Goal: Information Seeking & Learning: Learn about a topic

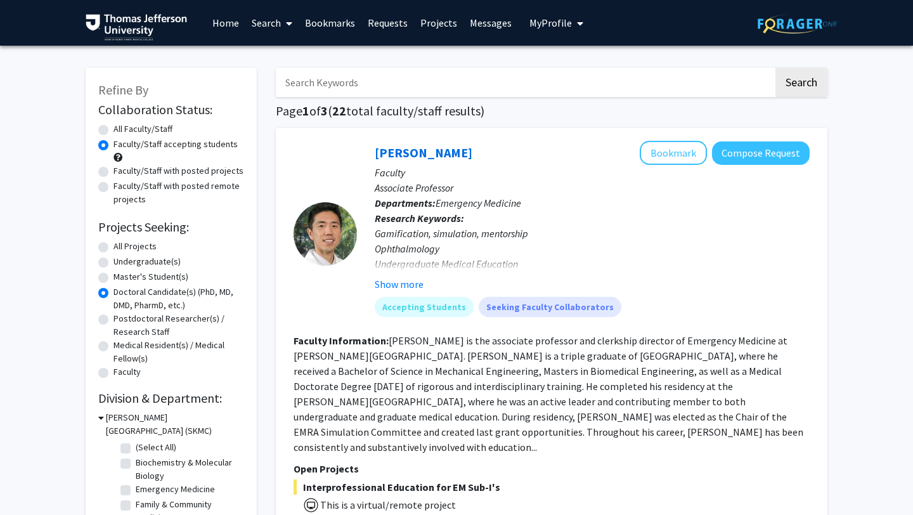
click at [422, 17] on link "Projects" at bounding box center [438, 23] width 49 height 44
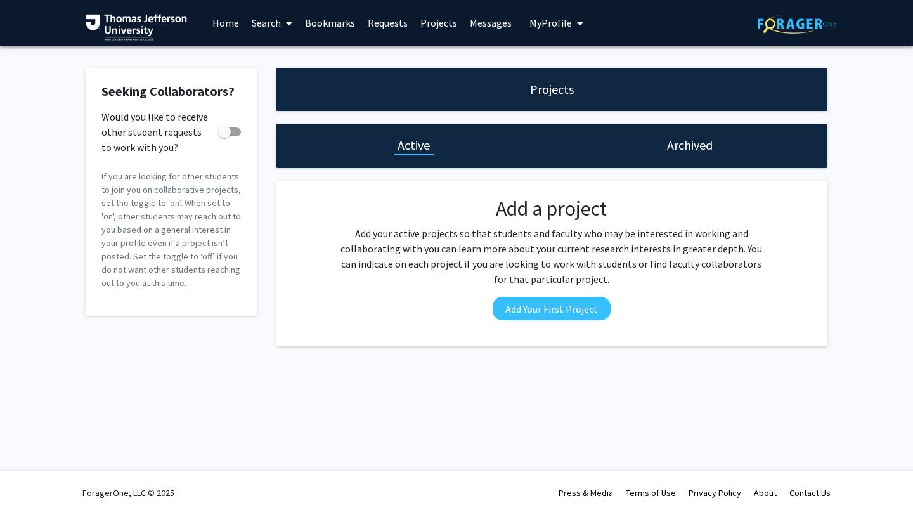
click at [316, 23] on link "Bookmarks" at bounding box center [330, 23] width 63 height 44
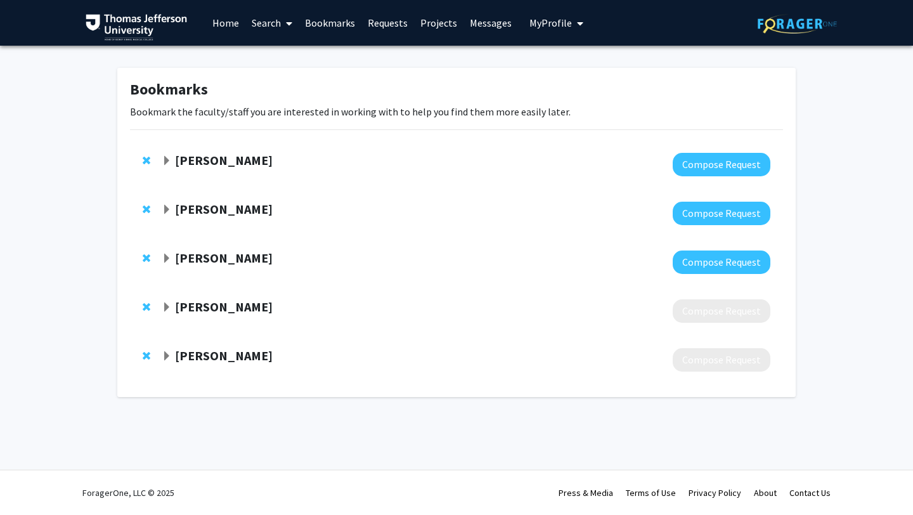
click at [203, 211] on strong "[PERSON_NAME]" at bounding box center [224, 209] width 98 height 16
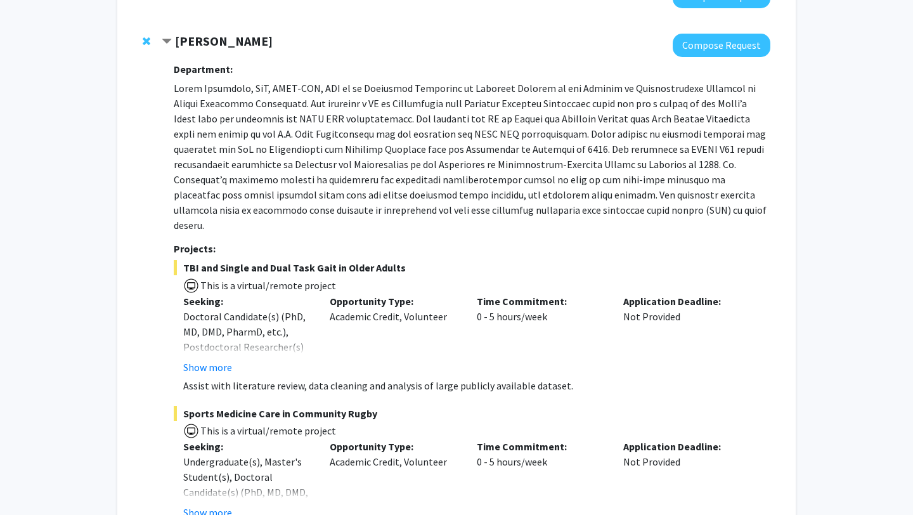
scroll to position [166, 0]
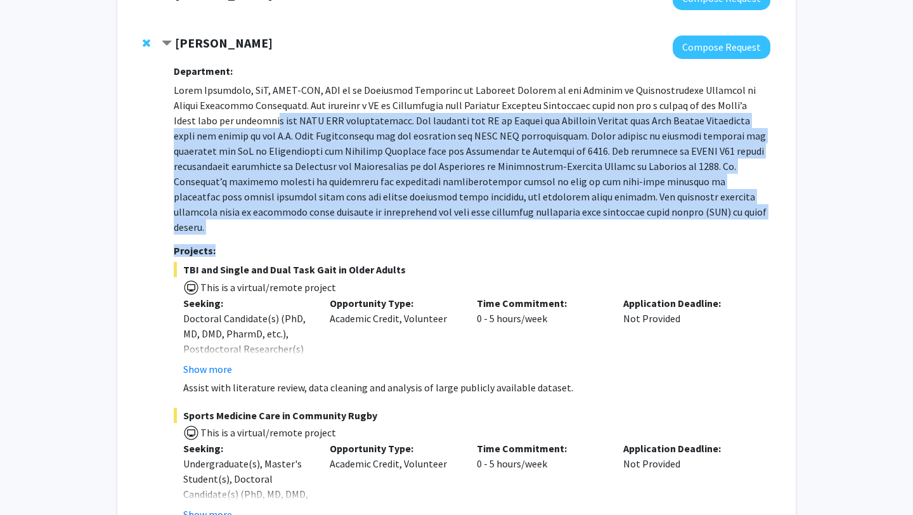
drag, startPoint x: 283, startPoint y: 234, endPoint x: 233, endPoint y: 122, distance: 122.1
click at [233, 122] on div "Department: Projects: TBI and Single and Dual Task Gait in Older Adults This is…" at bounding box center [472, 455] width 597 height 793
click at [233, 122] on p at bounding box center [472, 158] width 597 height 152
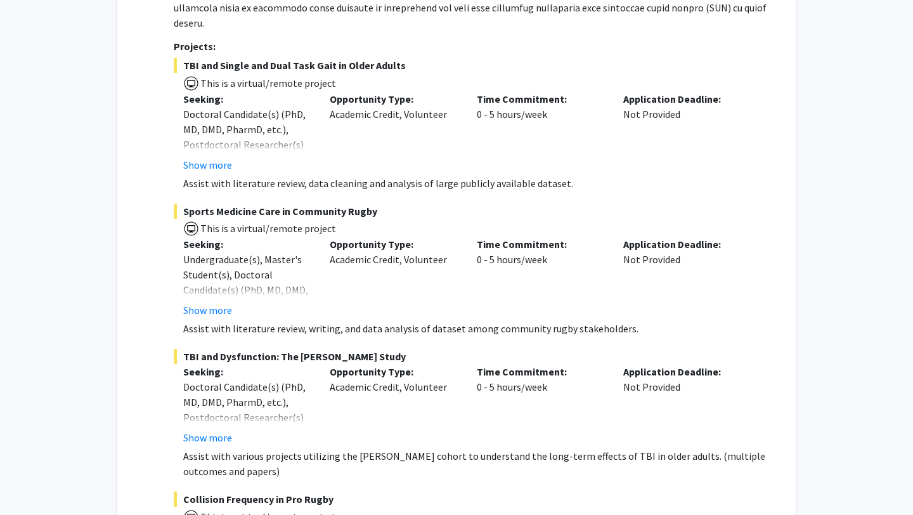
scroll to position [382, 0]
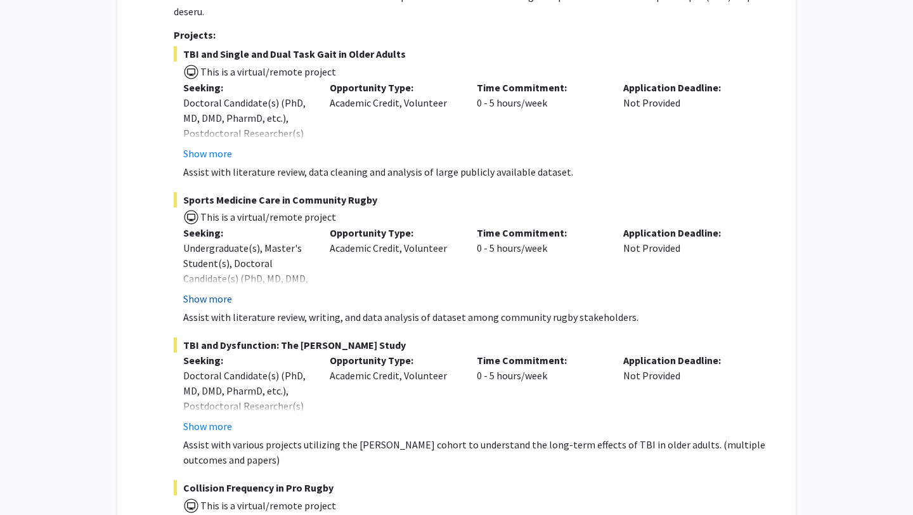
click at [210, 291] on button "Show more" at bounding box center [207, 298] width 49 height 15
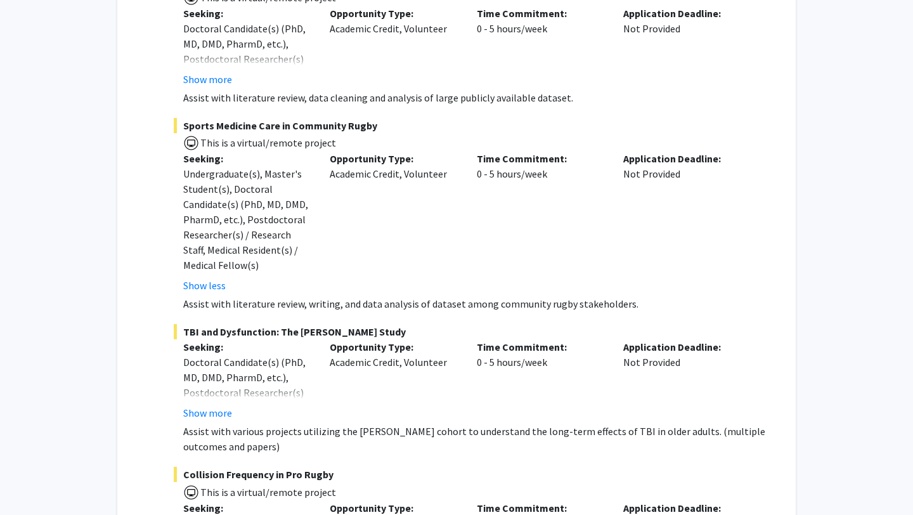
scroll to position [458, 0]
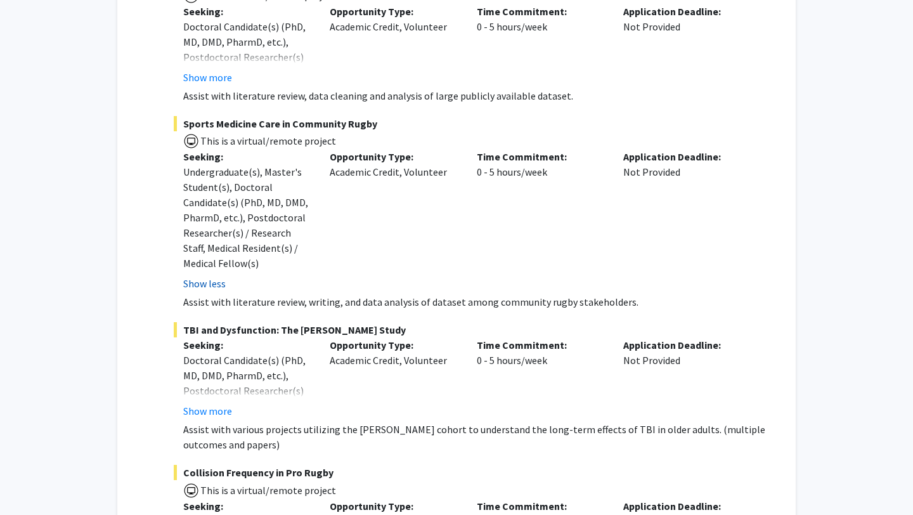
click at [211, 276] on button "Show less" at bounding box center [204, 283] width 42 height 15
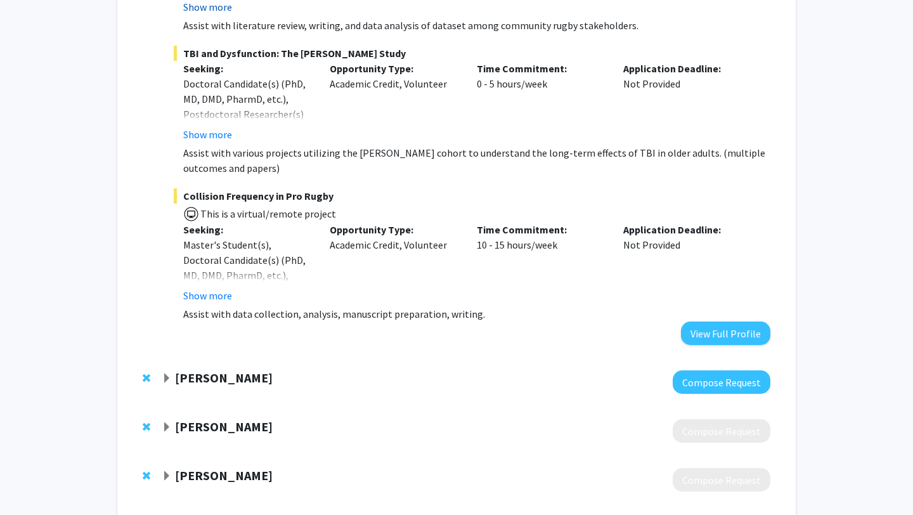
scroll to position [688, 0]
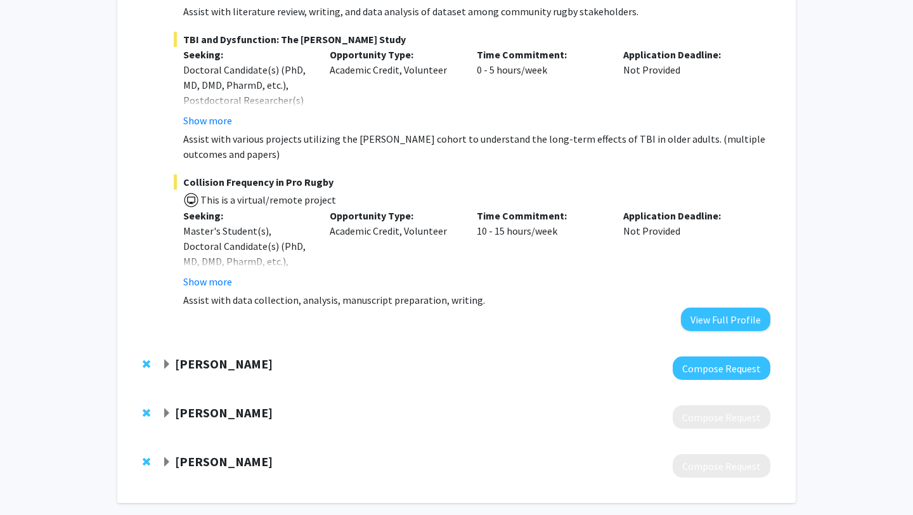
click at [211, 274] on button "Show more" at bounding box center [207, 281] width 49 height 15
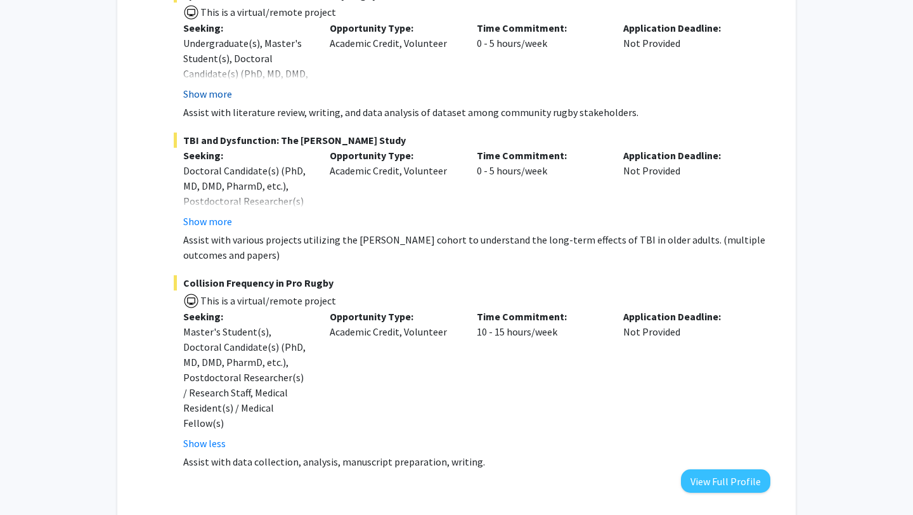
scroll to position [576, 0]
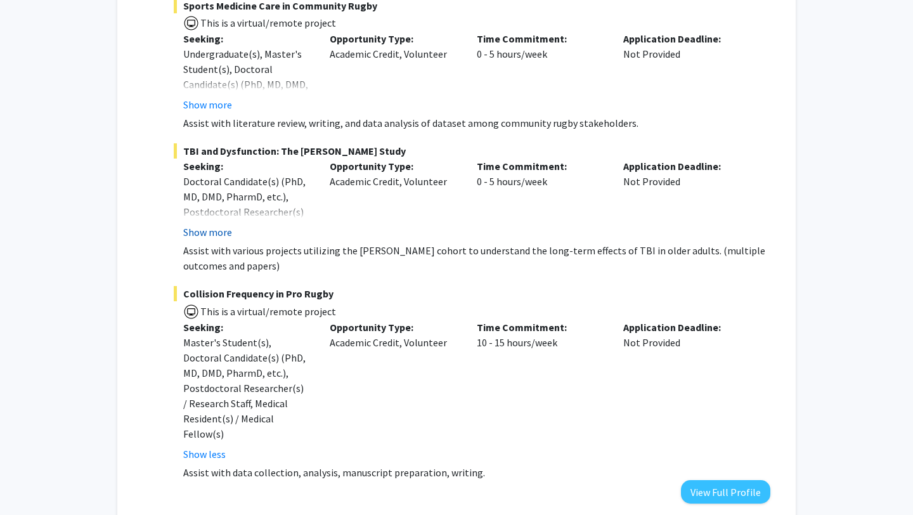
click at [208, 225] on button "Show more" at bounding box center [207, 232] width 49 height 15
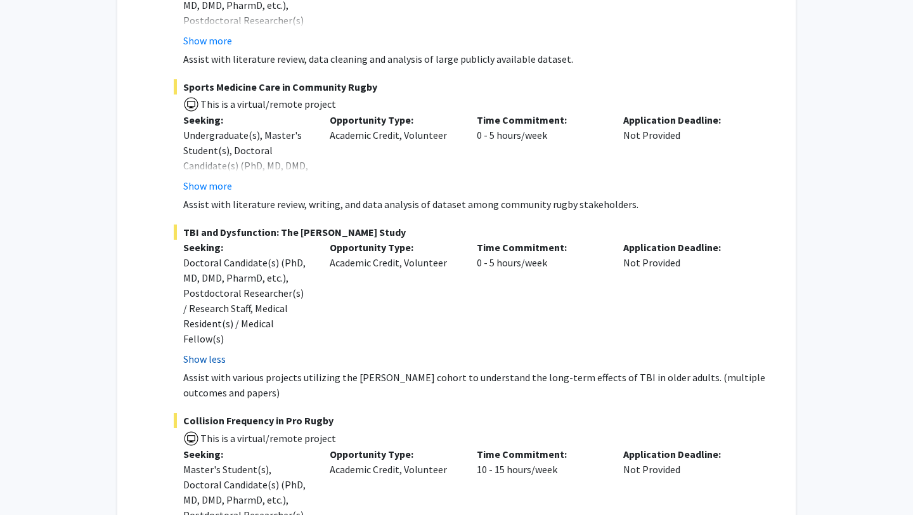
scroll to position [493, 0]
click at [210, 180] on button "Show more" at bounding box center [207, 187] width 49 height 15
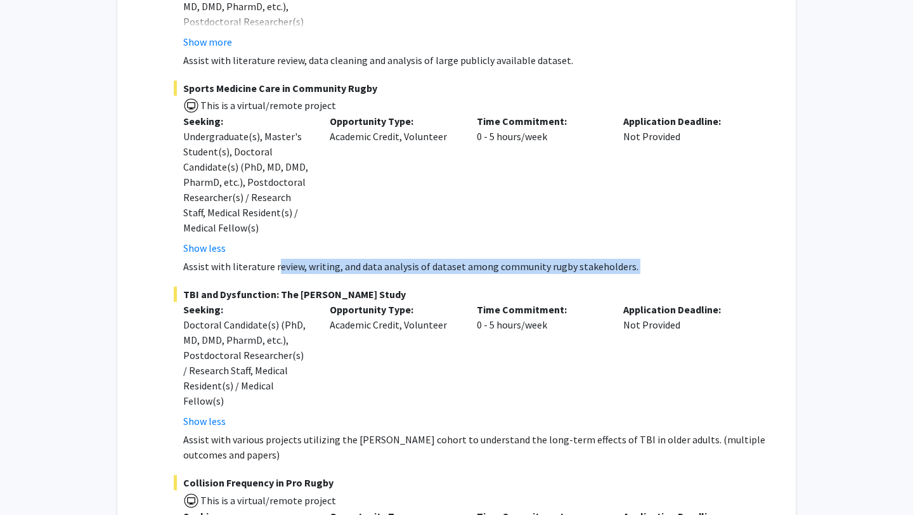
drag, startPoint x: 287, startPoint y: 260, endPoint x: 264, endPoint y: 253, distance: 23.9
click at [264, 253] on fg-project-list "TBI and Single and Dual Task Gait in Older Adults This is a virtual/remote proj…" at bounding box center [472, 302] width 597 height 735
click at [264, 259] on p "Assist with literature review, writing, and data analysis of dataset among comm…" at bounding box center [476, 266] width 587 height 15
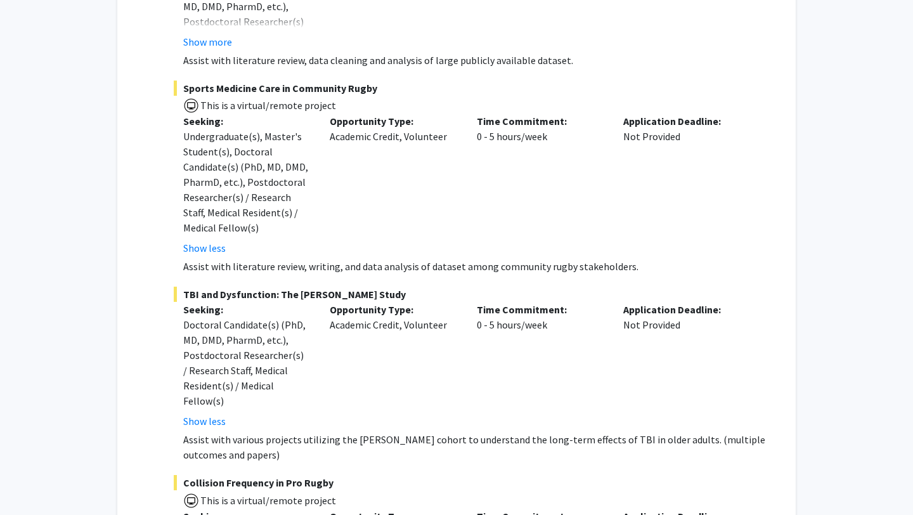
click at [180, 259] on fg-read-more "Assist with literature review, writing, and data analysis of dataset among comm…" at bounding box center [472, 266] width 597 height 15
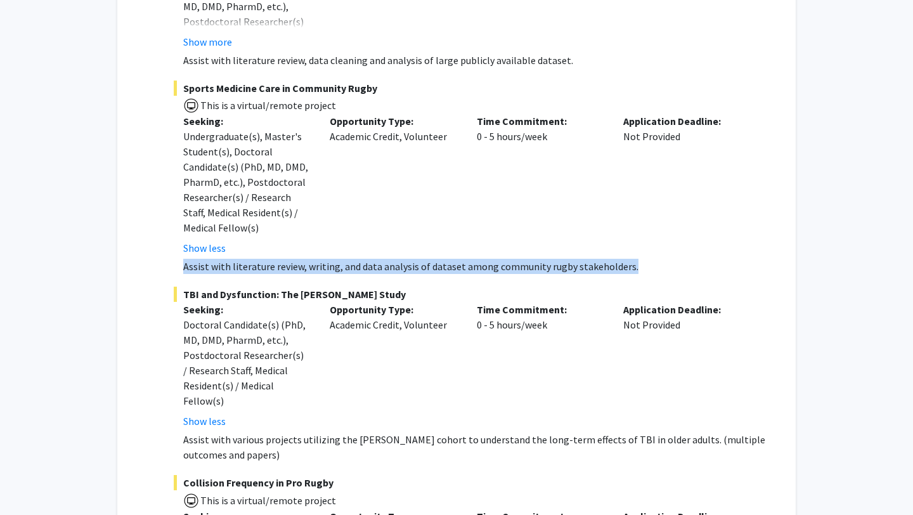
drag, startPoint x: 183, startPoint y: 250, endPoint x: 624, endPoint y: 249, distance: 440.8
click at [624, 259] on p "Assist with literature review, writing, and data analysis of dataset among comm…" at bounding box center [476, 266] width 587 height 15
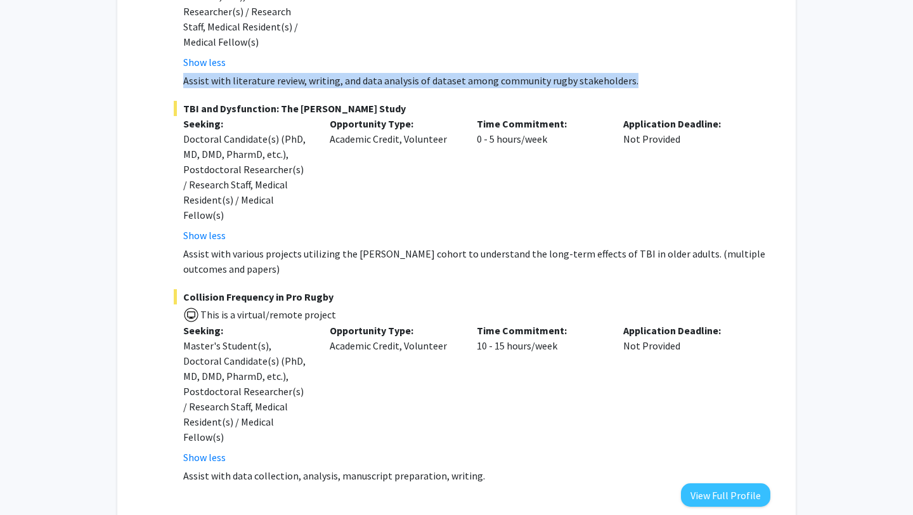
scroll to position [679, 0]
drag, startPoint x: 462, startPoint y: 255, endPoint x: 438, endPoint y: 229, distance: 35.0
click at [438, 229] on div "TBI and Dysfunction: The [PERSON_NAME] Study Seeking: Doctoral Candidate(s) (Ph…" at bounding box center [472, 189] width 597 height 176
click at [431, 252] on p "Assist with various projects utilizing the [PERSON_NAME] cohort to understand t…" at bounding box center [476, 262] width 587 height 30
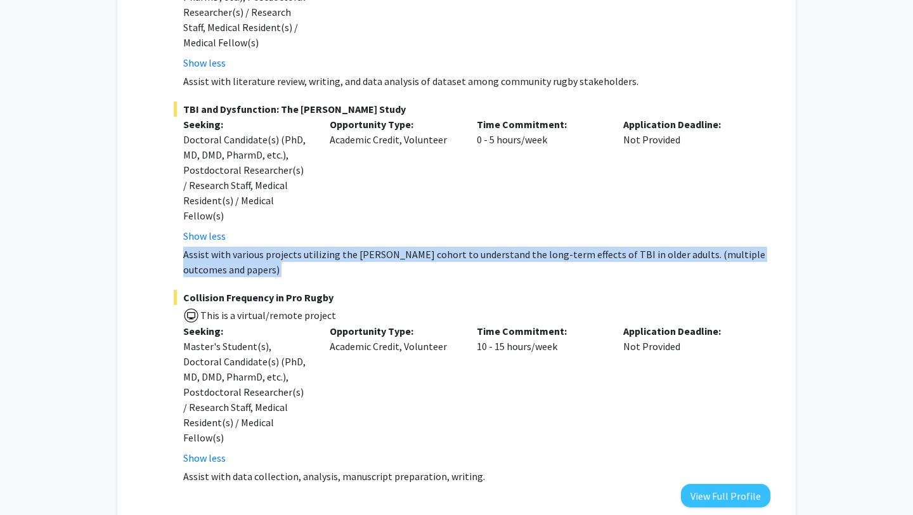
drag, startPoint x: 431, startPoint y: 252, endPoint x: 408, endPoint y: 231, distance: 31.4
click at [408, 231] on div "TBI and Dysfunction: The [PERSON_NAME] Study Seeking: Doctoral Candidate(s) (Ph…" at bounding box center [472, 189] width 597 height 176
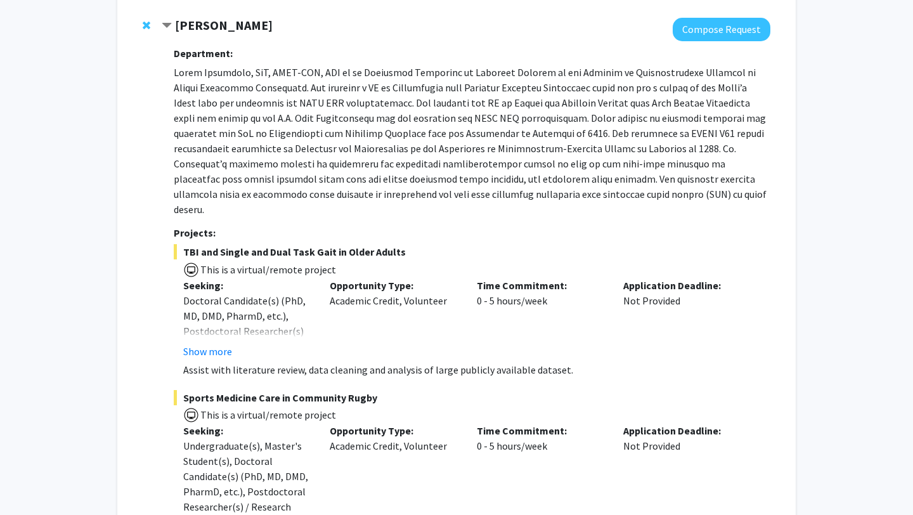
scroll to position [0, 0]
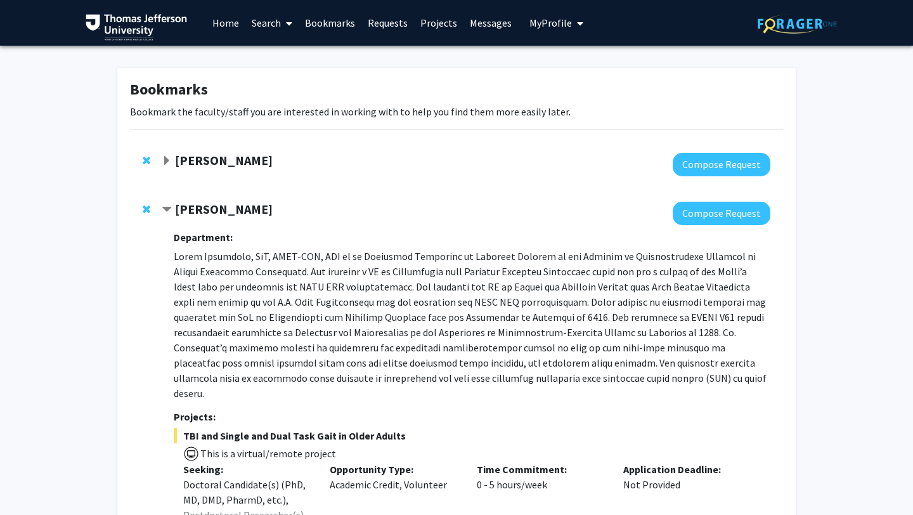
click at [540, 20] on span "My Profile" at bounding box center [551, 22] width 42 height 13
click at [558, 62] on div "[PERSON_NAME] View Profile" at bounding box center [593, 66] width 108 height 28
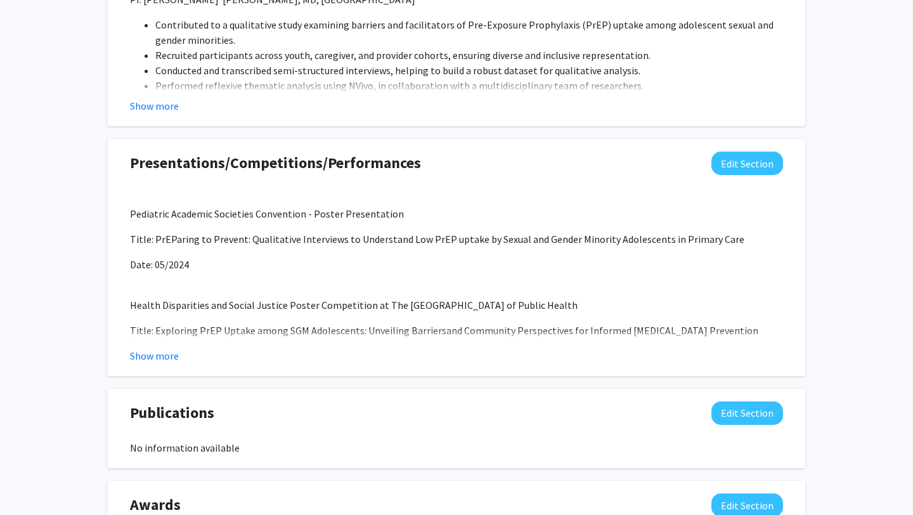
scroll to position [1030, 0]
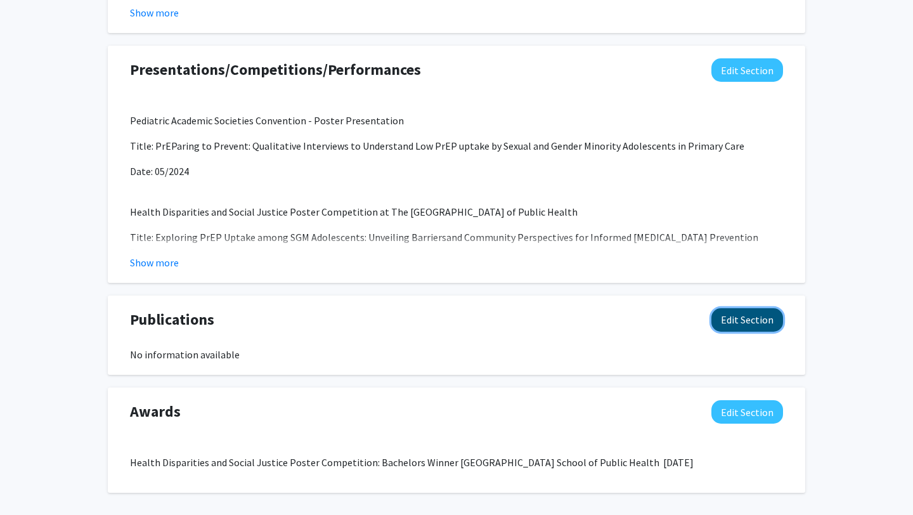
click at [745, 329] on button "Edit Section" at bounding box center [748, 319] width 72 height 23
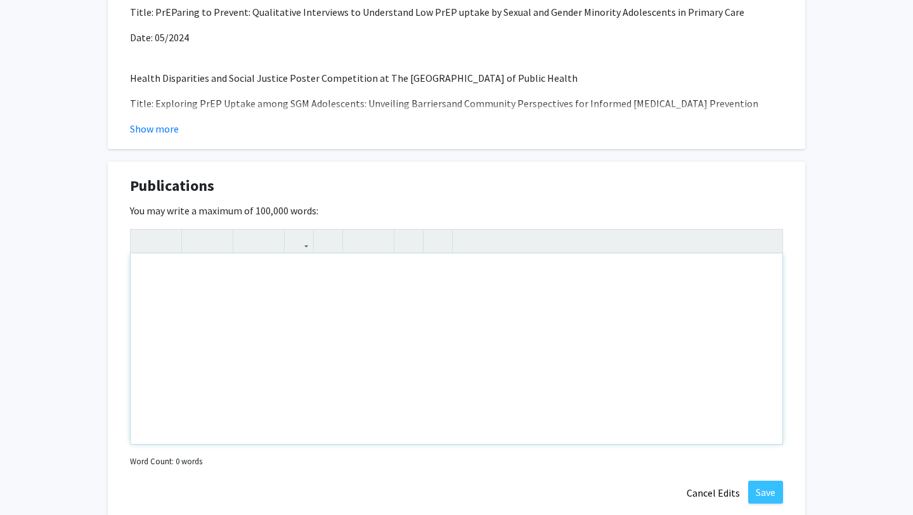
scroll to position [1166, 0]
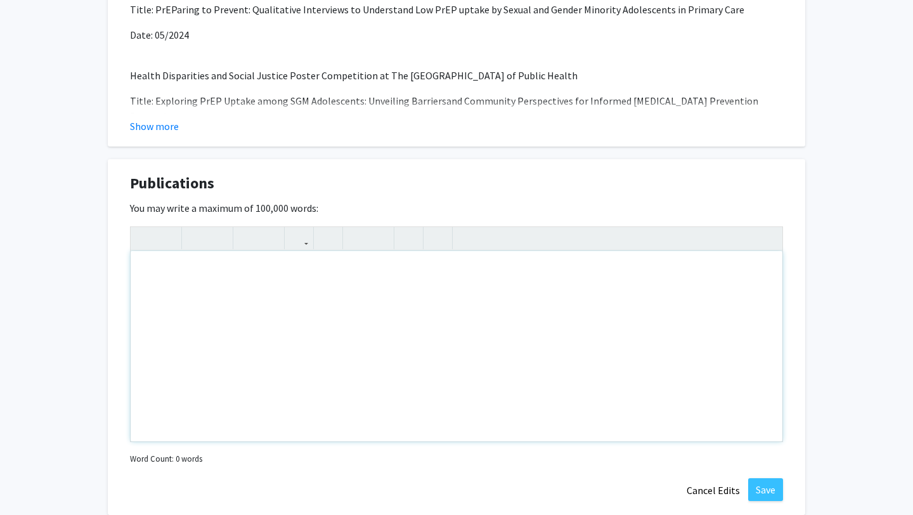
click at [520, 361] on div "Note to users with screen readers: Please deactivate our accessibility plugin f…" at bounding box center [457, 346] width 652 height 190
click at [441, 336] on div "Note to users with screen readers: Please deactivate our accessibility plugin f…" at bounding box center [457, 346] width 652 height 190
paste div "Note to users with screen readers: Please deactivate our accessibility plugin f…"
type textarea "<br><p>Trainee Letter to the Editor</p><br><p>Learning Vulnerability From the O…"
click at [187, 318] on div "Trainee Letter to the Editor Learning Vulnerability From the Other Side of the …" at bounding box center [457, 346] width 652 height 190
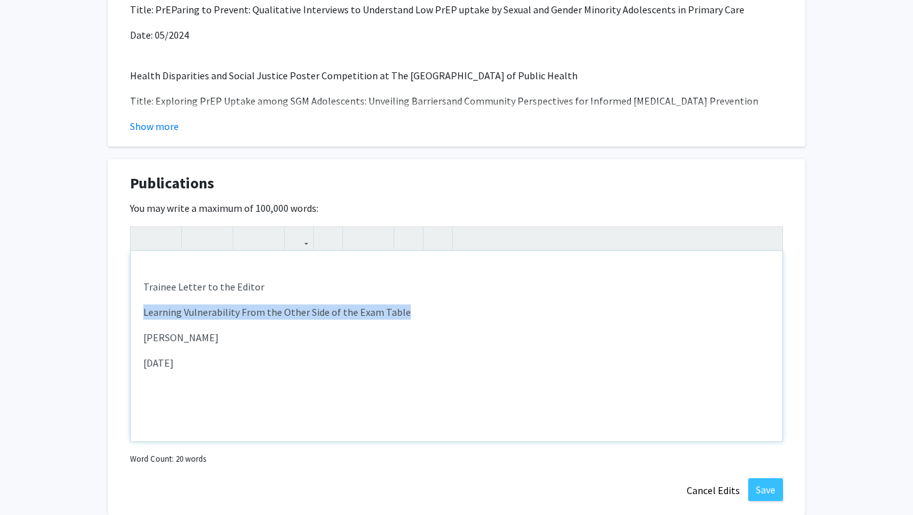
drag, startPoint x: 143, startPoint y: 313, endPoint x: 410, endPoint y: 311, distance: 266.4
click at [410, 311] on p "Learning Vulnerability From the Other Side of the Exam Table" at bounding box center [456, 311] width 627 height 15
click at [396, 315] on p "Learning Vulnerability From the Other Side of the Exam Table" at bounding box center [456, 311] width 627 height 15
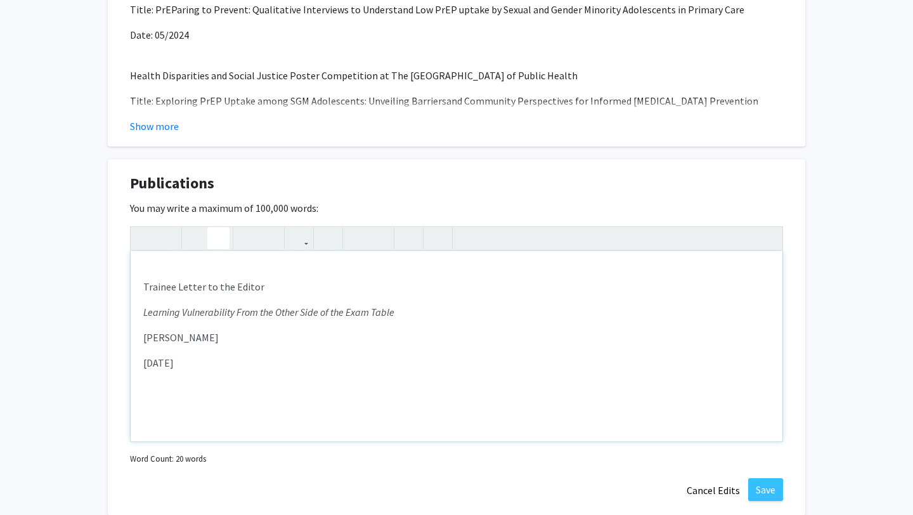
click at [292, 351] on div "Trainee Letter to the Editor Learning Vulnerability From the Other Side of the …" at bounding box center [457, 346] width 652 height 190
drag, startPoint x: 232, startPoint y: 340, endPoint x: 88, endPoint y: 337, distance: 144.0
click at [182, 277] on div "Trainee Letter to the Editor Learning Vulnerability From the Other Side of the …" at bounding box center [457, 346] width 652 height 190
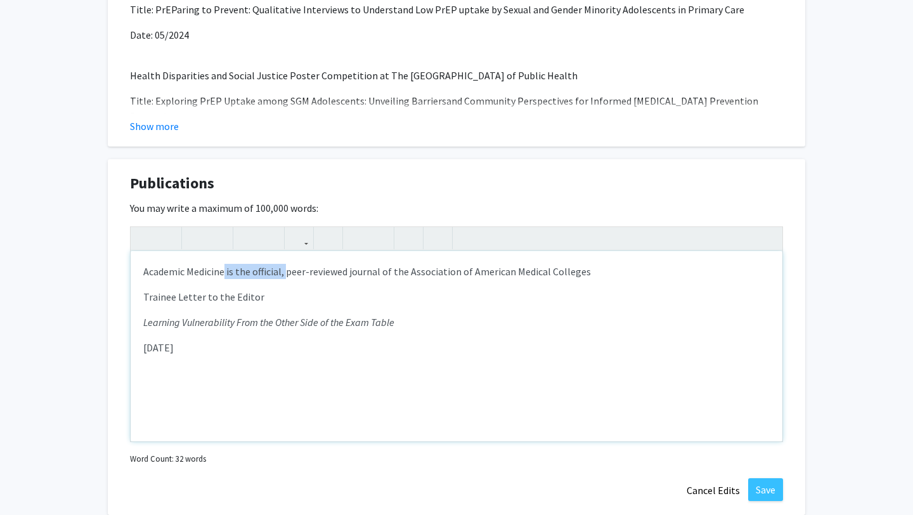
drag, startPoint x: 285, startPoint y: 275, endPoint x: 225, endPoint y: 276, distance: 60.9
click at [225, 276] on p "Academic Medicine is the official, peer-reviewed journal of the Association of …" at bounding box center [456, 271] width 627 height 15
click at [408, 341] on p "[DATE]" at bounding box center [456, 347] width 627 height 15
click at [286, 367] on div "Academic Medicine, a peer-reviewed journal of the Association of American Medic…" at bounding box center [457, 346] width 652 height 190
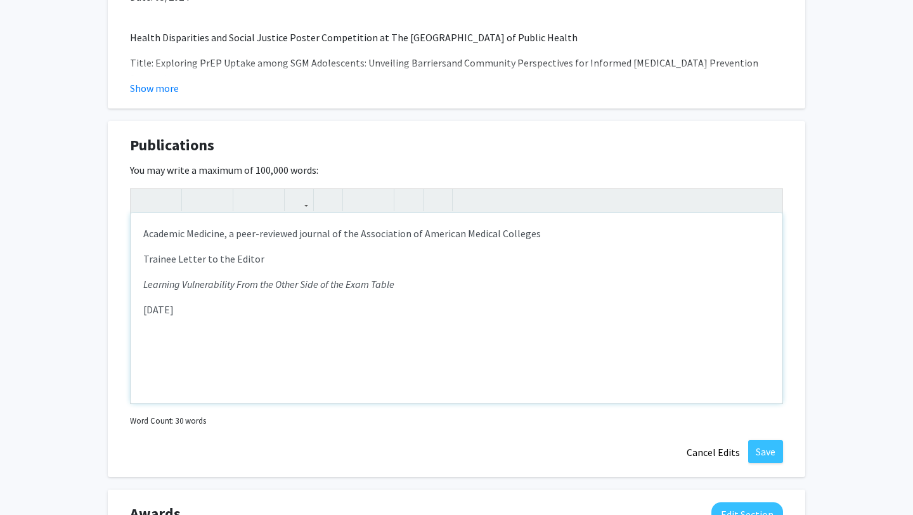
scroll to position [1206, 0]
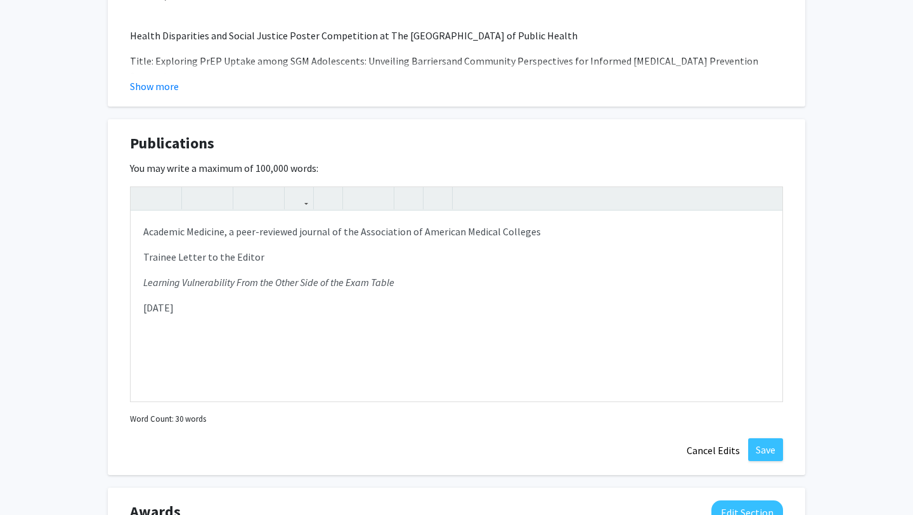
click at [332, 424] on div "<p>Academic Medicine, a peer-reviewed journal of the Association of American Me…" at bounding box center [456, 307] width 653 height 242
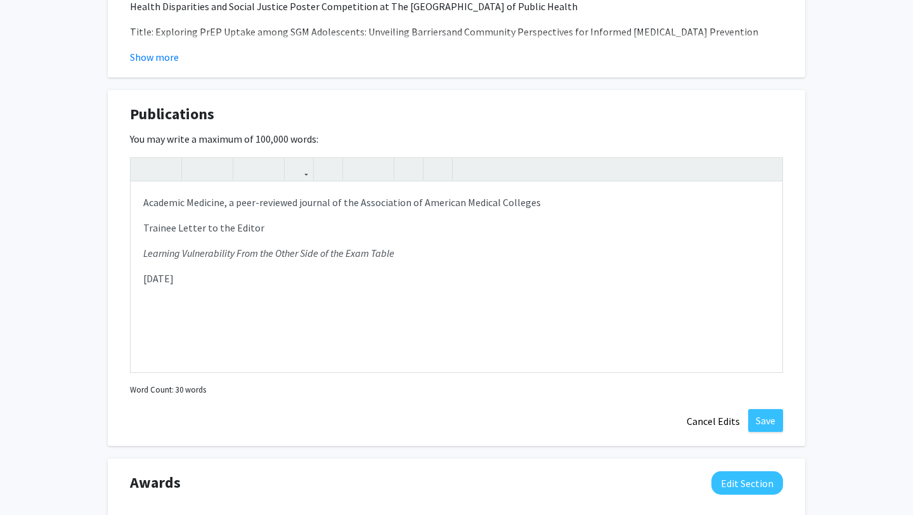
scroll to position [1255, 0]
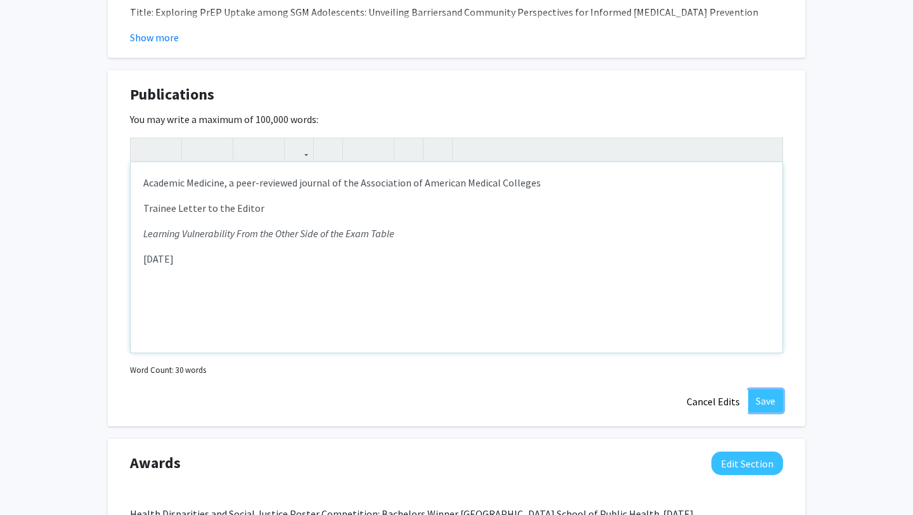
drag, startPoint x: 767, startPoint y: 399, endPoint x: 652, endPoint y: 233, distance: 202.0
click at [652, 233] on form "<p>Academic Medicine, a peer-reviewed journal of the Association of American Me…" at bounding box center [456, 259] width 653 height 242
click at [141, 237] on div "Academic Medicine, a peer-reviewed journal of the Association of American Medic…" at bounding box center [457, 257] width 652 height 190
click at [147, 232] on em "Title: Learning Vulnerability From the Other Side of the Exam Table" at bounding box center [280, 233] width 274 height 13
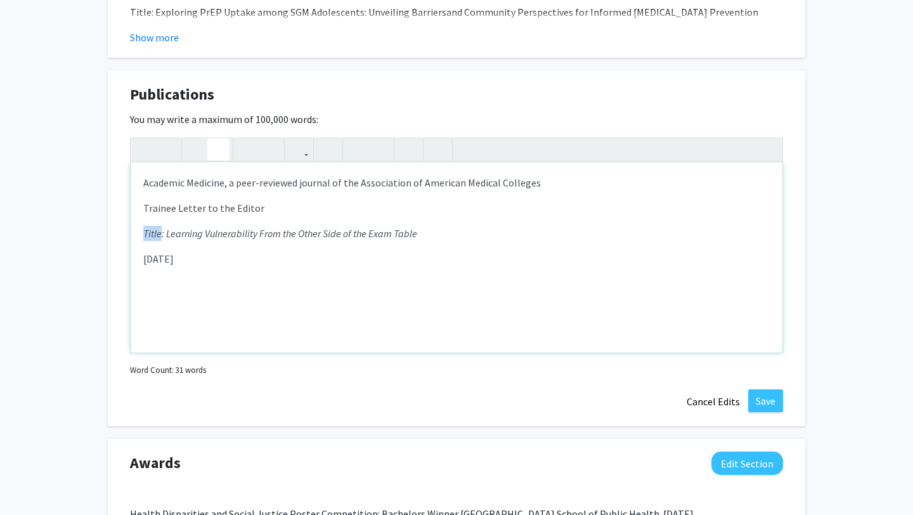
type textarea "<p>Academic Medicine, a peer-reviewed journal of the Association of American Me…"
click at [217, 248] on div "Academic Medicine, a peer-reviewed journal of the Association of American Medic…" at bounding box center [457, 257] width 652 height 190
click at [278, 269] on div "Academic Medicine, a peer-reviewed journal of the Association of American Medic…" at bounding box center [457, 257] width 652 height 190
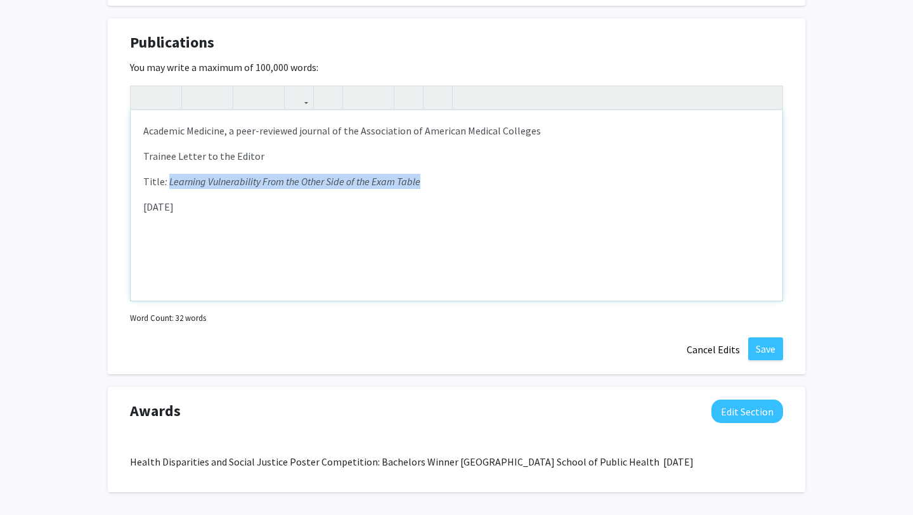
drag, startPoint x: 167, startPoint y: 182, endPoint x: 440, endPoint y: 180, distance: 272.8
click at [440, 180] on p "Title : Learning Vulnerability From the Other Side of the Exam Table" at bounding box center [456, 181] width 627 height 15
click at [770, 355] on button "Save" at bounding box center [765, 348] width 35 height 23
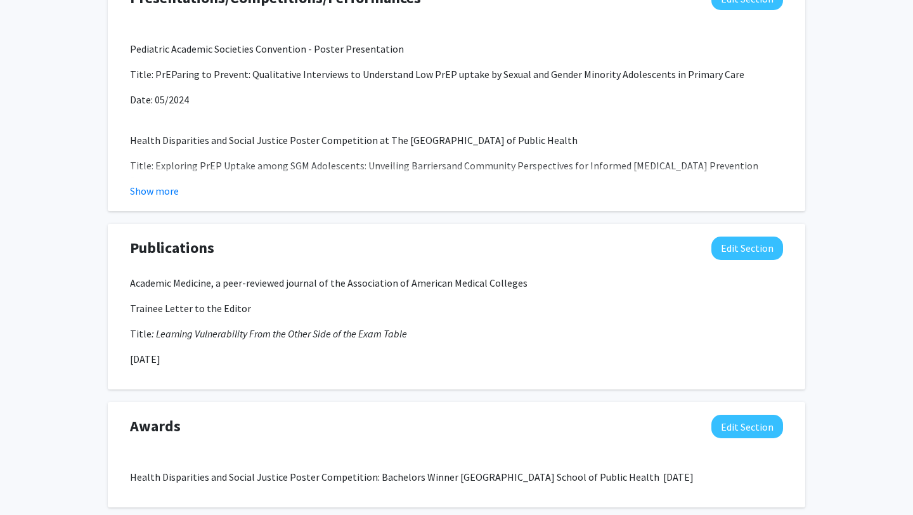
scroll to position [1100, 0]
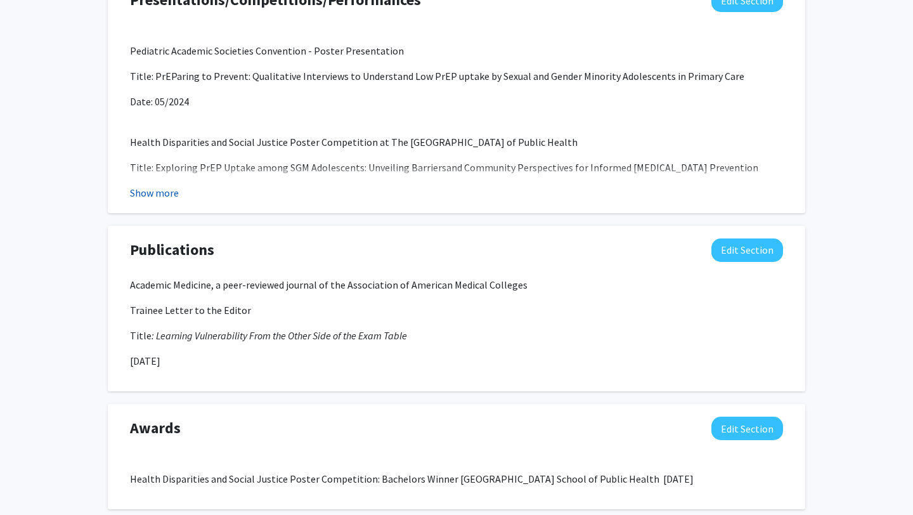
click at [149, 193] on button "Show more" at bounding box center [154, 192] width 49 height 15
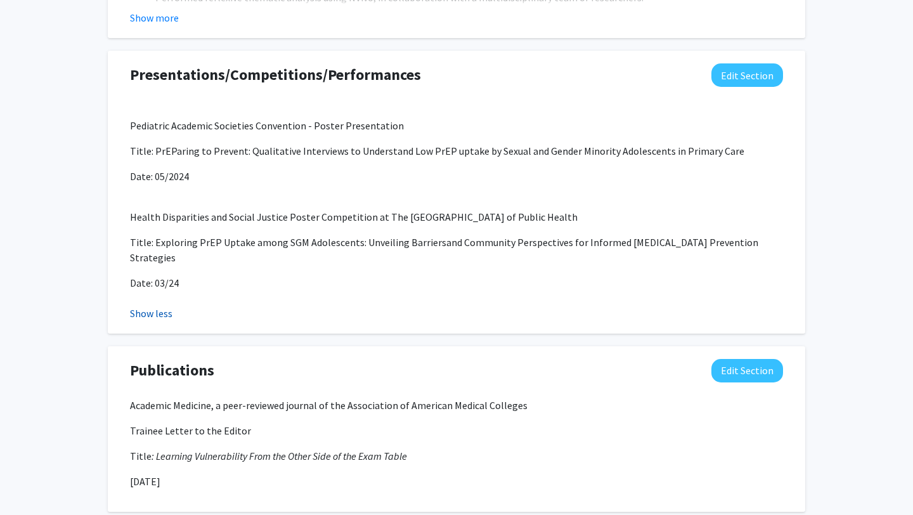
scroll to position [1017, 0]
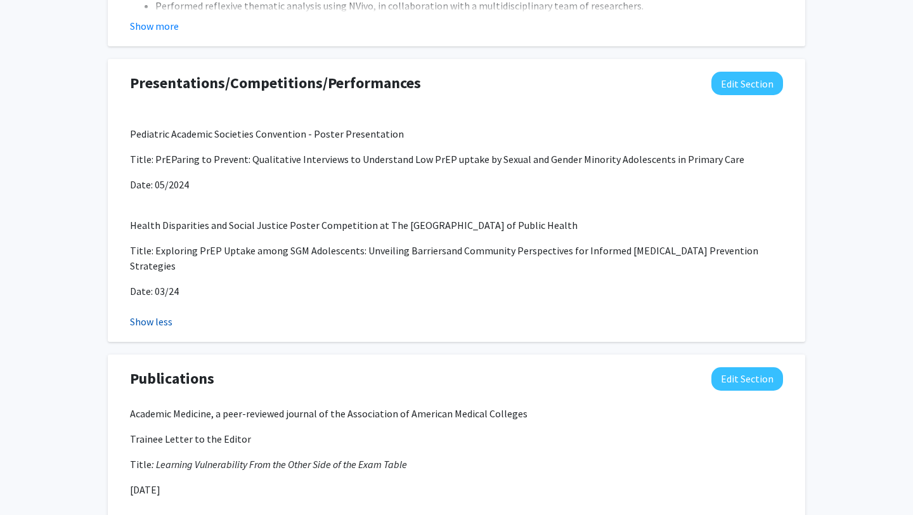
click at [162, 314] on button "Show less" at bounding box center [151, 321] width 42 height 15
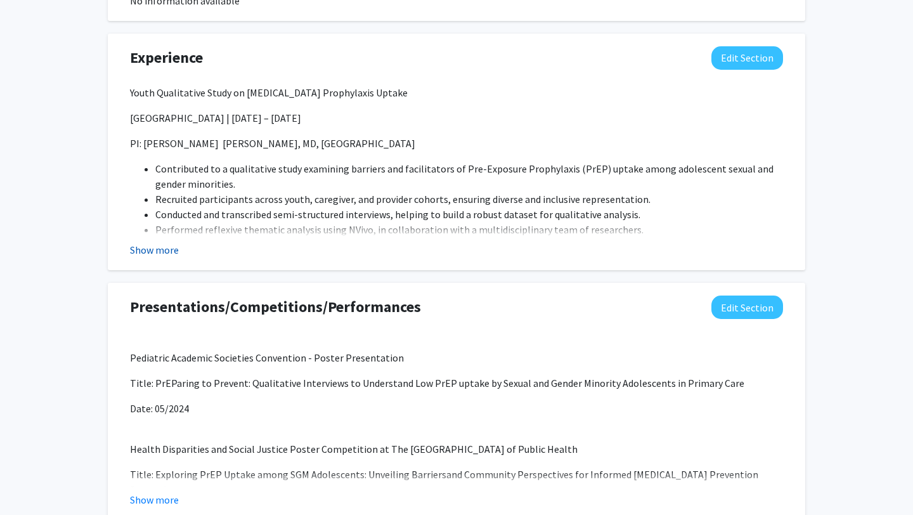
scroll to position [798, 0]
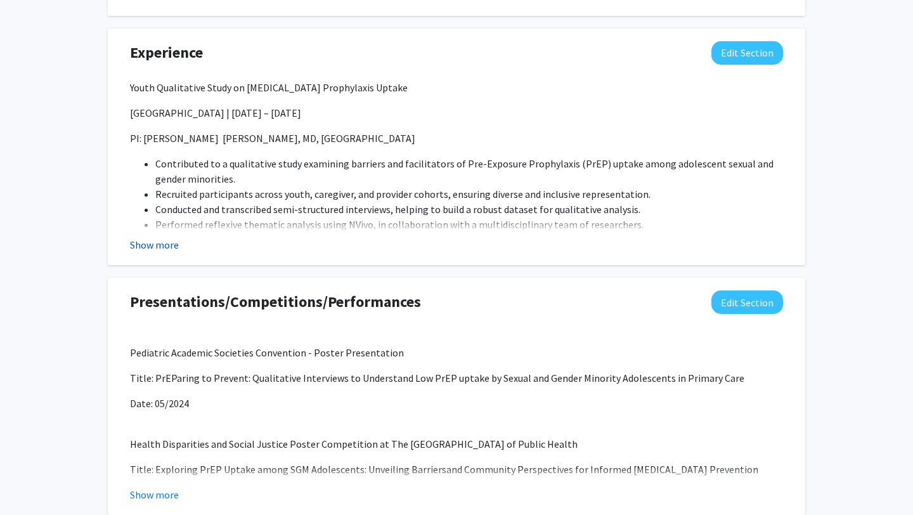
click at [157, 247] on button "Show more" at bounding box center [154, 244] width 49 height 15
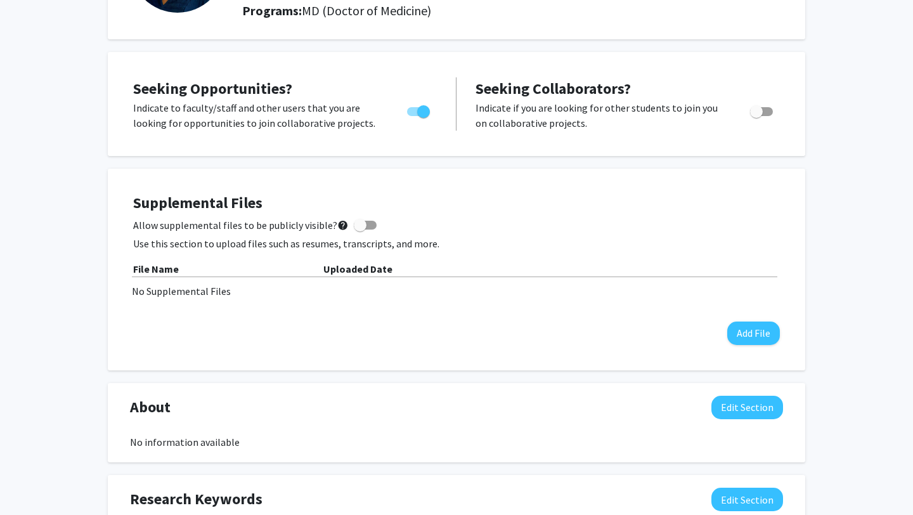
scroll to position [0, 0]
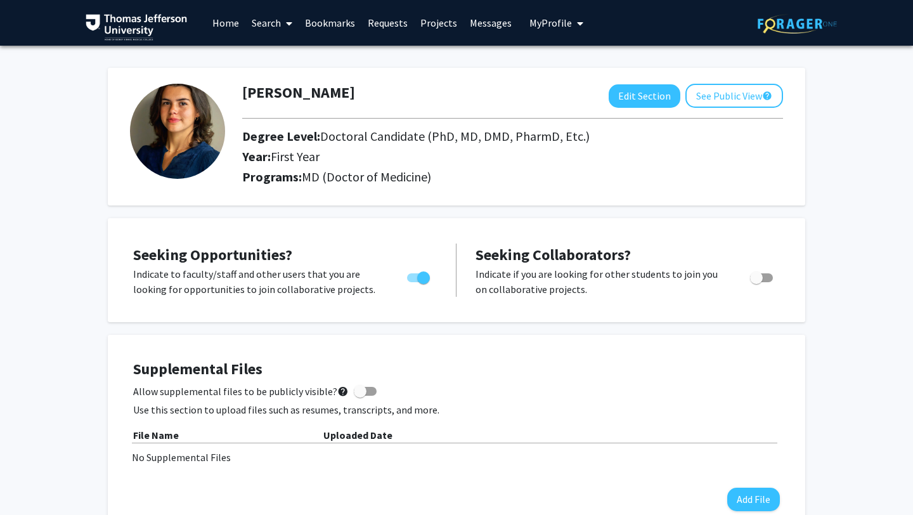
click at [324, 22] on link "Bookmarks" at bounding box center [330, 23] width 63 height 44
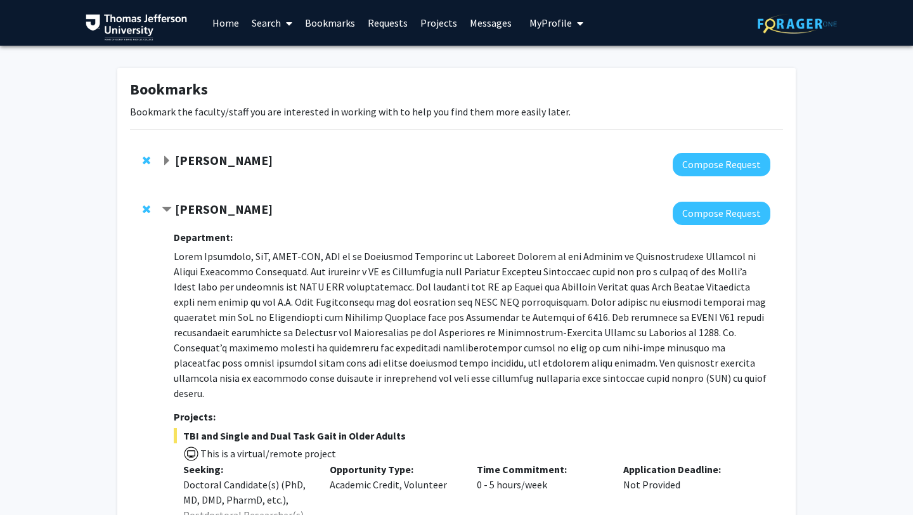
click at [216, 23] on link "Home" at bounding box center [225, 23] width 39 height 44
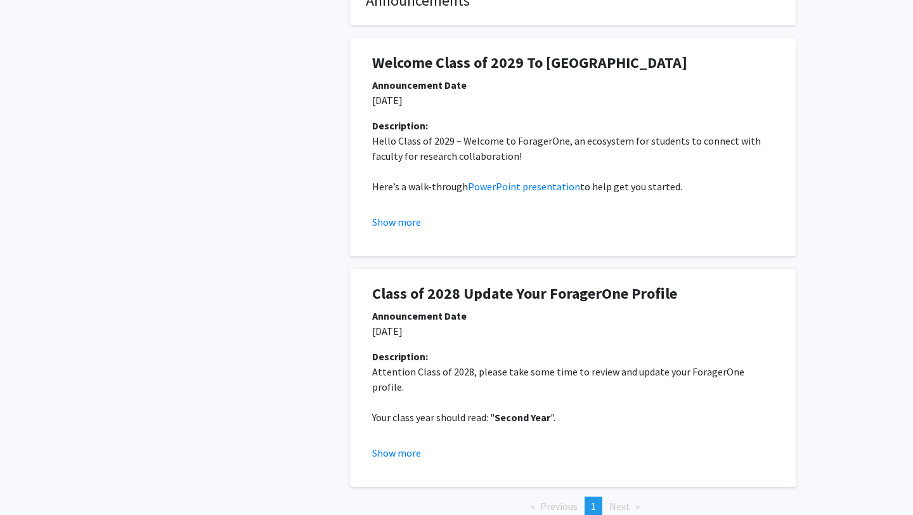
scroll to position [273, 0]
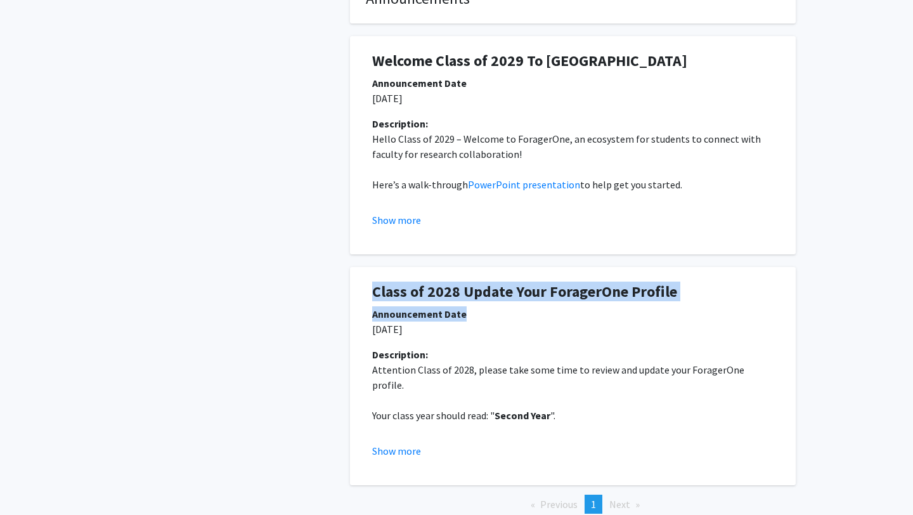
drag, startPoint x: 365, startPoint y: 273, endPoint x: 658, endPoint y: 294, distance: 294.4
click at [658, 294] on div "Class of 2028 Update Your ForagerOne Profile Announcement Date [DATE] Descripti…" at bounding box center [573, 376] width 427 height 218
click at [658, 306] on div "Announcement Date" at bounding box center [573, 313] width 402 height 15
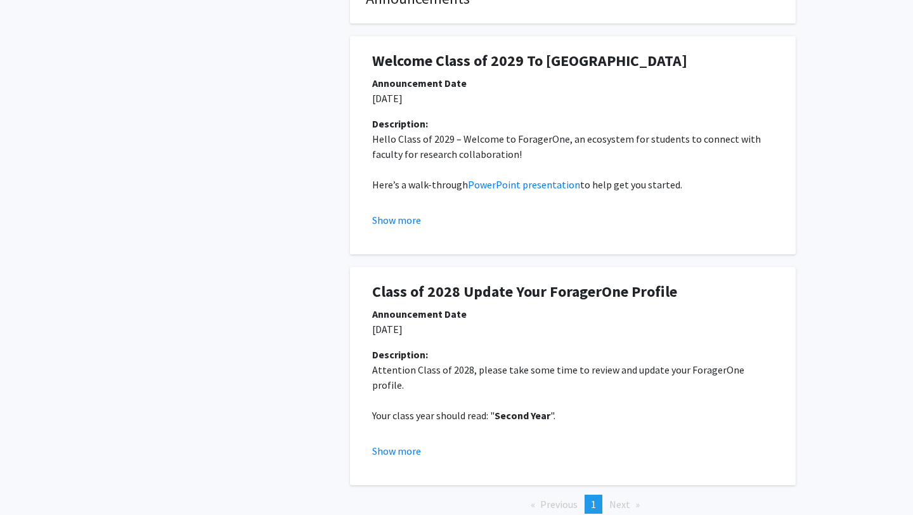
drag, startPoint x: 568, startPoint y: 103, endPoint x: 579, endPoint y: 127, distance: 26.7
click at [570, 116] on div "Description:" at bounding box center [573, 123] width 402 height 15
click at [579, 131] on p "Hello Class of 2029 – Welcome to ForagerOne, an ecosystem for students to conne…" at bounding box center [573, 146] width 402 height 30
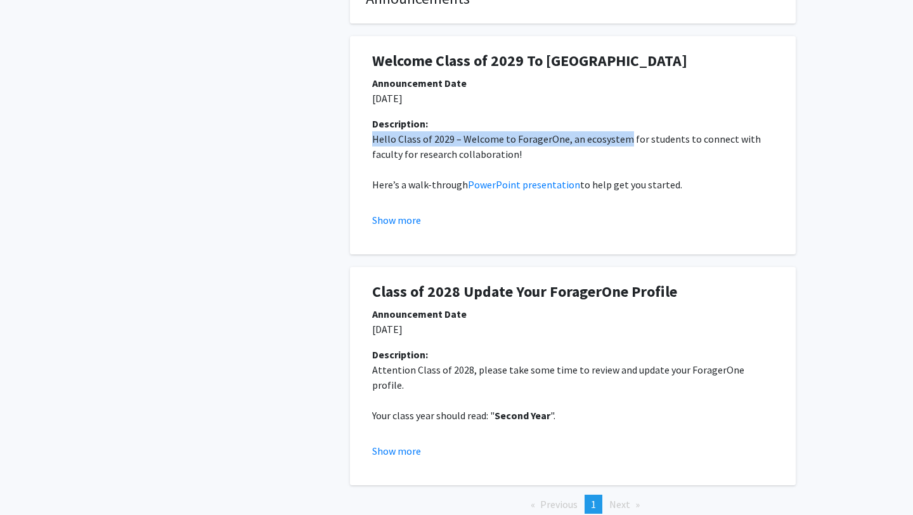
drag, startPoint x: 579, startPoint y: 127, endPoint x: 562, endPoint y: 107, distance: 27.0
click at [562, 116] on div "Description: Hello Class of 2029 – Welcome to ForagerOne, an ecosystem for stud…" at bounding box center [573, 172] width 421 height 112
click at [562, 116] on div "Description:" at bounding box center [573, 123] width 402 height 15
drag, startPoint x: 562, startPoint y: 107, endPoint x: 592, endPoint y: 147, distance: 49.9
click at [592, 147] on div "Description: Hello Class of 2029 – Welcome to ForagerOne, an ecosystem for stud…" at bounding box center [573, 172] width 421 height 112
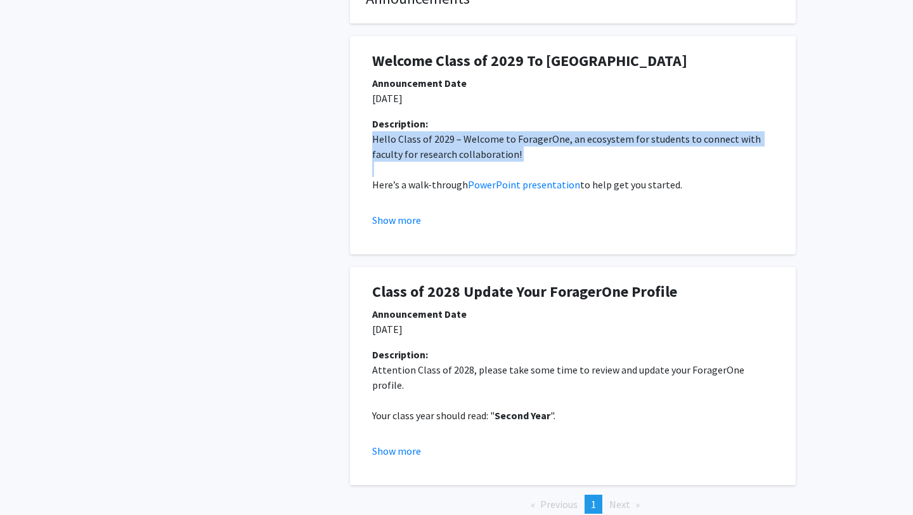
click at [592, 162] on p at bounding box center [573, 169] width 402 height 15
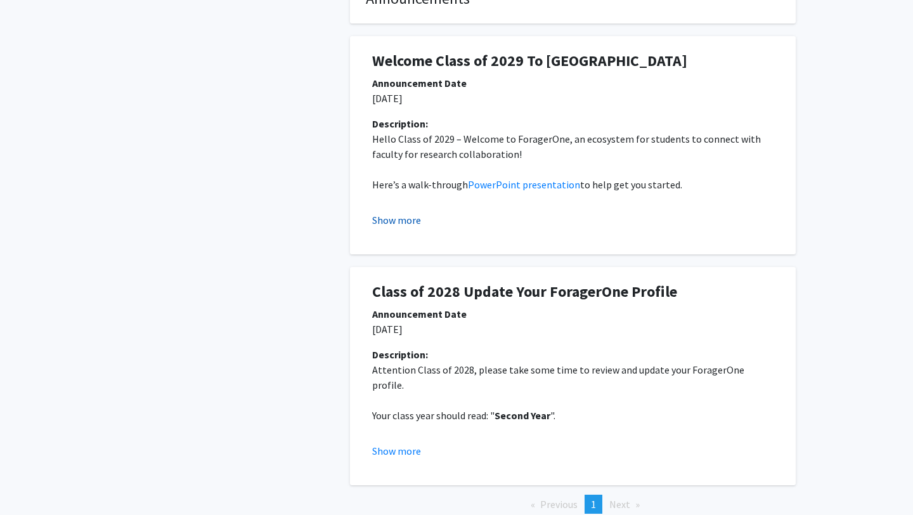
click at [396, 212] on button "Show more" at bounding box center [396, 219] width 49 height 15
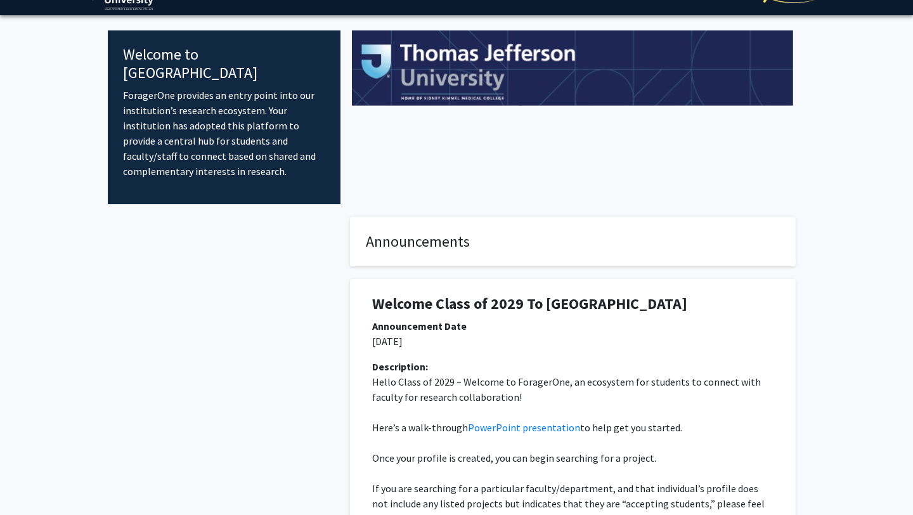
scroll to position [0, 0]
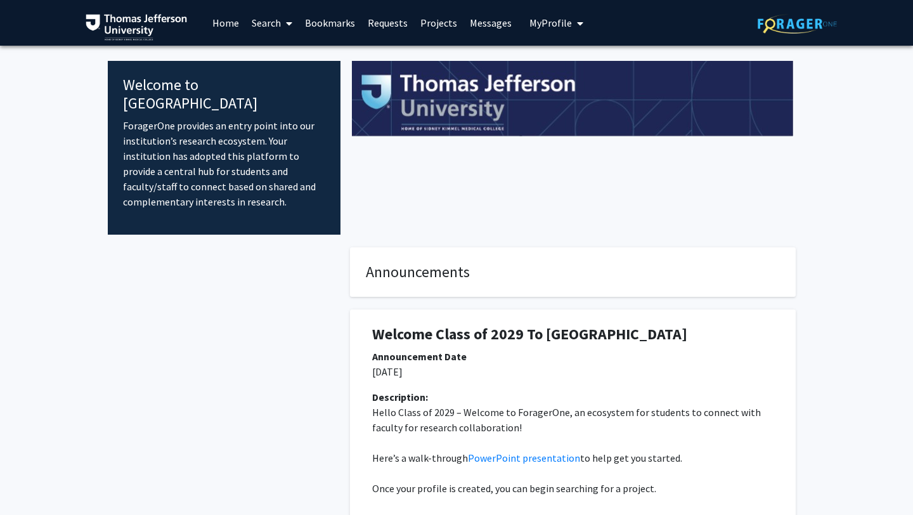
click at [273, 27] on link "Search" at bounding box center [271, 23] width 53 height 44
click at [300, 60] on span "Faculty/Staff" at bounding box center [291, 58] width 93 height 25
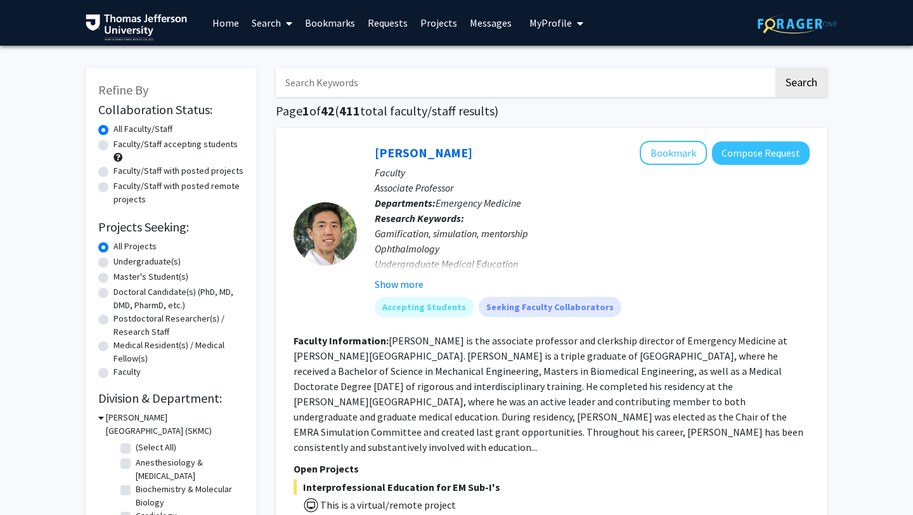
click at [383, 82] on input "Search Keywords" at bounding box center [525, 82] width 498 height 29
type input "p"
type input "Physical medicine and rehab"
click at [776, 68] on button "Search" at bounding box center [802, 82] width 52 height 29
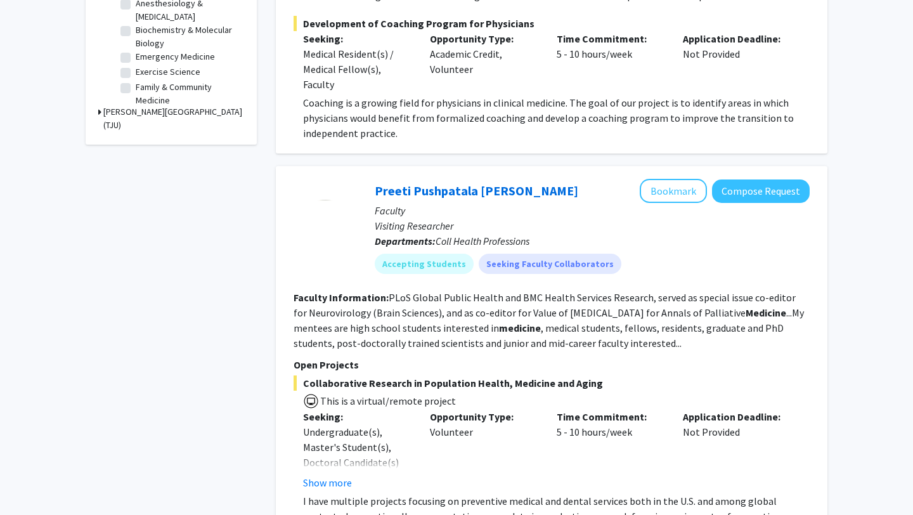
scroll to position [464, 0]
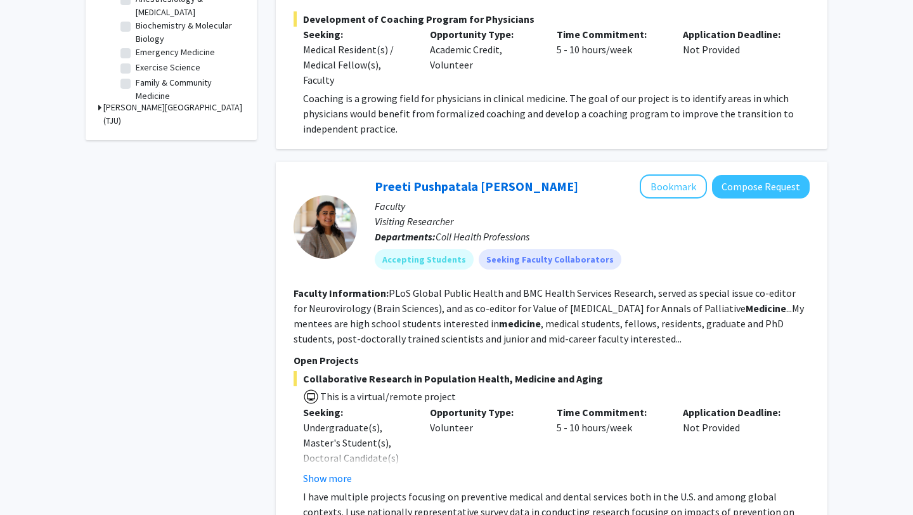
drag, startPoint x: 631, startPoint y: 331, endPoint x: 627, endPoint y: 320, distance: 12.0
click at [627, 320] on fg-search-faculty "Preeti Pushpatala [PERSON_NAME] Bookmark Compose Request Faculty Visiting Resea…" at bounding box center [552, 379] width 516 height 411
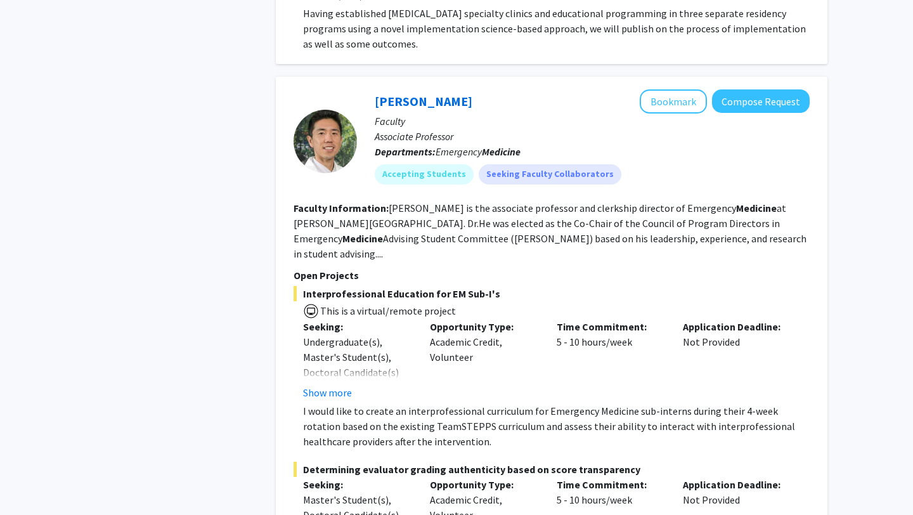
scroll to position [1499, 0]
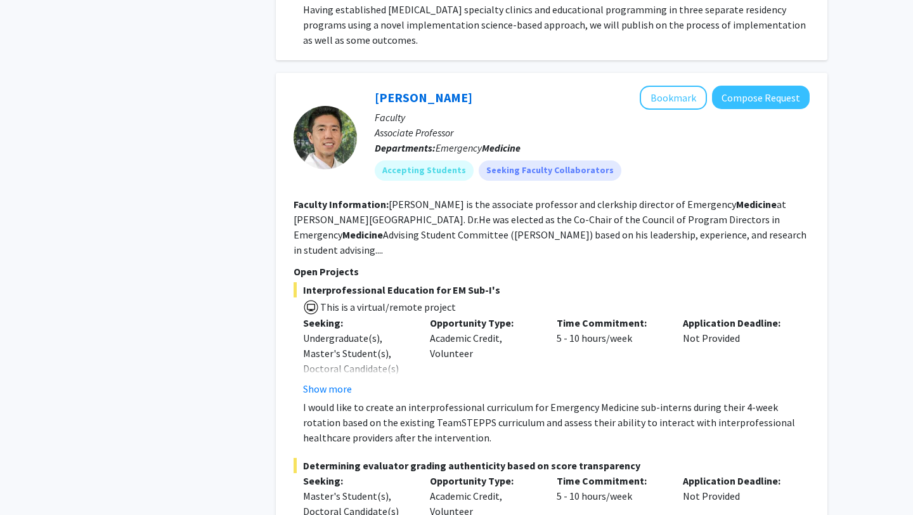
drag, startPoint x: 462, startPoint y: 405, endPoint x: 467, endPoint y: 413, distance: 9.5
click at [467, 413] on p "I would like to create an interprofessional curriculum for Emergency Medicine s…" at bounding box center [556, 423] width 507 height 46
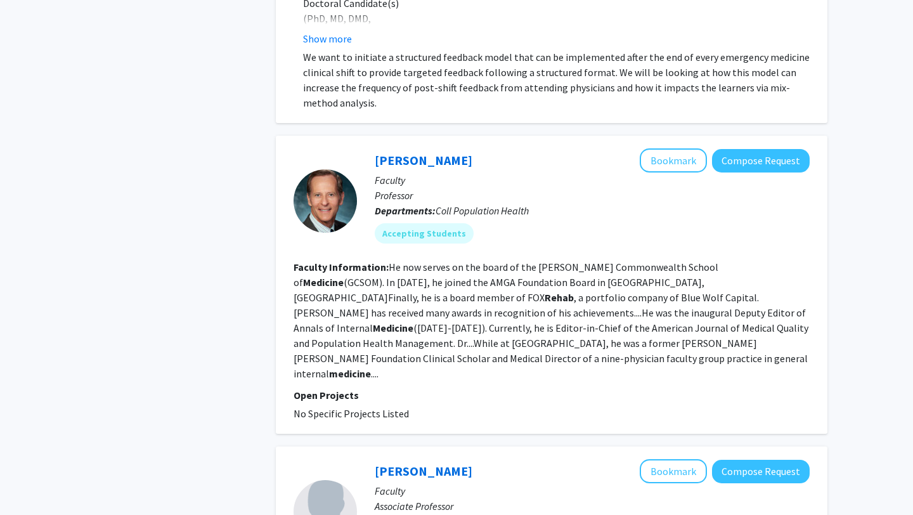
scroll to position [2394, 0]
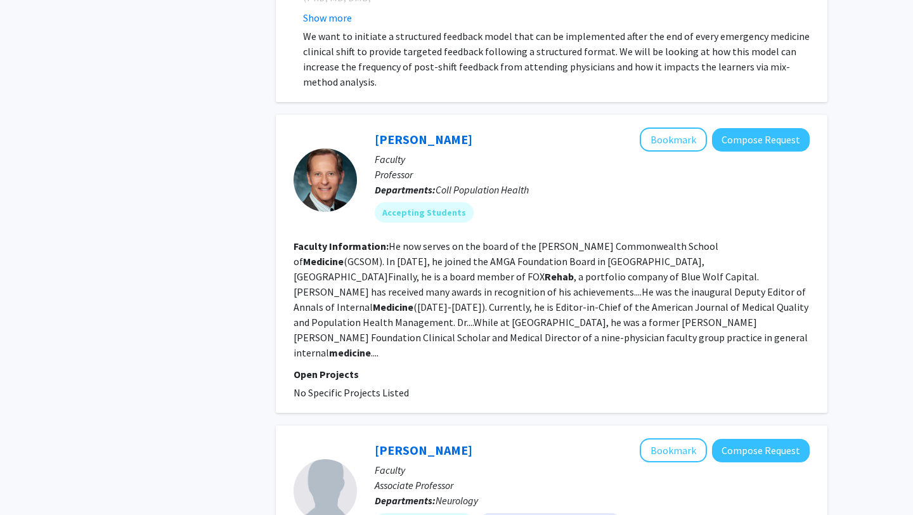
drag, startPoint x: 525, startPoint y: 306, endPoint x: 446, endPoint y: 308, distance: 78.7
click at [446, 367] on p "Open Projects" at bounding box center [552, 374] width 516 height 15
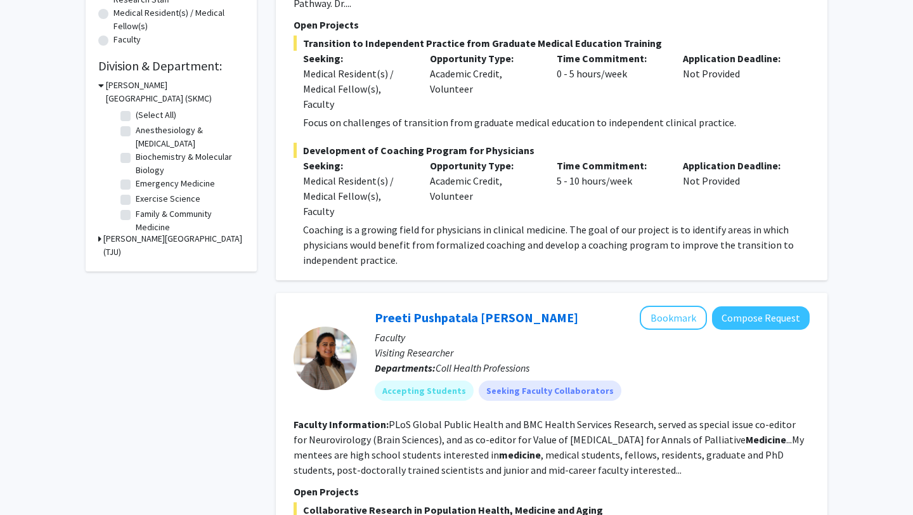
scroll to position [0, 0]
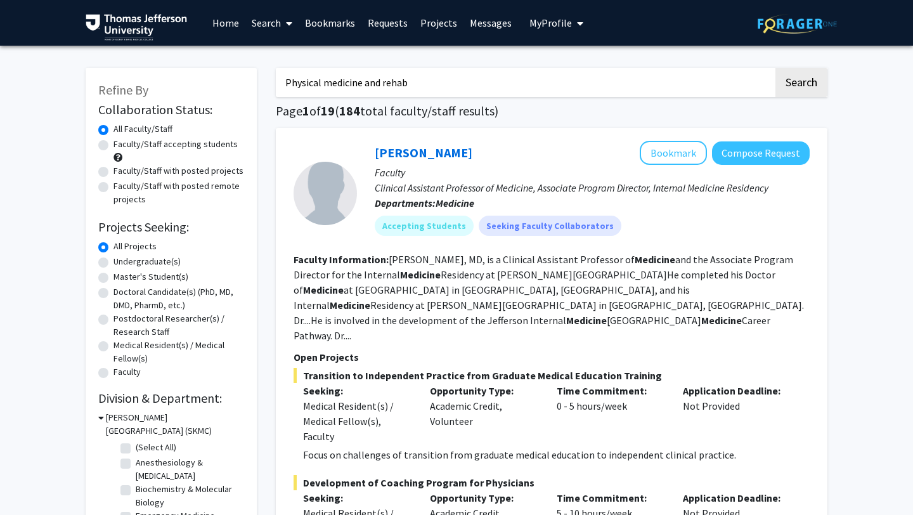
click at [114, 291] on label "Doctoral Candidate(s) (PhD, MD, DMD, PharmD, etc.)" at bounding box center [179, 298] width 131 height 27
click at [114, 291] on input "Doctoral Candidate(s) (PhD, MD, DMD, PharmD, etc.)" at bounding box center [118, 289] width 8 height 8
radio input "true"
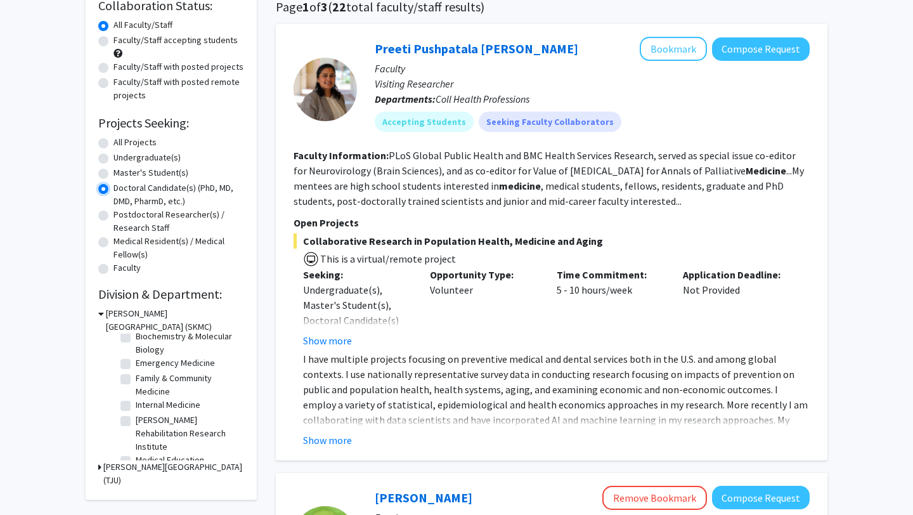
scroll to position [23, 0]
click at [136, 420] on label "[PERSON_NAME] Rehabilitation Research Institute" at bounding box center [188, 433] width 105 height 40
click at [136, 420] on input "[PERSON_NAME] Rehabilitation Research Institute" at bounding box center [140, 417] width 8 height 8
checkbox input "true"
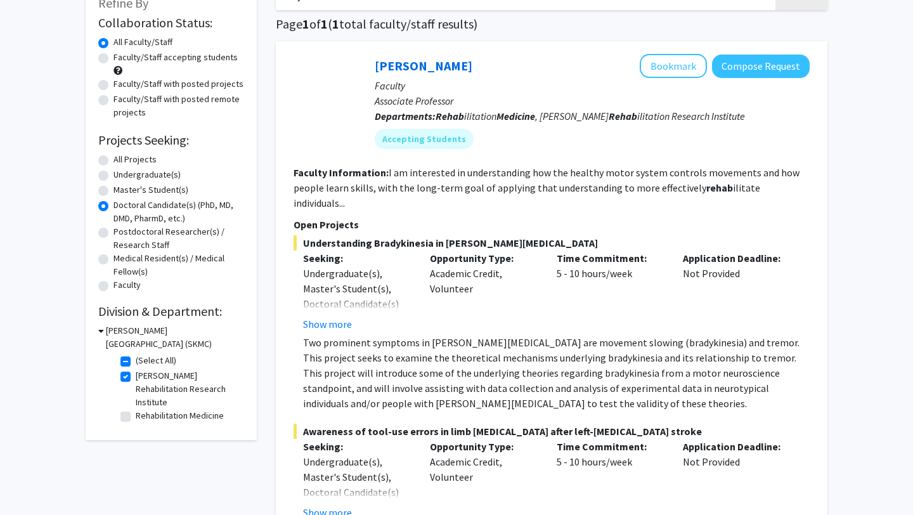
scroll to position [89, 0]
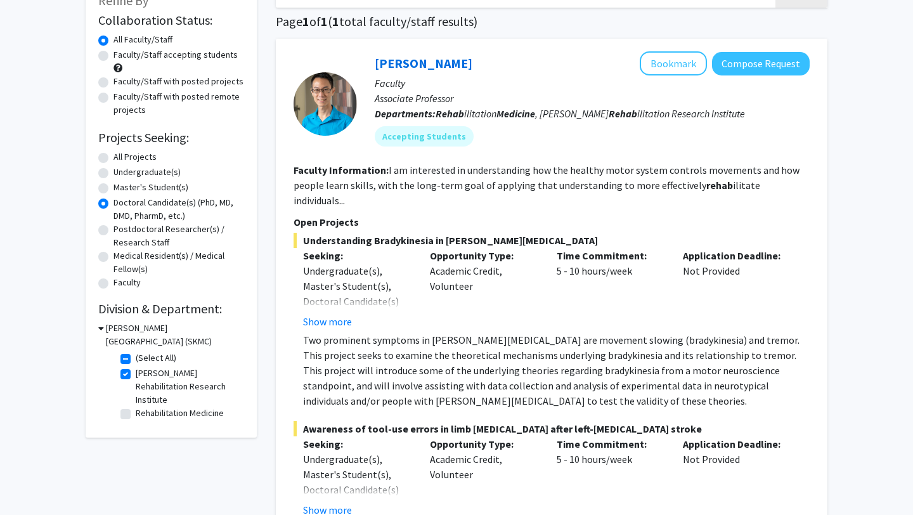
click at [136, 414] on label "Rehabilitation Medicine" at bounding box center [180, 413] width 88 height 13
click at [136, 414] on input "Rehabilitation Medicine" at bounding box center [140, 411] width 8 height 8
checkbox input "true"
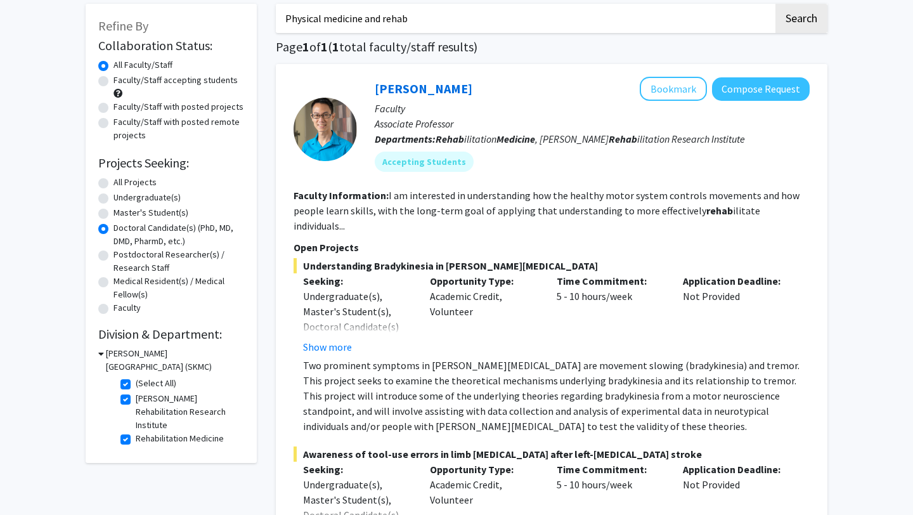
scroll to position [120, 0]
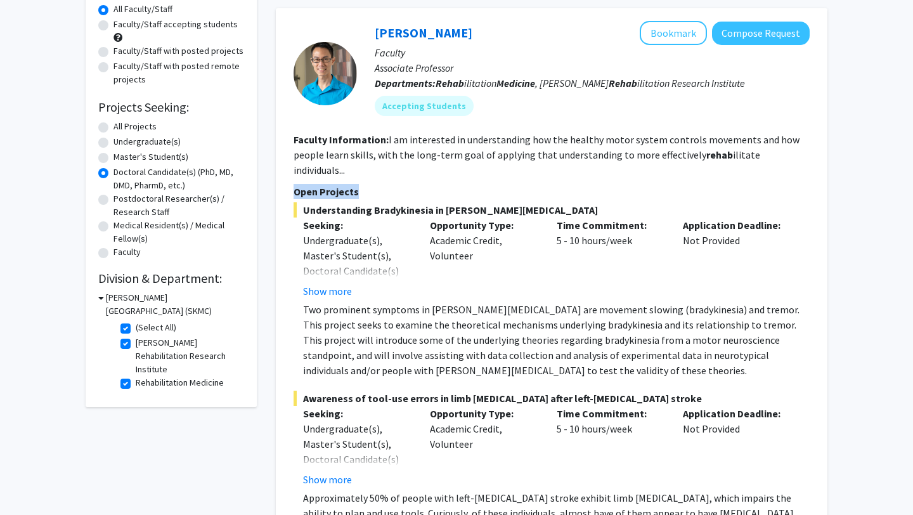
drag, startPoint x: 479, startPoint y: 171, endPoint x: 473, endPoint y: 167, distance: 6.5
click at [473, 167] on fg-search-faculty "[PERSON_NAME] Bookmark Compose Request Faculty Associate Professor Departments:…" at bounding box center [552, 304] width 516 height 566
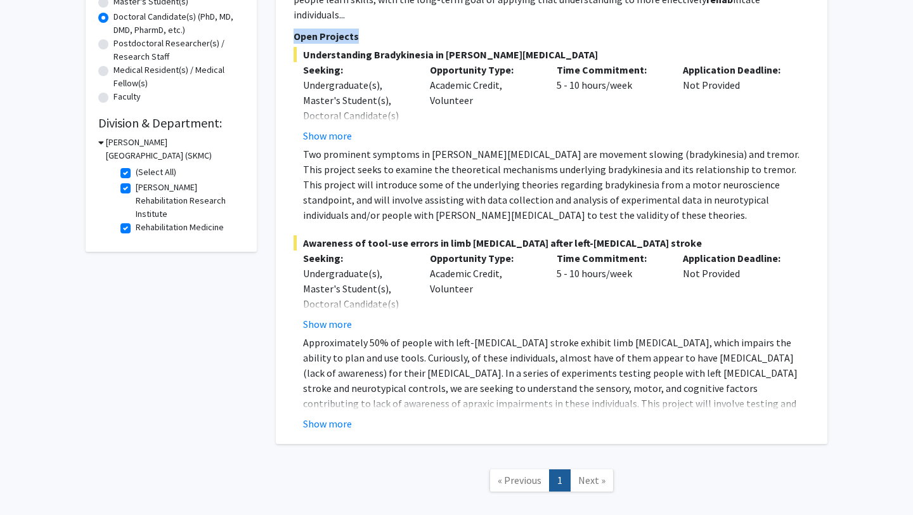
scroll to position [301, 0]
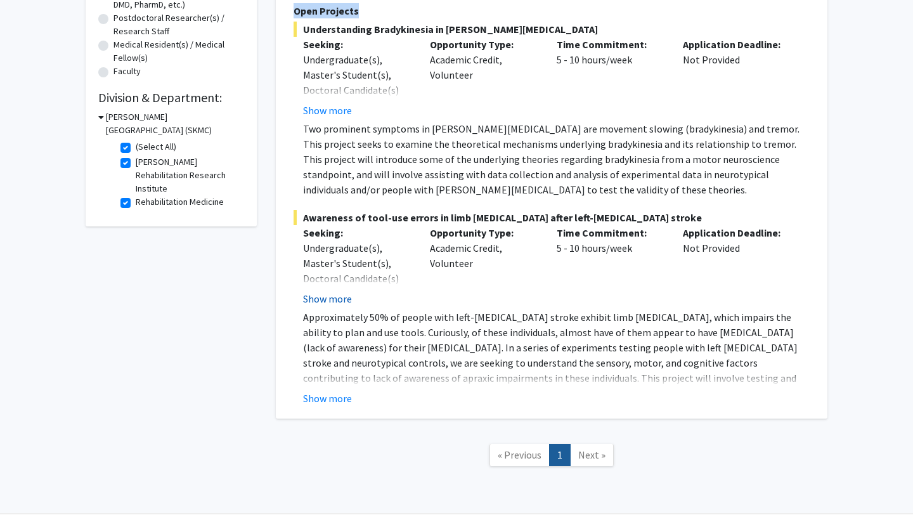
click at [323, 291] on button "Show more" at bounding box center [327, 298] width 49 height 15
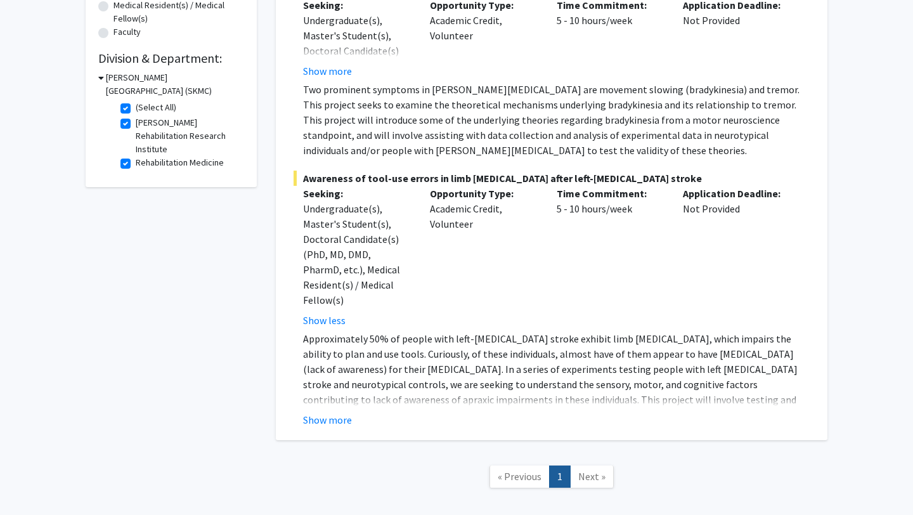
scroll to position [341, 0]
click at [337, 412] on button "Show more" at bounding box center [327, 419] width 49 height 15
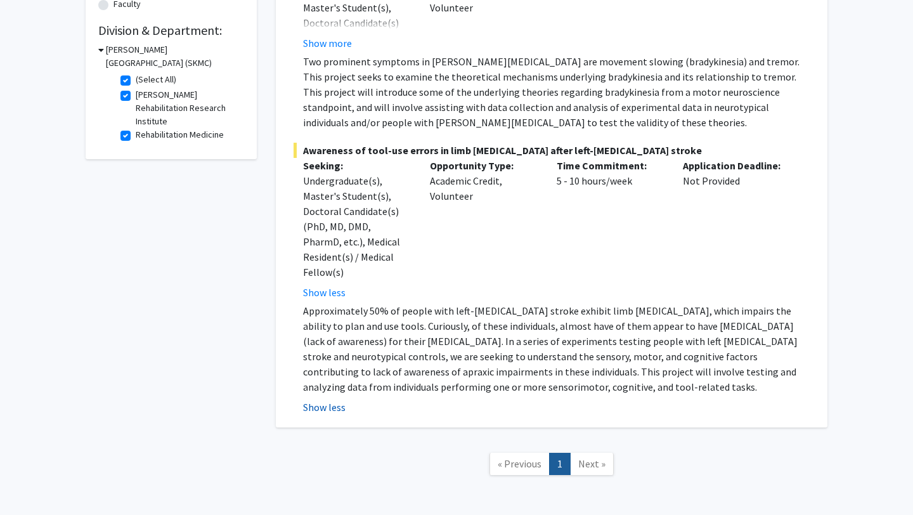
scroll to position [370, 0]
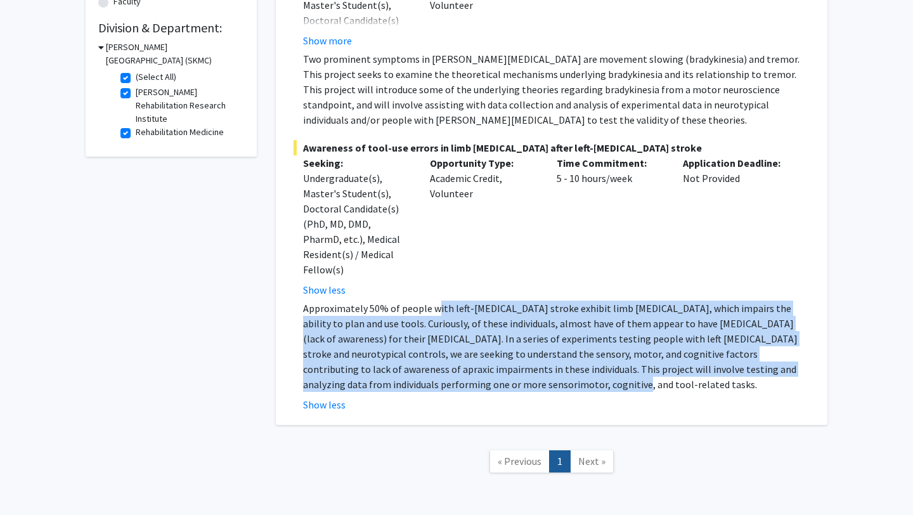
drag, startPoint x: 507, startPoint y: 357, endPoint x: 433, endPoint y: 269, distance: 114.8
click at [433, 269] on div "Awareness of tool-use errors in limb [MEDICAL_DATA] after left-[MEDICAL_DATA] s…" at bounding box center [552, 276] width 516 height 272
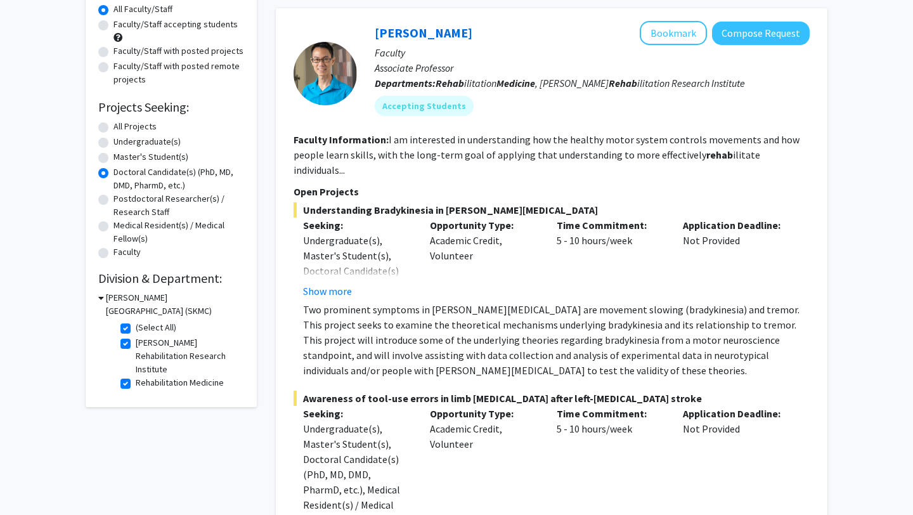
scroll to position [112, 0]
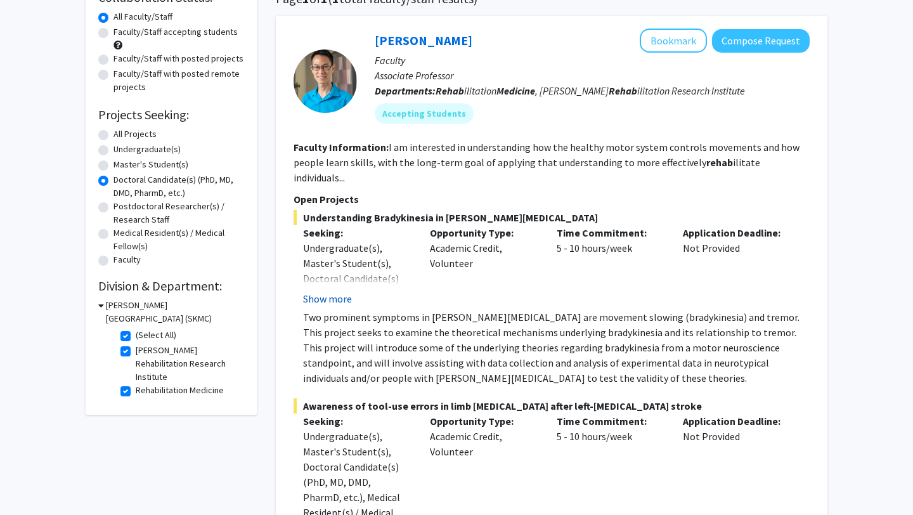
click at [342, 291] on button "Show more" at bounding box center [327, 298] width 49 height 15
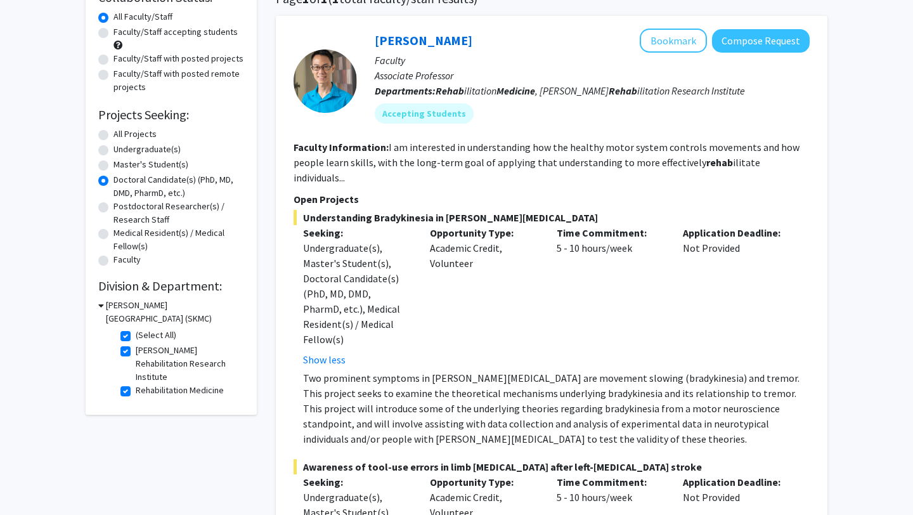
scroll to position [135, 0]
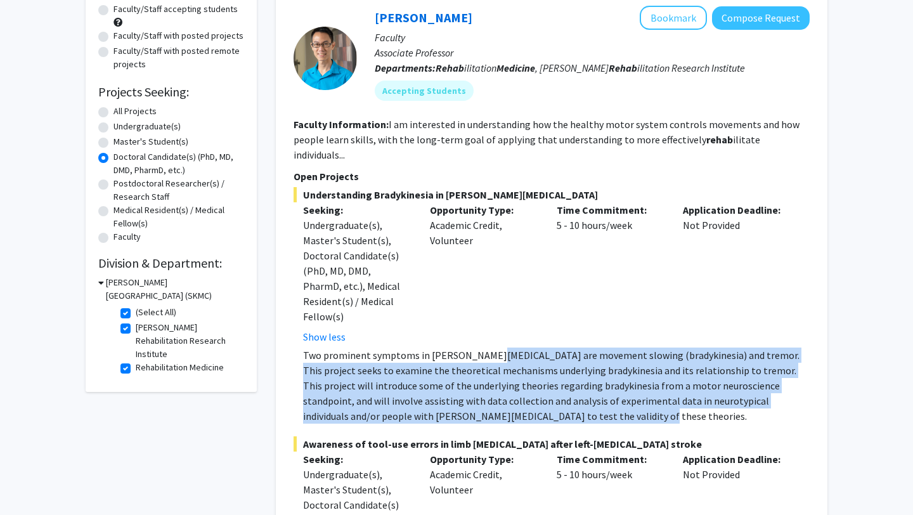
drag, startPoint x: 540, startPoint y: 391, endPoint x: 480, endPoint y: 318, distance: 94.7
click at [480, 348] on p "Two prominent symptoms in [PERSON_NAME][MEDICAL_DATA] are movement slowing (bra…" at bounding box center [556, 386] width 507 height 76
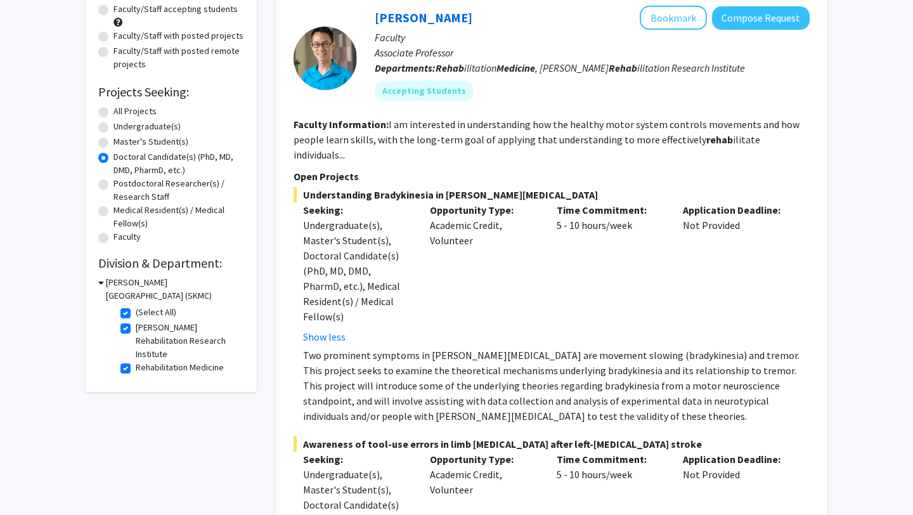
drag, startPoint x: 480, startPoint y: 309, endPoint x: 533, endPoint y: 402, distance: 107.7
click at [533, 403] on fg-project-list "Understanding Bradykinesia in [PERSON_NAME][MEDICAL_DATA] Seeking: Undergraduat…" at bounding box center [552, 447] width 516 height 521
click at [533, 402] on fg-project-list "Understanding Bradykinesia in [PERSON_NAME][MEDICAL_DATA] Seeking: Undergraduat…" at bounding box center [552, 447] width 516 height 521
click at [136, 329] on label "[PERSON_NAME] Rehabilitation Research Institute" at bounding box center [188, 341] width 105 height 40
click at [136, 329] on input "[PERSON_NAME] Rehabilitation Research Institute" at bounding box center [140, 325] width 8 height 8
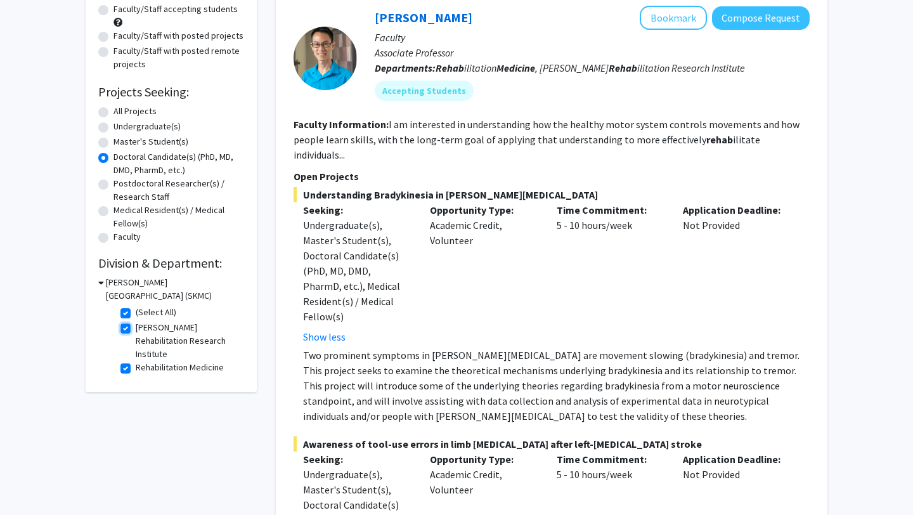
checkbox input "false"
checkbox input "true"
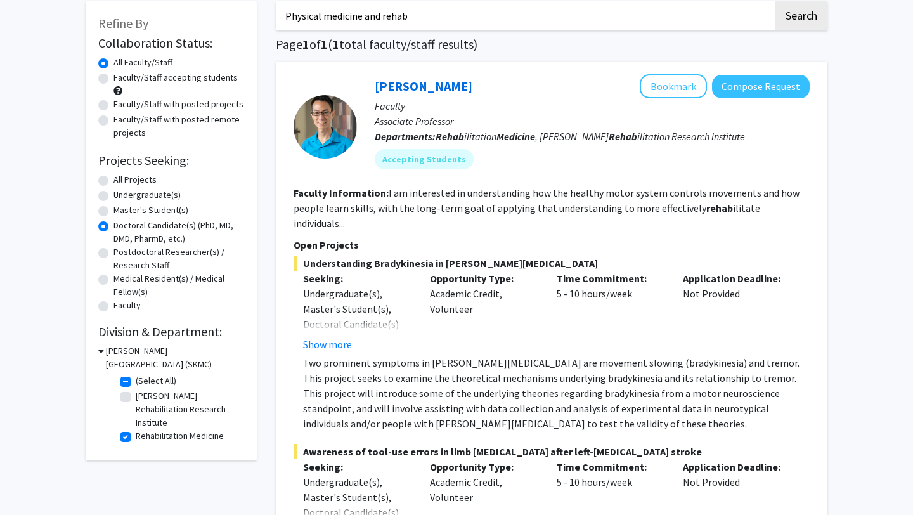
scroll to position [74, 0]
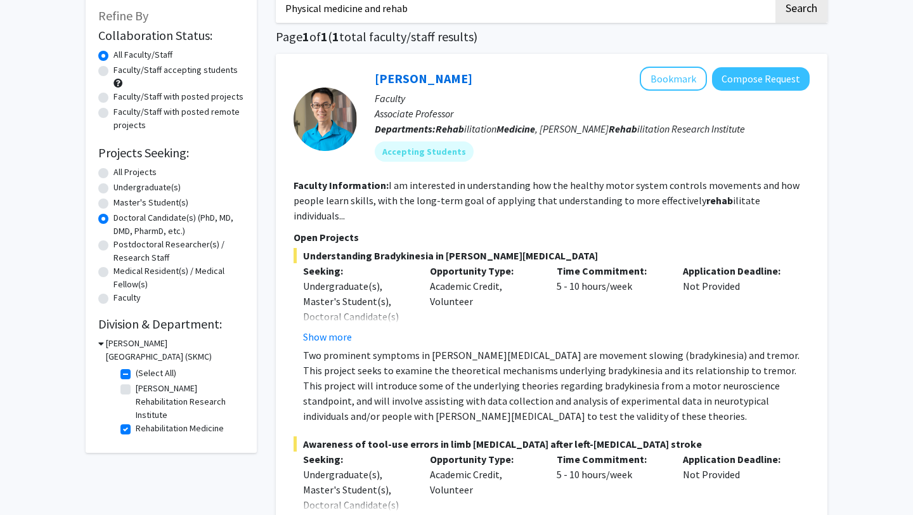
click at [136, 433] on label "Rehabilitation Medicine" at bounding box center [180, 428] width 88 height 13
click at [136, 430] on input "Rehabilitation Medicine" at bounding box center [140, 426] width 8 height 8
checkbox input "false"
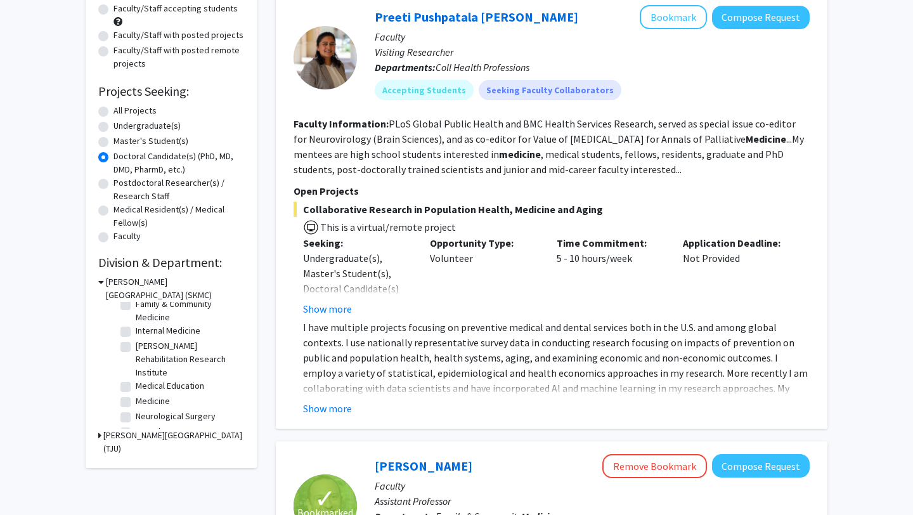
scroll to position [47, 0]
click at [136, 325] on label "Family & Community Medicine" at bounding box center [188, 328] width 105 height 27
click at [136, 323] on input "Family & Community Medicine" at bounding box center [140, 319] width 8 height 8
checkbox input "true"
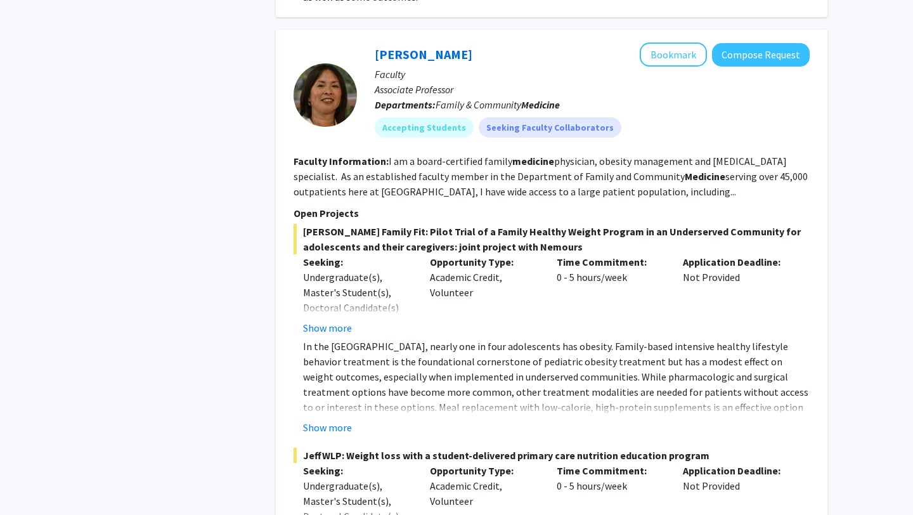
scroll to position [596, 0]
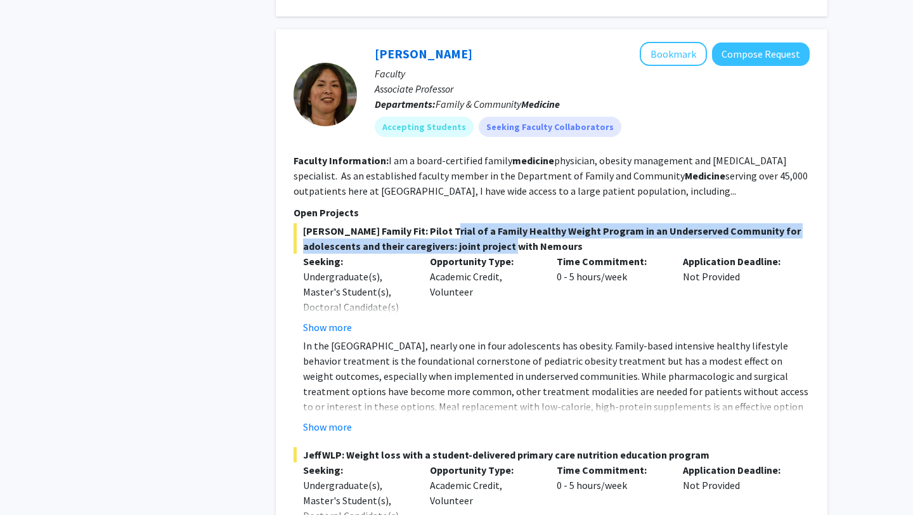
drag, startPoint x: 429, startPoint y: 229, endPoint x: 475, endPoint y: 238, distance: 46.6
click at [475, 238] on span "[PERSON_NAME] Family Fit: Pilot Trial of a Family Healthy Weight Program in an …" at bounding box center [552, 238] width 516 height 30
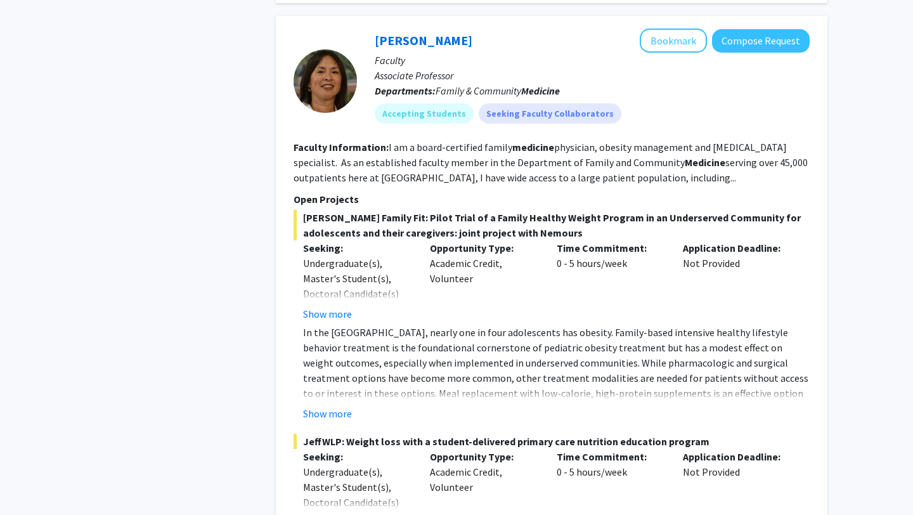
scroll to position [622, 0]
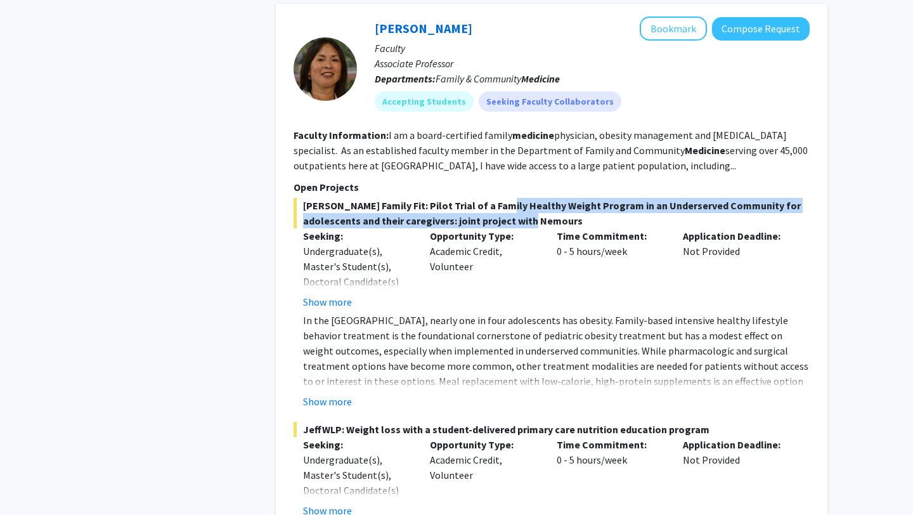
drag, startPoint x: 507, startPoint y: 221, endPoint x: 485, endPoint y: 199, distance: 31.8
click at [485, 199] on span "[PERSON_NAME] Family Fit: Pilot Trial of a Family Healthy Weight Program in an …" at bounding box center [552, 213] width 516 height 30
click at [496, 207] on span "[PERSON_NAME] Family Fit: Pilot Trial of a Family Healthy Weight Program in an …" at bounding box center [552, 213] width 516 height 30
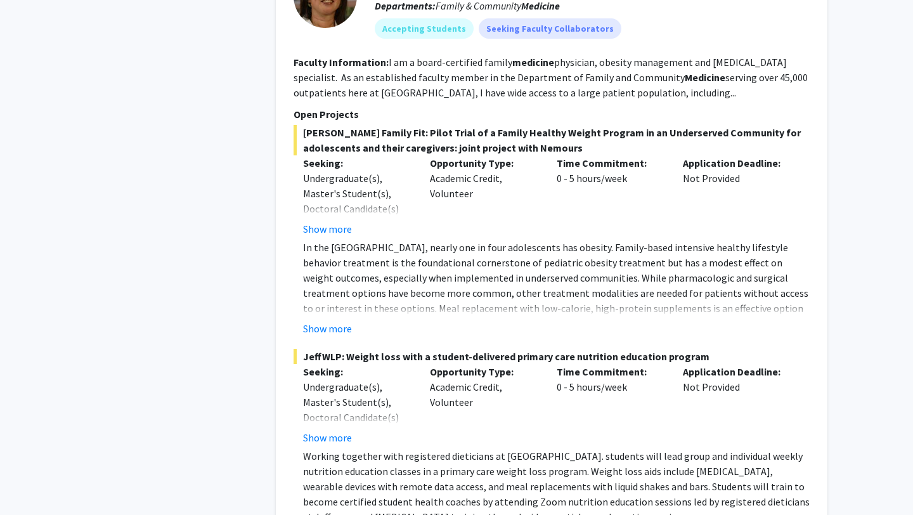
scroll to position [698, 0]
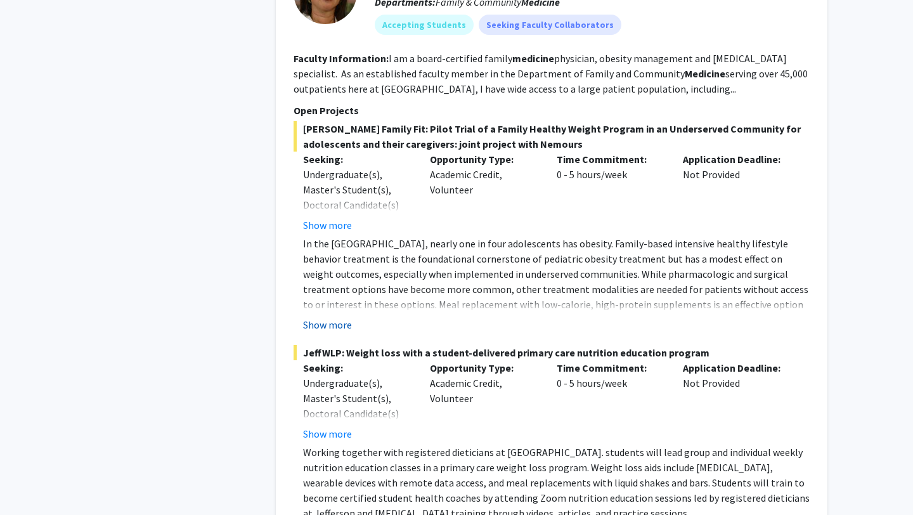
click at [342, 319] on button "Show more" at bounding box center [327, 324] width 49 height 15
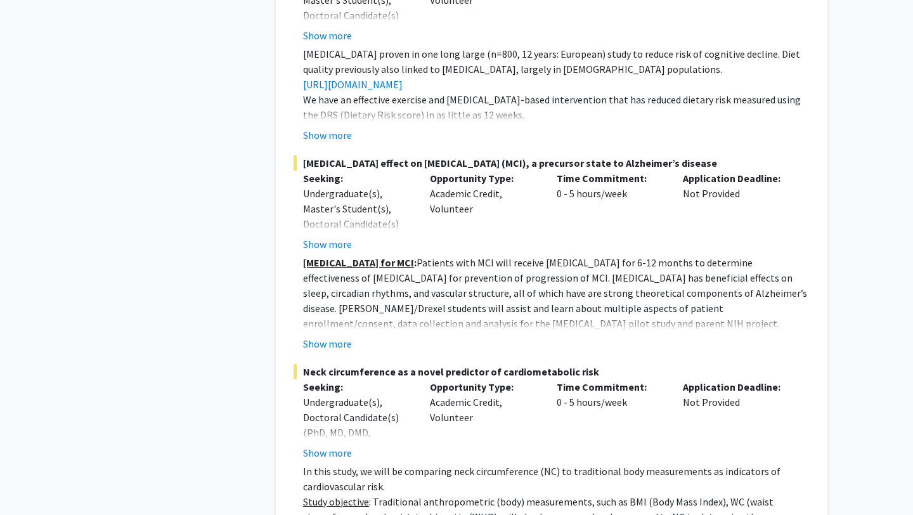
scroll to position [2257, 0]
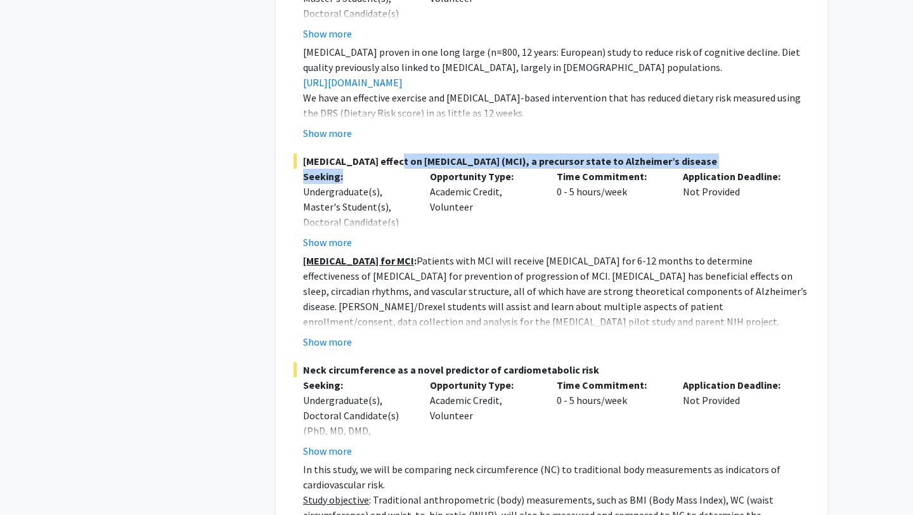
drag, startPoint x: 388, startPoint y: 161, endPoint x: 400, endPoint y: 172, distance: 15.7
click at [400, 172] on div "[MEDICAL_DATA] effect on [MEDICAL_DATA] (MCI), a precursor state to Alzheimer’s…" at bounding box center [552, 251] width 516 height 196
click at [400, 172] on p "Seeking:" at bounding box center [357, 176] width 108 height 15
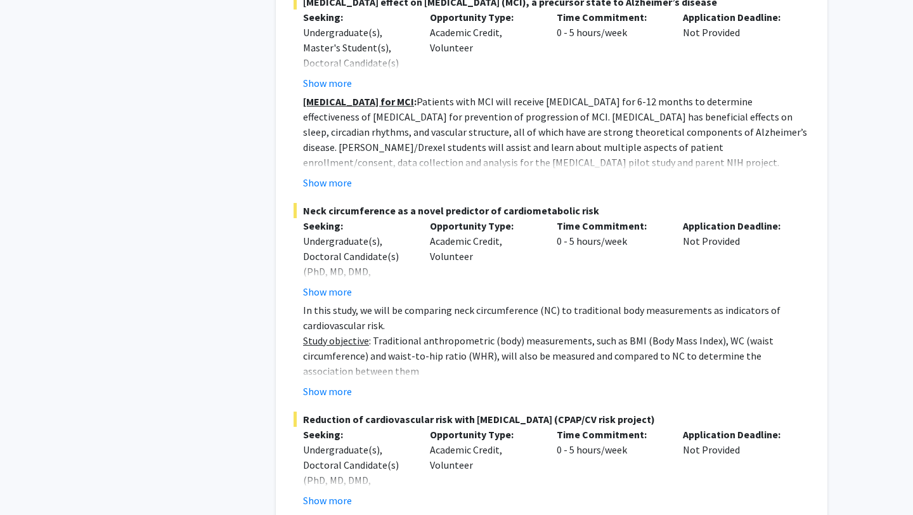
scroll to position [2217, 0]
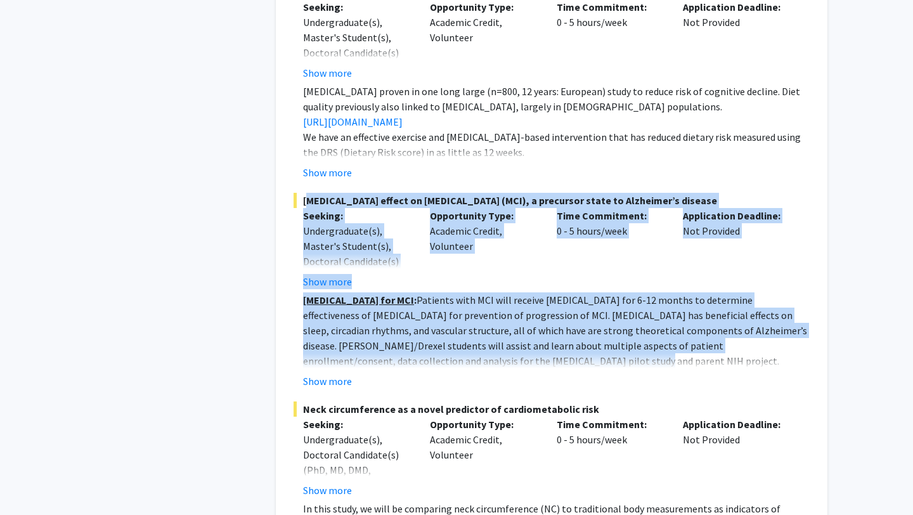
drag, startPoint x: 303, startPoint y: 199, endPoint x: 445, endPoint y: 355, distance: 211.0
click at [445, 355] on div "[MEDICAL_DATA] effect on [MEDICAL_DATA] (MCI), a precursor state to Alzheimer’s…" at bounding box center [552, 291] width 516 height 196
click at [445, 355] on p "[MEDICAL_DATA] for MCI : Patients with MCI will receive [MEDICAL_DATA] for 6-12…" at bounding box center [556, 330] width 507 height 76
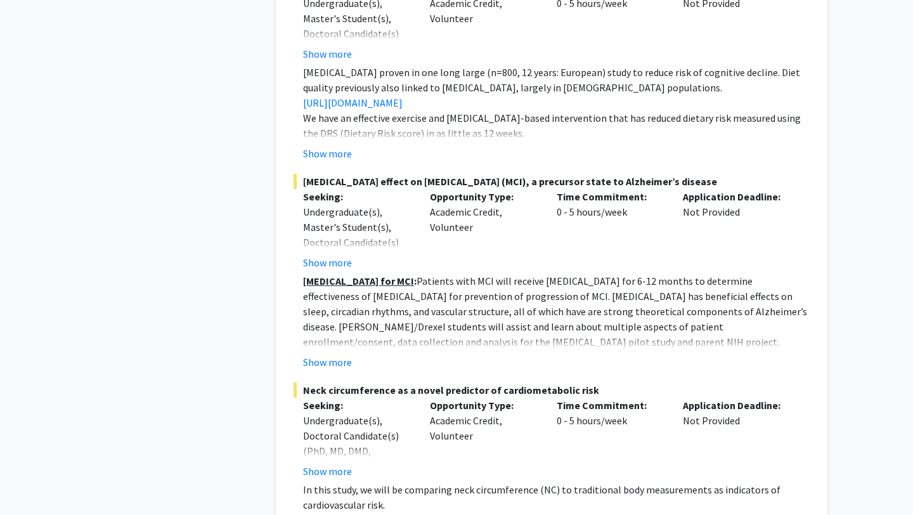
scroll to position [2238, 0]
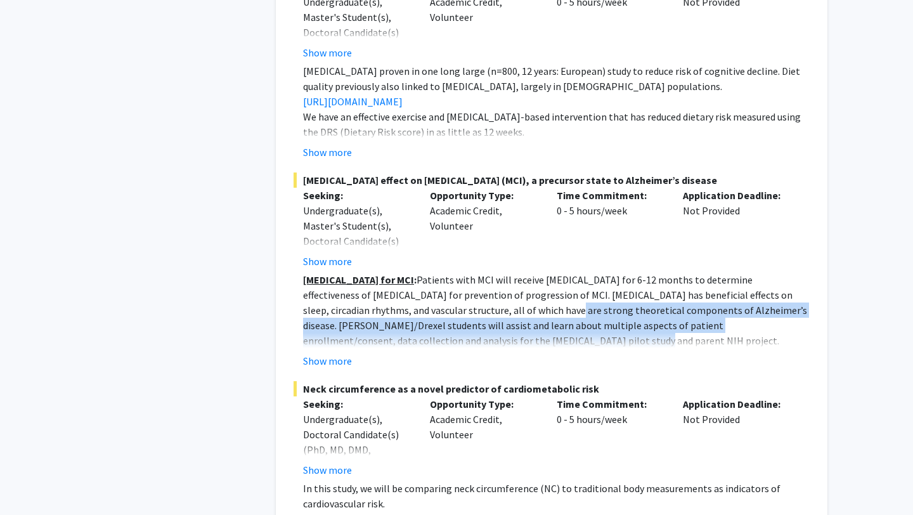
drag, startPoint x: 447, startPoint y: 336, endPoint x: 437, endPoint y: 310, distance: 28.3
click at [437, 310] on p "[MEDICAL_DATA] for MCI : Patients with MCI will receive [MEDICAL_DATA] for 6-12…" at bounding box center [556, 310] width 507 height 76
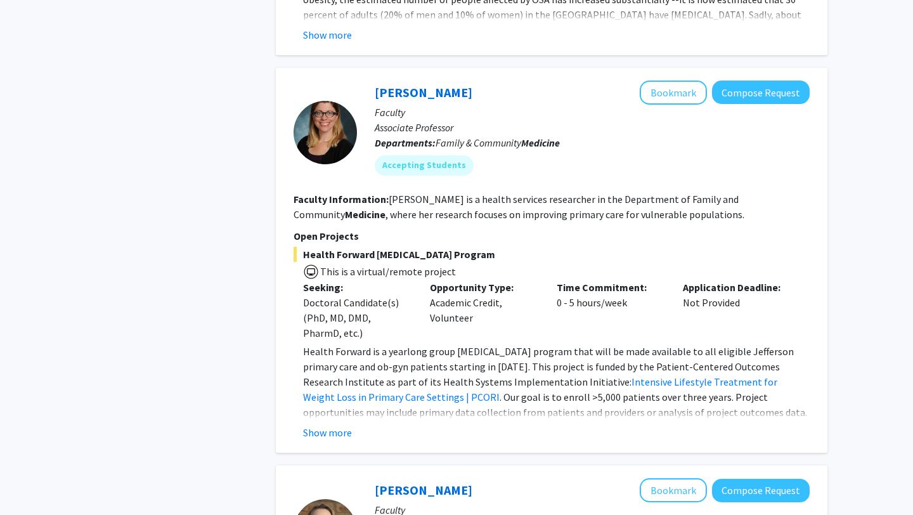
scroll to position [2982, 0]
drag, startPoint x: 305, startPoint y: 252, endPoint x: 545, endPoint y: 252, distance: 240.4
click at [545, 252] on span "Health Forward [MEDICAL_DATA] Program" at bounding box center [552, 253] width 516 height 15
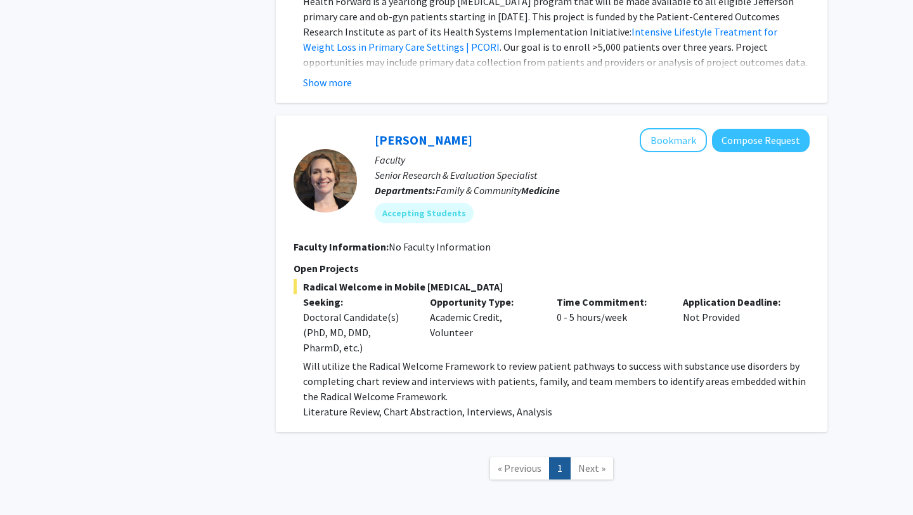
scroll to position [3339, 0]
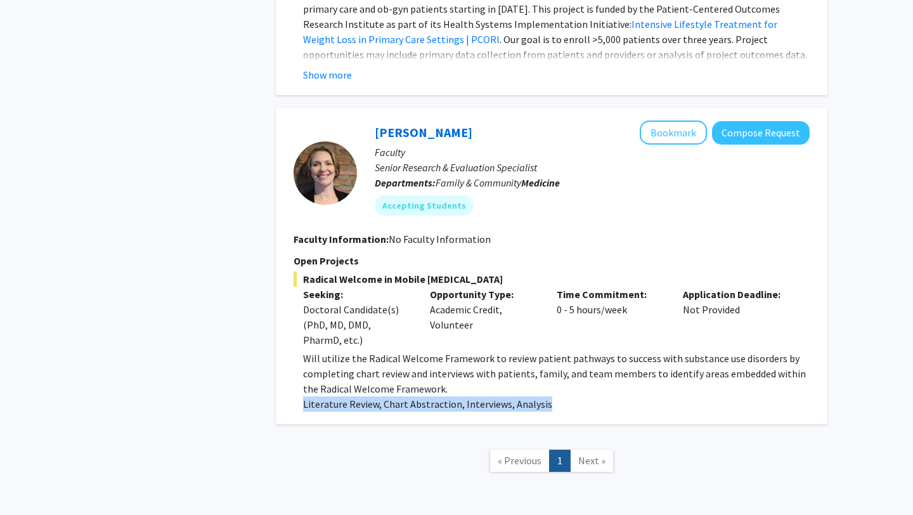
drag, startPoint x: 304, startPoint y: 407, endPoint x: 559, endPoint y: 402, distance: 255.0
click at [559, 402] on p "Literature Review, Chart Abstraction, Interviews, Analysis" at bounding box center [556, 403] width 507 height 15
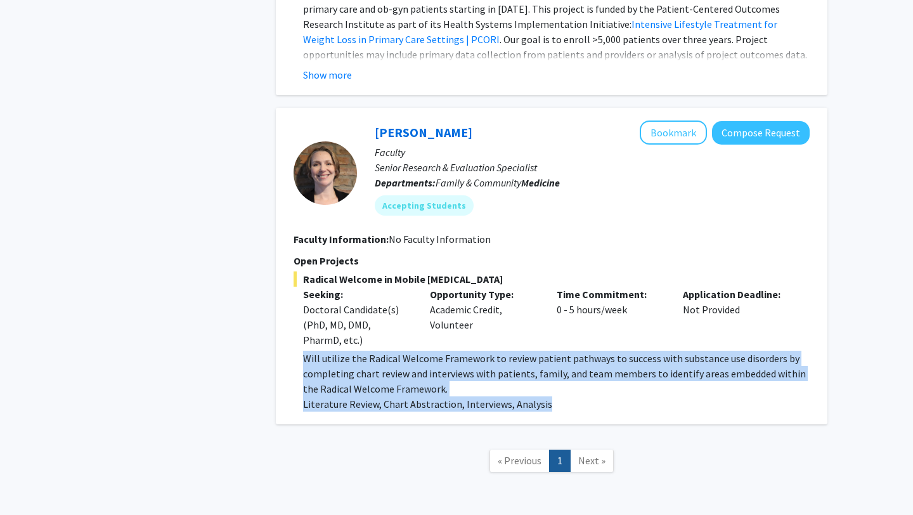
drag, startPoint x: 559, startPoint y: 402, endPoint x: 302, endPoint y: 363, distance: 259.7
click at [302, 363] on fg-read-more "Will utilize the Radical Welcome Framework to review patient pathways to succes…" at bounding box center [552, 381] width 516 height 61
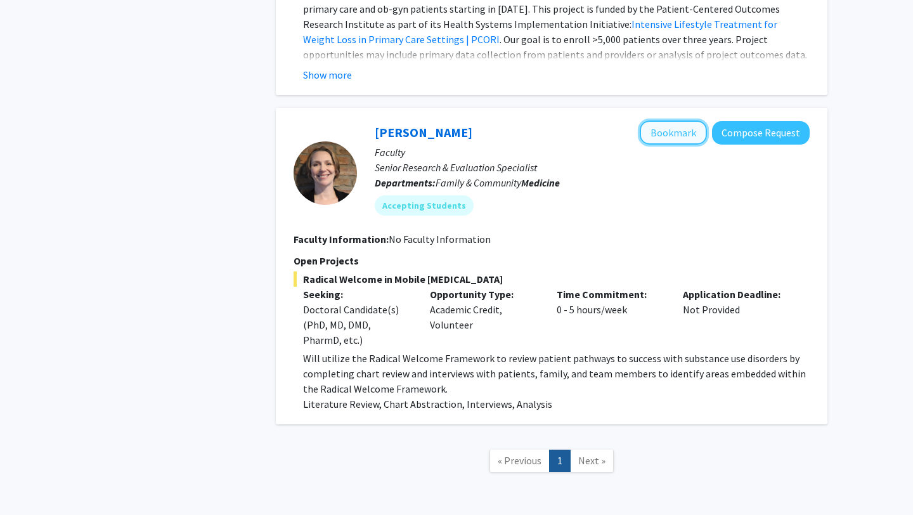
click at [676, 139] on button "Bookmark" at bounding box center [673, 133] width 67 height 24
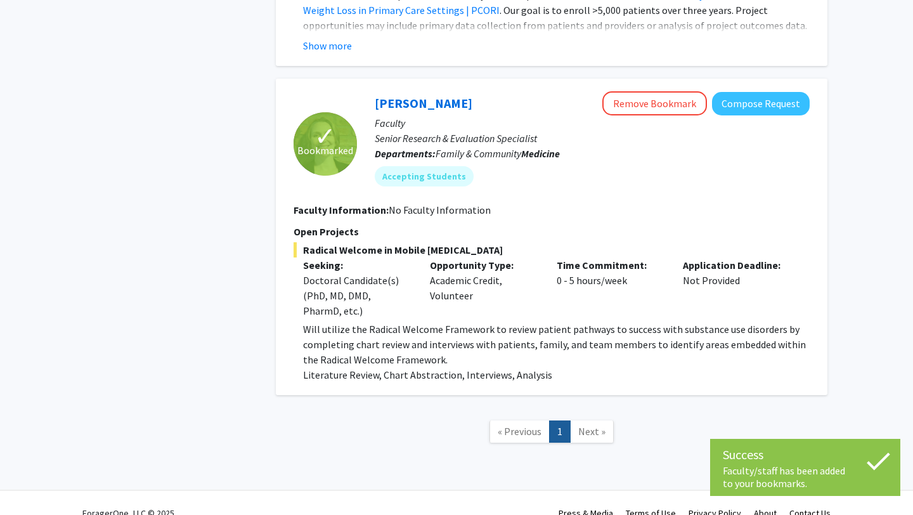
scroll to position [3388, 0]
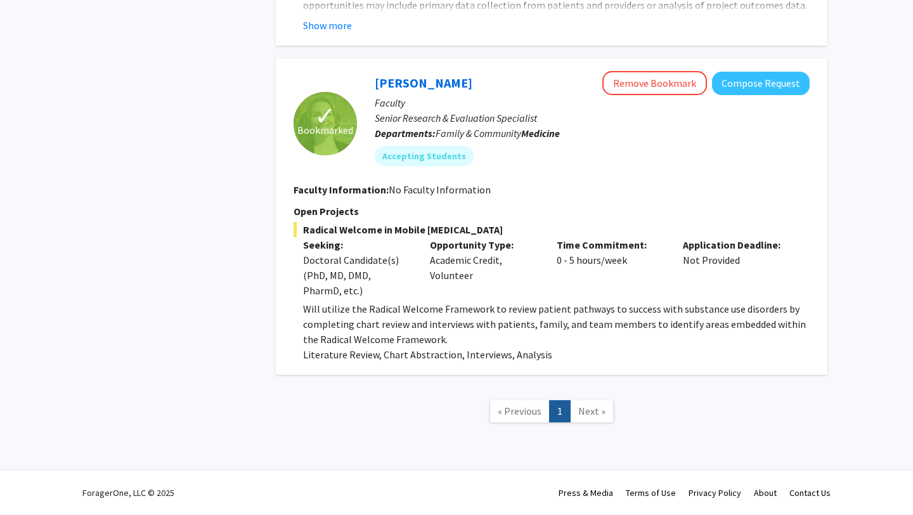
drag, startPoint x: 472, startPoint y: 280, endPoint x: 428, endPoint y: 253, distance: 51.8
click at [428, 253] on div "Opportunity Type: Academic Credit, Volunteer" at bounding box center [484, 267] width 127 height 61
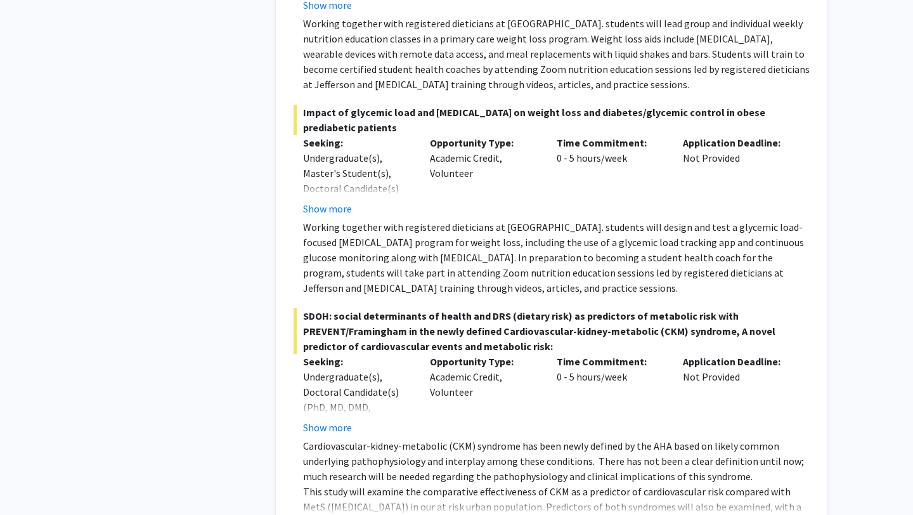
scroll to position [1199, 0]
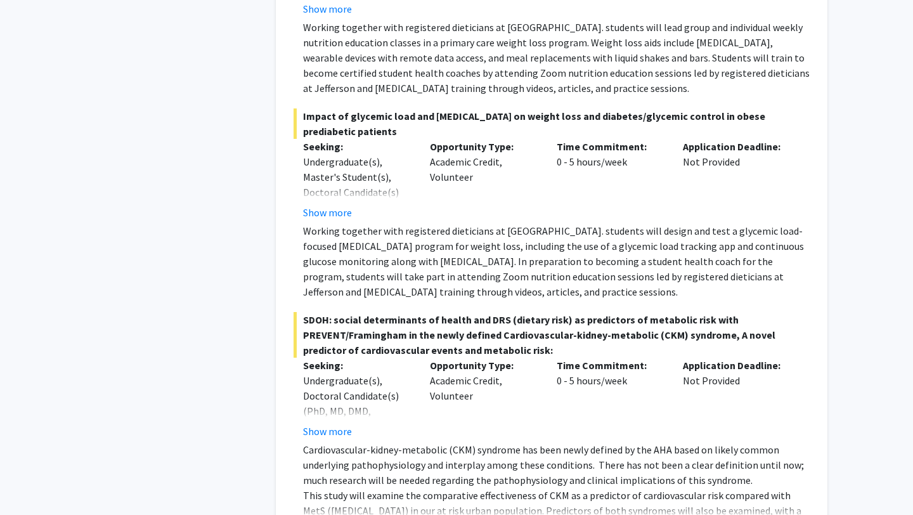
drag, startPoint x: 535, startPoint y: 110, endPoint x: 524, endPoint y: 93, distance: 20.6
click at [524, 108] on span "Impact of glycemic load and [MEDICAL_DATA] on weight loss and diabetes/glycemic…" at bounding box center [552, 123] width 516 height 30
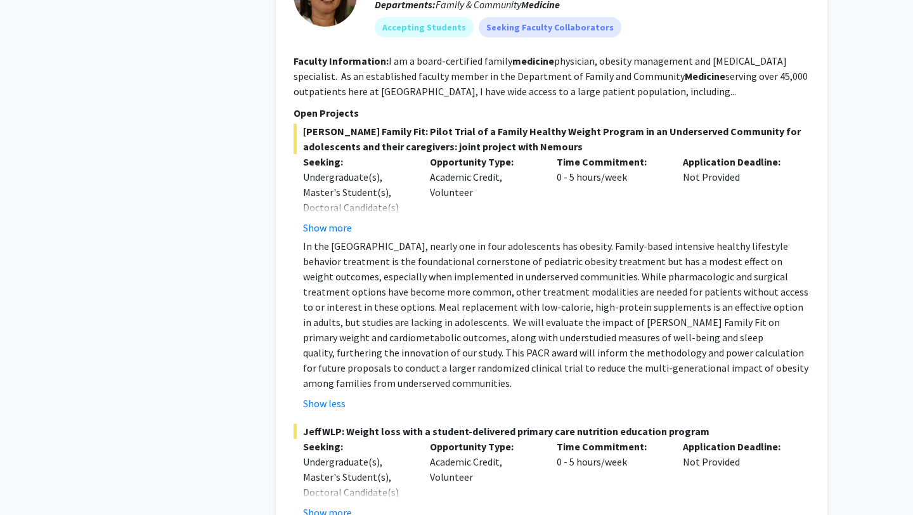
scroll to position [637, 0]
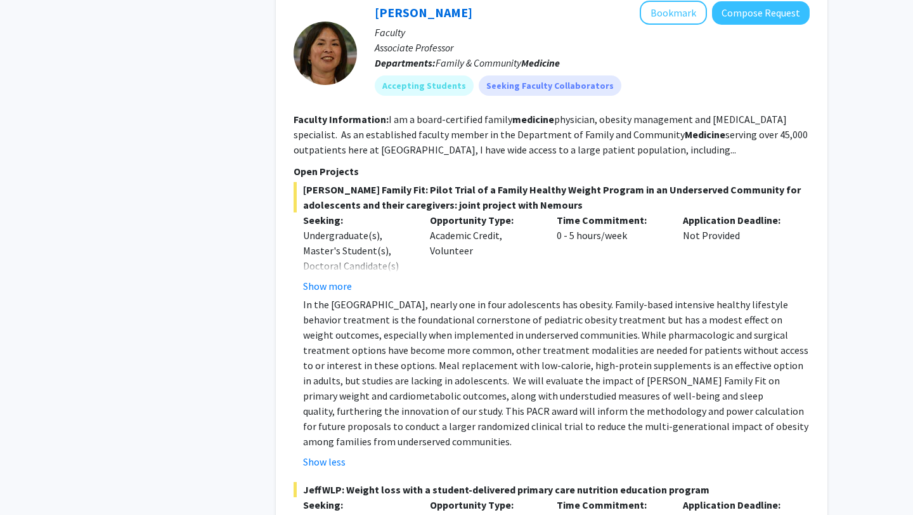
click at [552, 206] on span "[PERSON_NAME] Family Fit: Pilot Trial of a Family Healthy Weight Program in an …" at bounding box center [552, 197] width 516 height 30
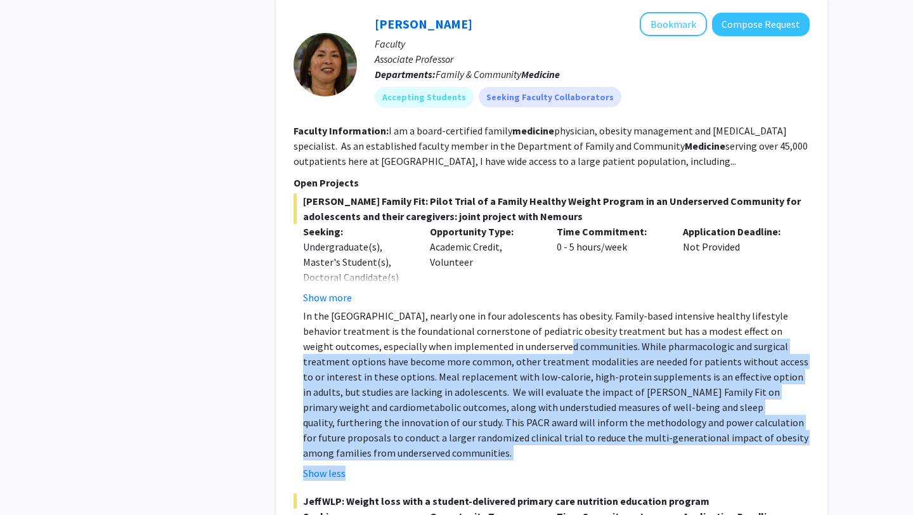
drag, startPoint x: 740, startPoint y: 462, endPoint x: 487, endPoint y: 348, distance: 277.9
click at [487, 348] on fg-read-more "In the [GEOGRAPHIC_DATA], nearly one in four adolescents has obesity. Family-ba…" at bounding box center [552, 394] width 516 height 173
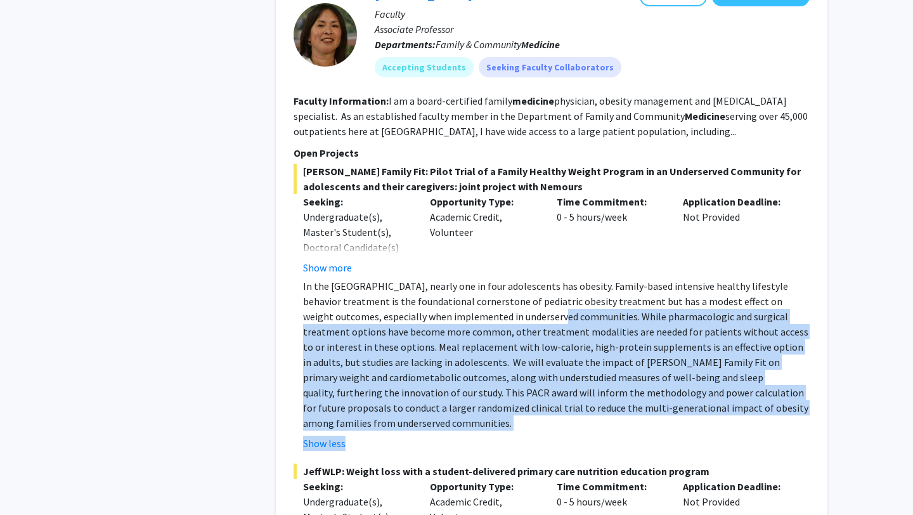
scroll to position [663, 0]
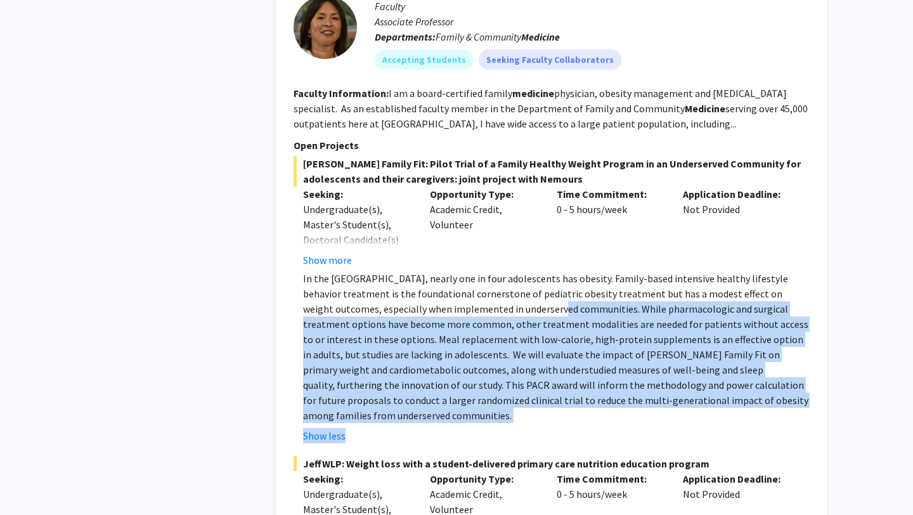
click at [716, 401] on p "In the [GEOGRAPHIC_DATA], nearly one in four adolescents has obesity. Family-ba…" at bounding box center [556, 347] width 507 height 152
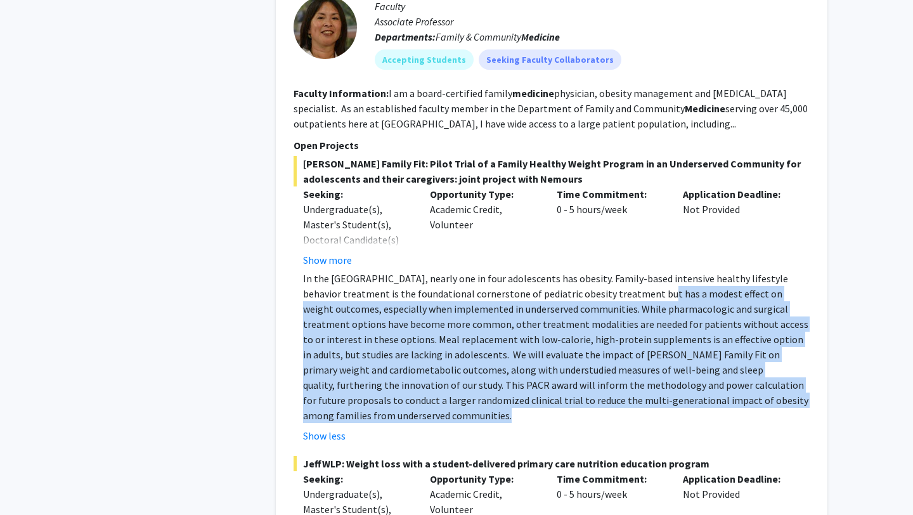
drag, startPoint x: 716, startPoint y: 401, endPoint x: 633, endPoint y: 294, distance: 135.1
click at [633, 294] on p "In the [GEOGRAPHIC_DATA], nearly one in four adolescents has obesity. Family-ba…" at bounding box center [556, 347] width 507 height 152
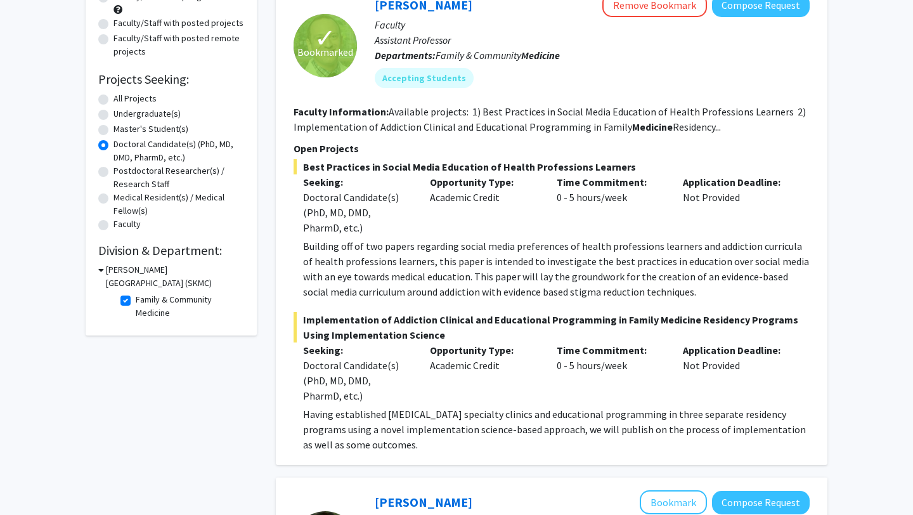
scroll to position [0, 0]
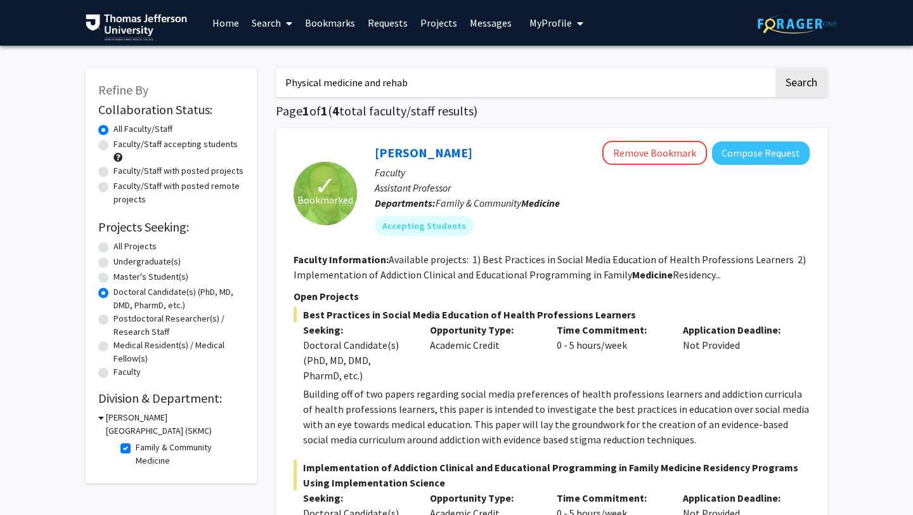
click at [136, 447] on label "Family & Community Medicine" at bounding box center [188, 454] width 105 height 27
click at [136, 447] on input "Family & Community Medicine" at bounding box center [140, 445] width 8 height 8
checkbox input "false"
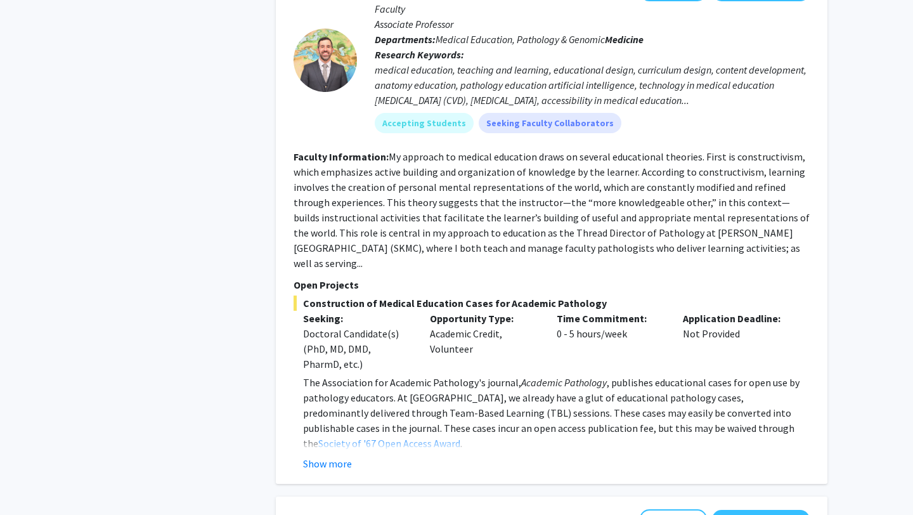
scroll to position [3513, 0]
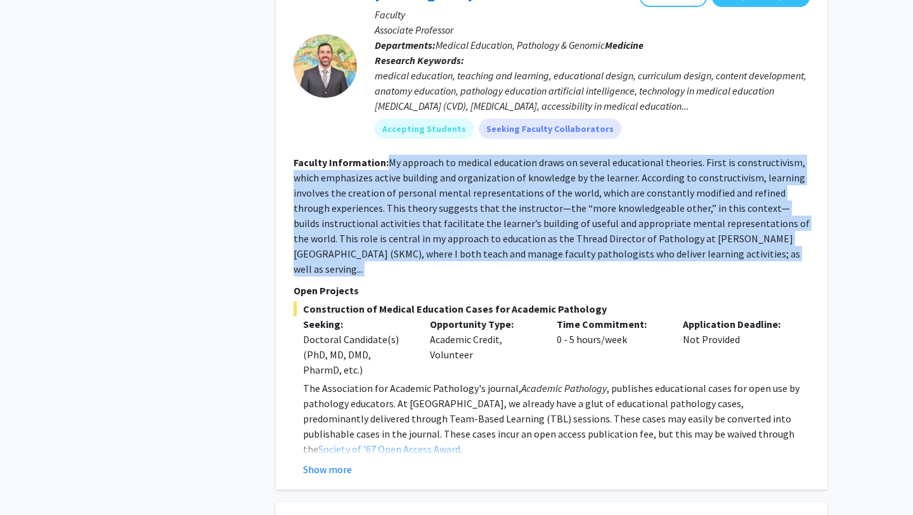
drag, startPoint x: 495, startPoint y: 252, endPoint x: 389, endPoint y: 147, distance: 149.8
click at [389, 147] on fg-search-faculty "[PERSON_NAME] Bookmark Compose Request Faculty Associate Professor Departments:…" at bounding box center [552, 230] width 516 height 494
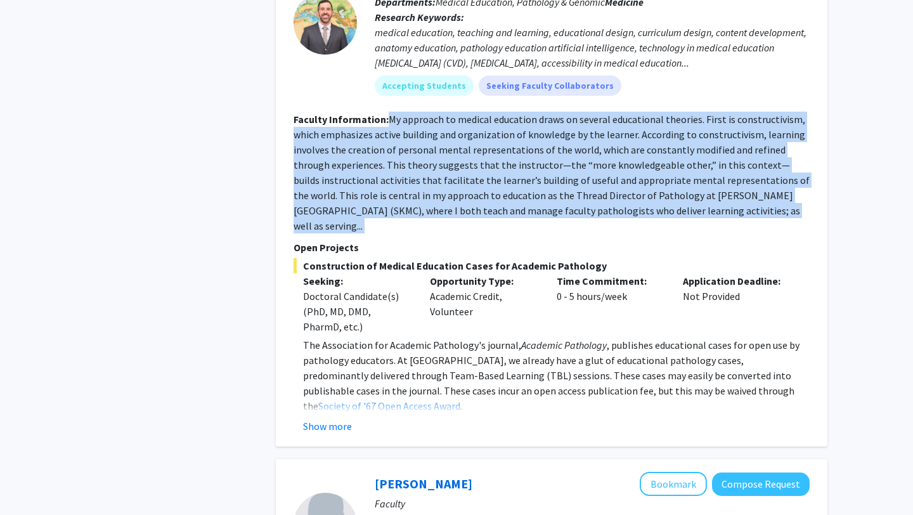
scroll to position [3566, 0]
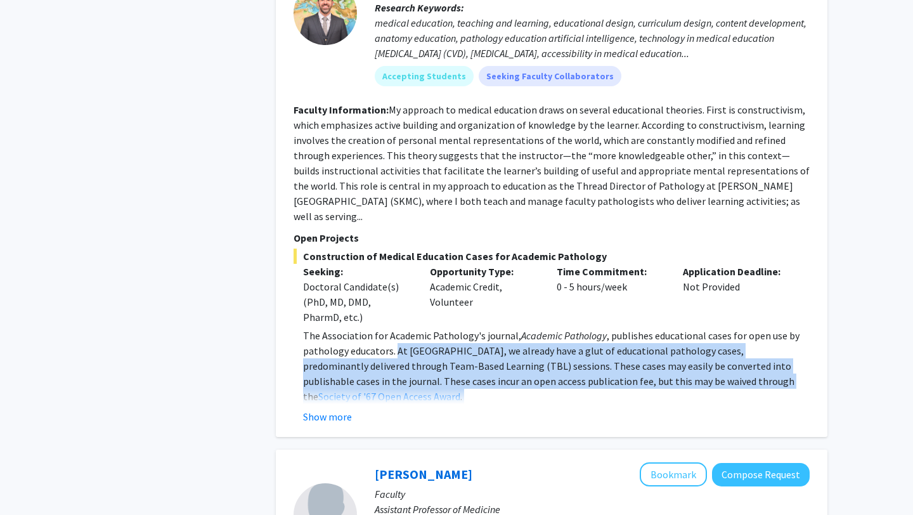
drag, startPoint x: 446, startPoint y: 362, endPoint x: 396, endPoint y: 322, distance: 63.6
click at [339, 409] on button "Show more" at bounding box center [327, 416] width 49 height 15
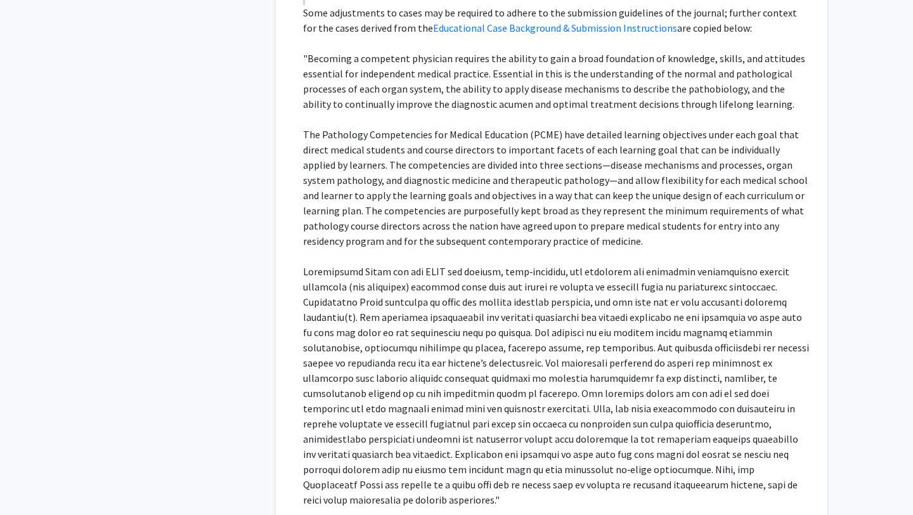
scroll to position [3983, 0]
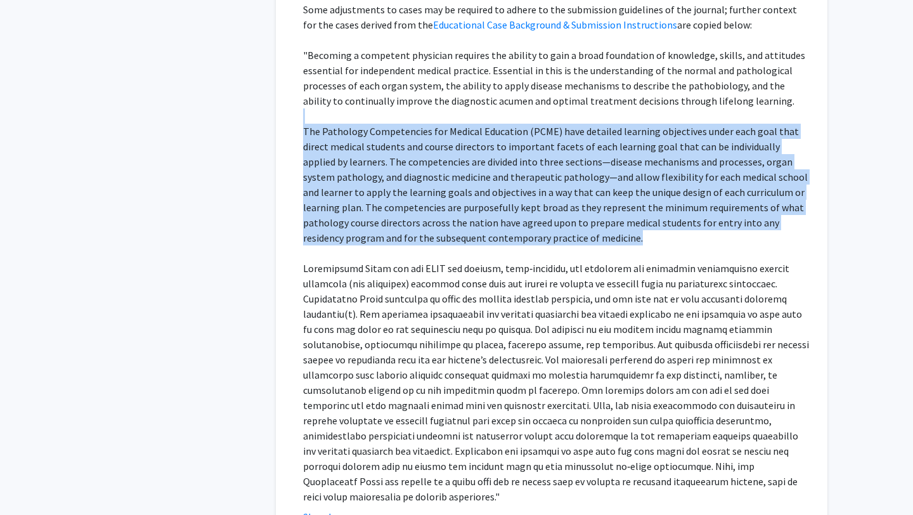
drag, startPoint x: 604, startPoint y: 193, endPoint x: 514, endPoint y: 72, distance: 150.5
click at [514, 72] on div "The Association for Academic Pathology's journal, Academic Pathology , publishe…" at bounding box center [556, 208] width 507 height 594
click at [514, 108] on p at bounding box center [556, 115] width 507 height 15
drag, startPoint x: 514, startPoint y: 72, endPoint x: 631, endPoint y: 199, distance: 172.3
click at [631, 199] on div "The Association for Academic Pathology's journal, Academic Pathology , publishe…" at bounding box center [556, 208] width 507 height 594
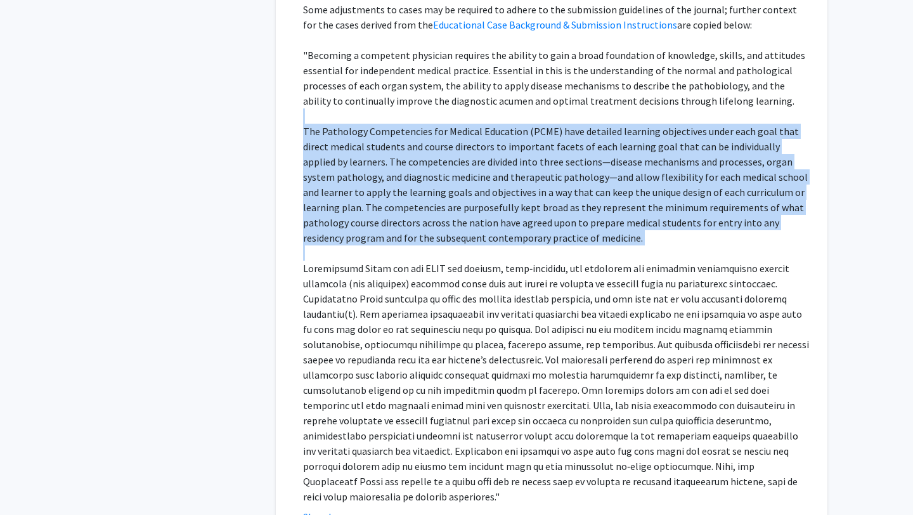
click at [631, 199] on p "The Pathology Competencies for Medical Education (PCME) have detailed learning …" at bounding box center [556, 185] width 507 height 122
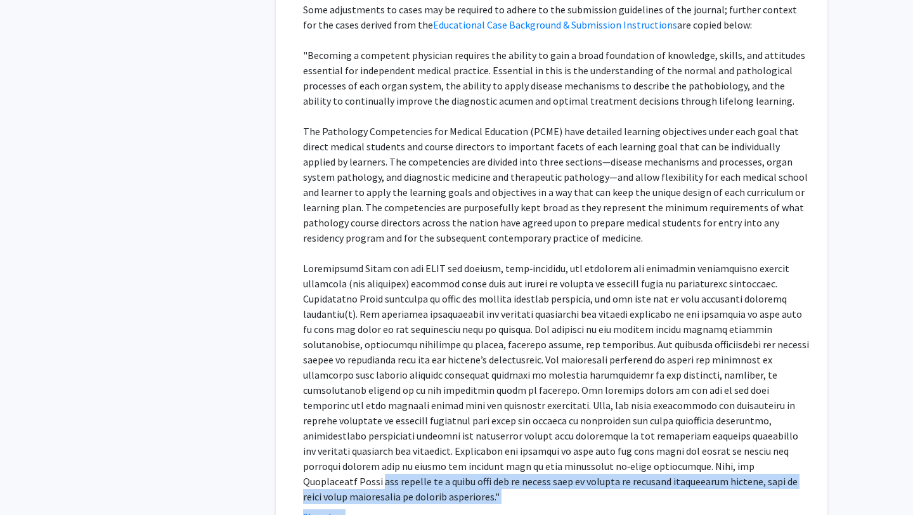
drag, startPoint x: 665, startPoint y: 451, endPoint x: 478, endPoint y: 421, distance: 189.0
click at [478, 421] on fg-read-more "The Association for Academic Pathology's journal, Academic Pathology , publishe…" at bounding box center [552, 218] width 516 height 614
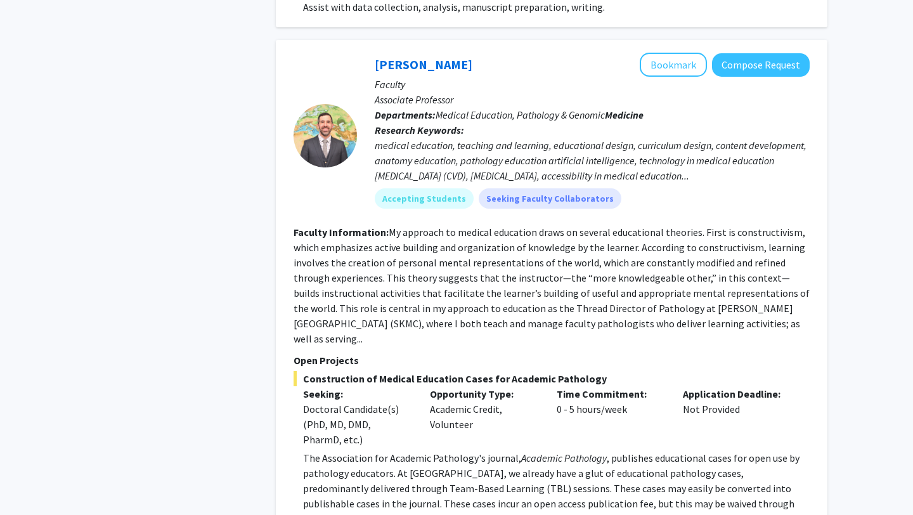
scroll to position [3438, 0]
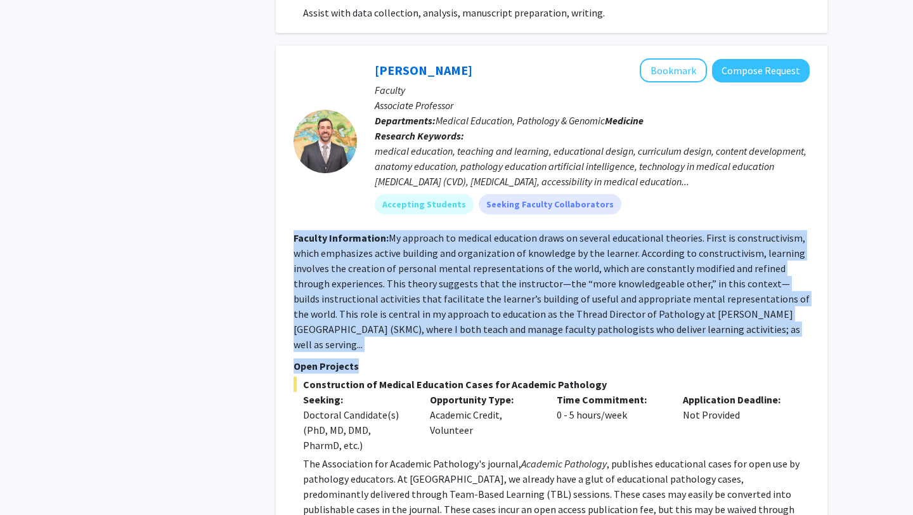
drag, startPoint x: 619, startPoint y: 328, endPoint x: 565, endPoint y: 213, distance: 127.1
drag, startPoint x: 565, startPoint y: 213, endPoint x: 656, endPoint y: 323, distance: 143.7
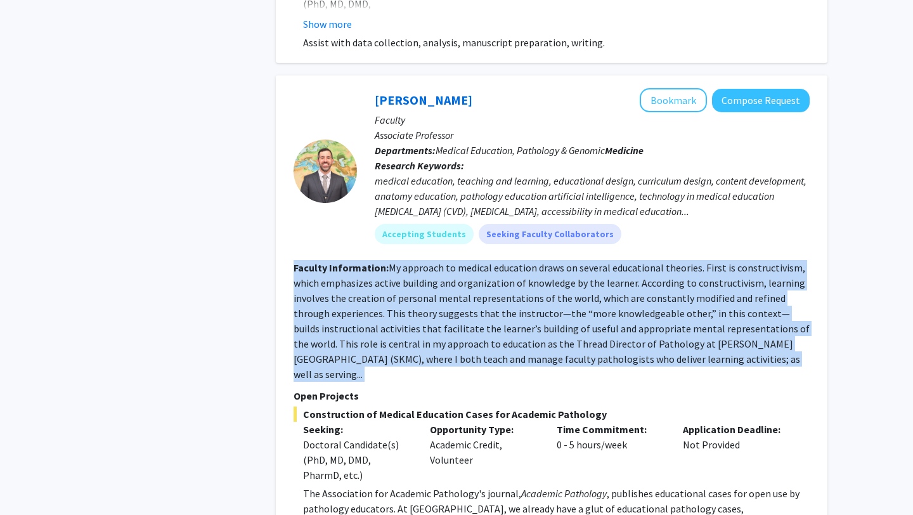
scroll to position [3406, 0]
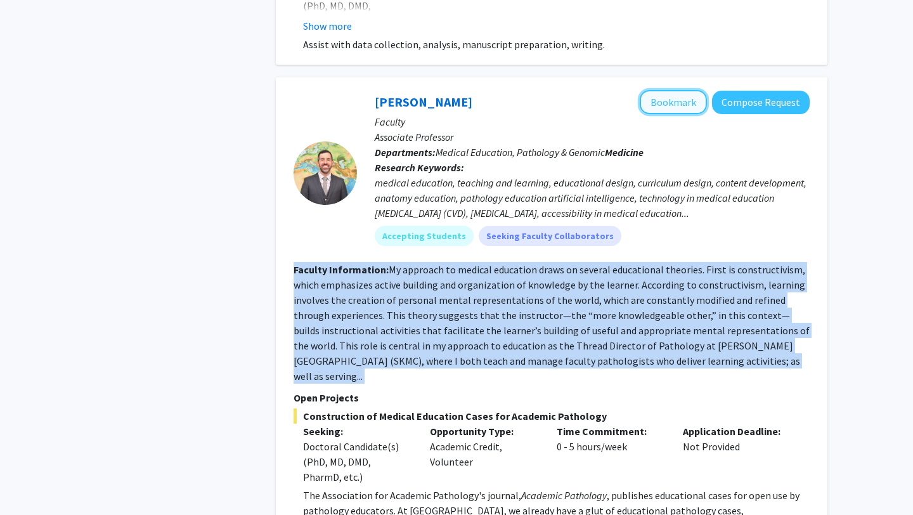
click at [673, 90] on button "Bookmark" at bounding box center [673, 102] width 67 height 24
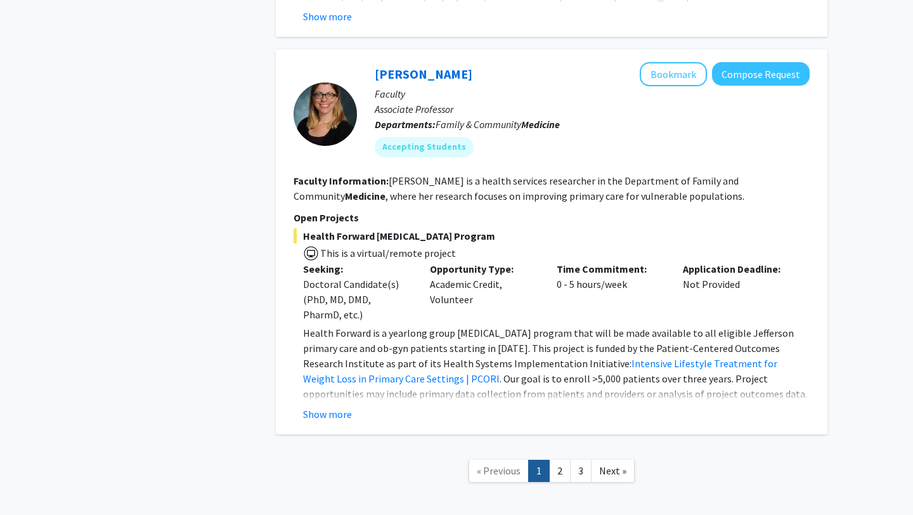
scroll to position [7636, 0]
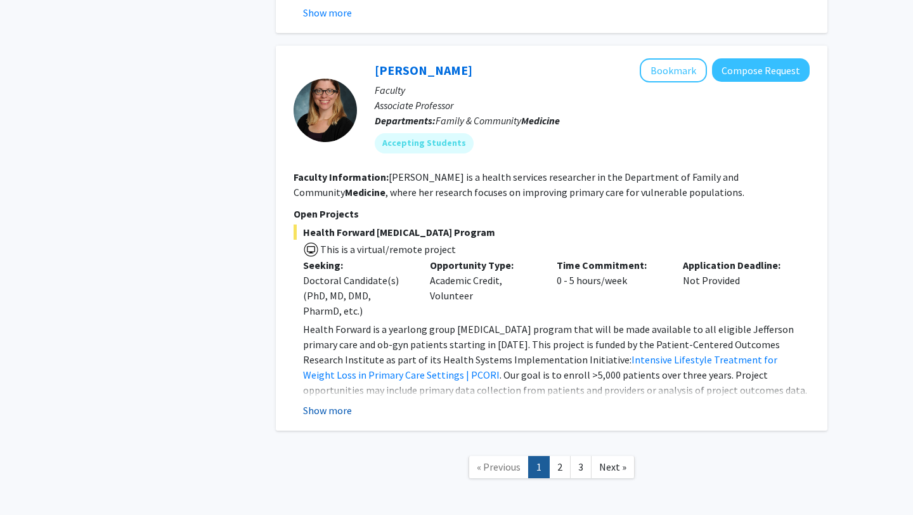
click at [334, 403] on button "Show more" at bounding box center [327, 410] width 49 height 15
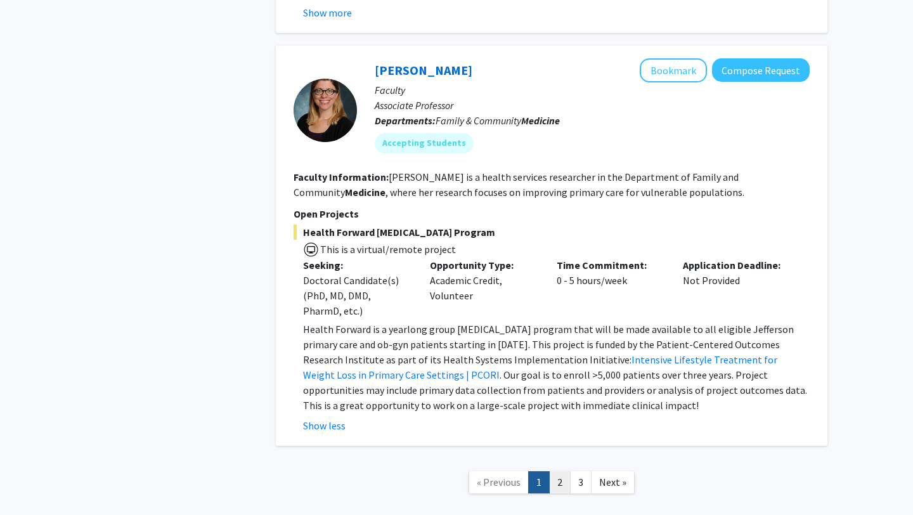
click at [559, 471] on link "2" at bounding box center [560, 482] width 22 height 22
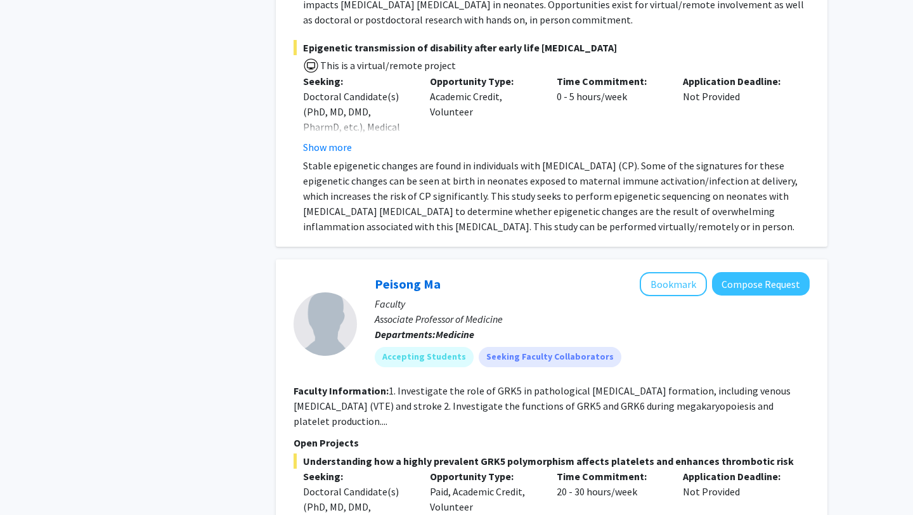
scroll to position [651, 0]
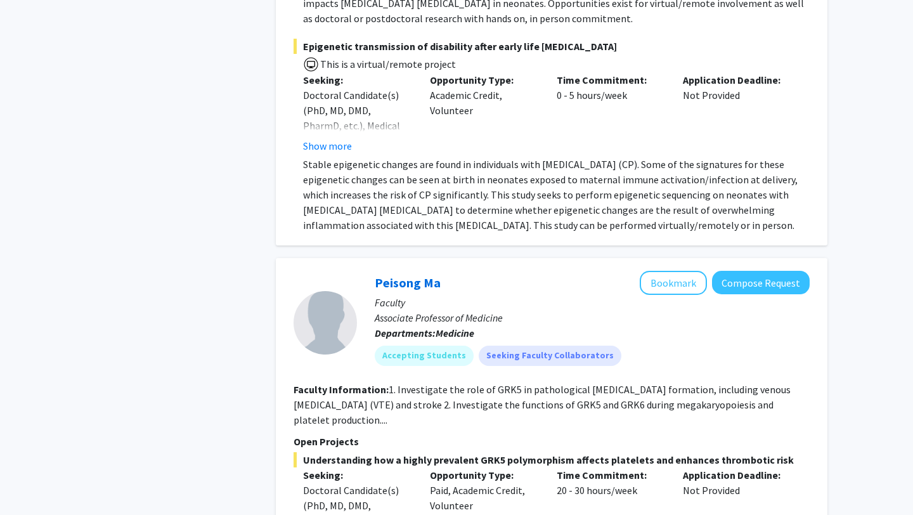
drag, startPoint x: 515, startPoint y: 239, endPoint x: 522, endPoint y: 233, distance: 9.4
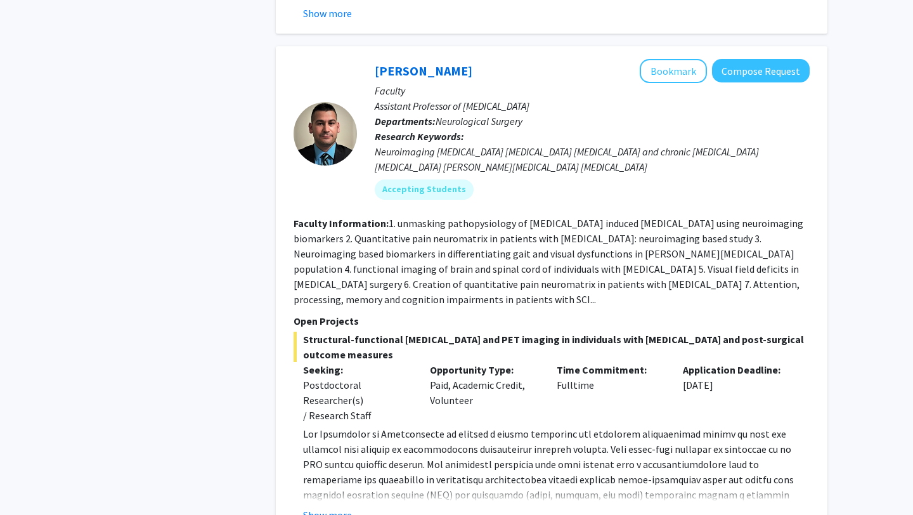
scroll to position [1279, 0]
drag, startPoint x: 492, startPoint y: 299, endPoint x: 386, endPoint y: 218, distance: 133.0
click at [386, 218] on section "Faculty Information: 1. unmasking pathopysiology of [MEDICAL_DATA] induced [MED…" at bounding box center [552, 260] width 516 height 91
click at [389, 217] on fg-read-more "1. unmasking pathopysiology of [MEDICAL_DATA] induced [MEDICAL_DATA] using neur…" at bounding box center [549, 260] width 510 height 89
drag, startPoint x: 389, startPoint y: 217, endPoint x: 457, endPoint y: 308, distance: 113.3
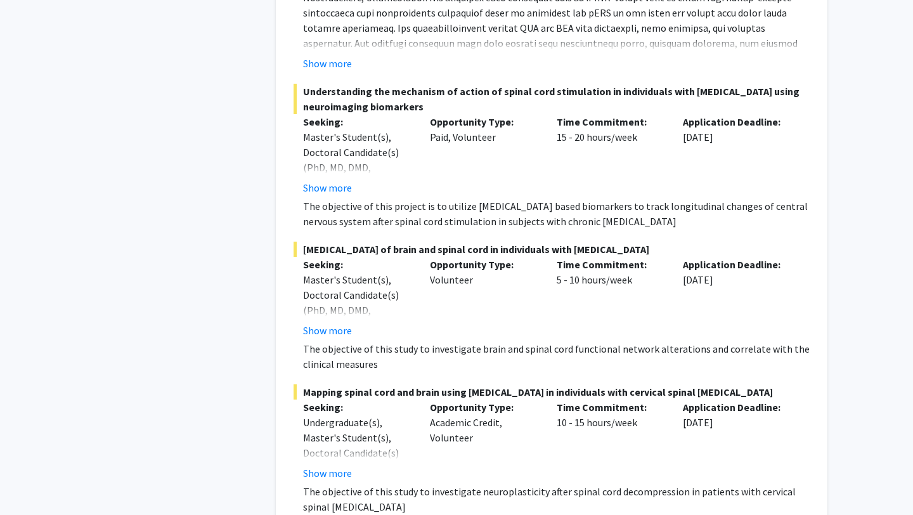
scroll to position [1922, 0]
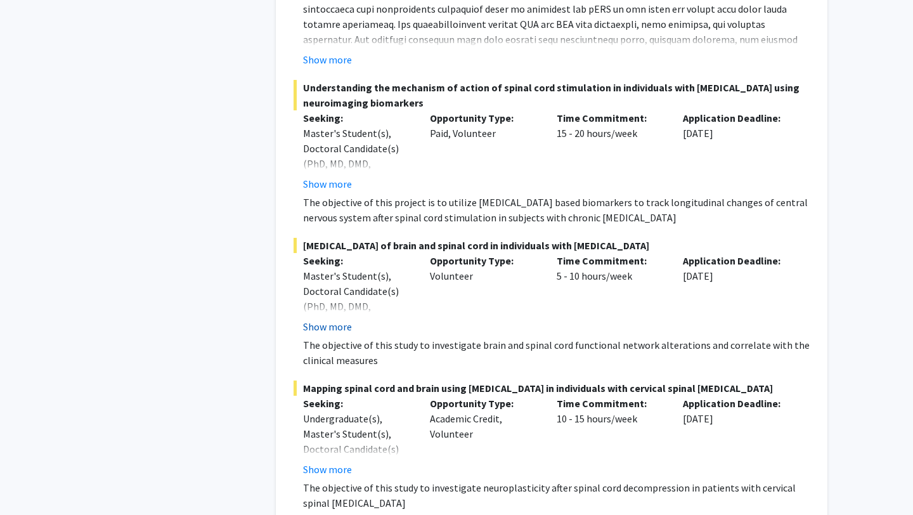
click at [336, 329] on button "Show more" at bounding box center [327, 326] width 49 height 15
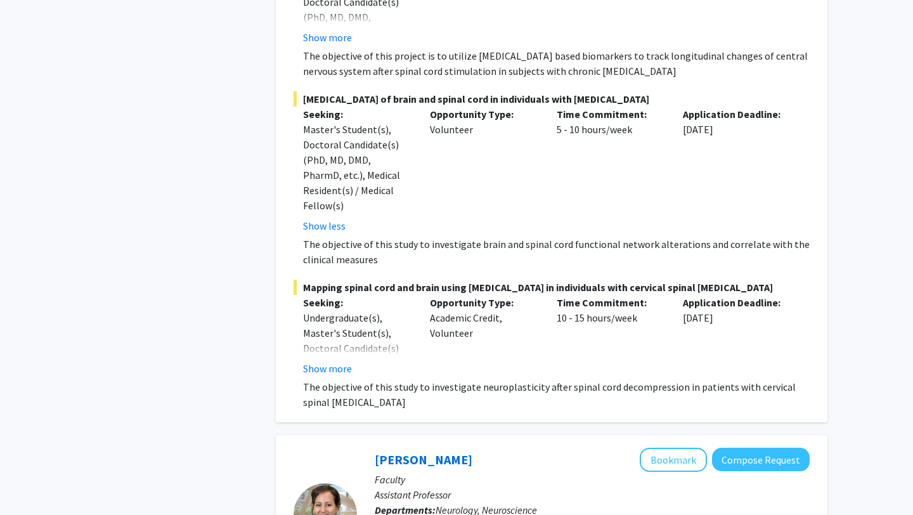
scroll to position [2074, 0]
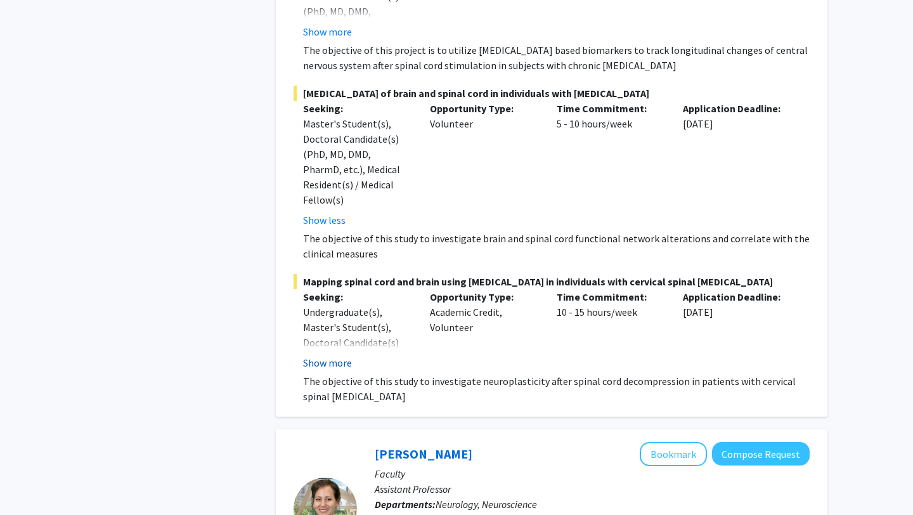
click at [339, 355] on button "Show more" at bounding box center [327, 362] width 49 height 15
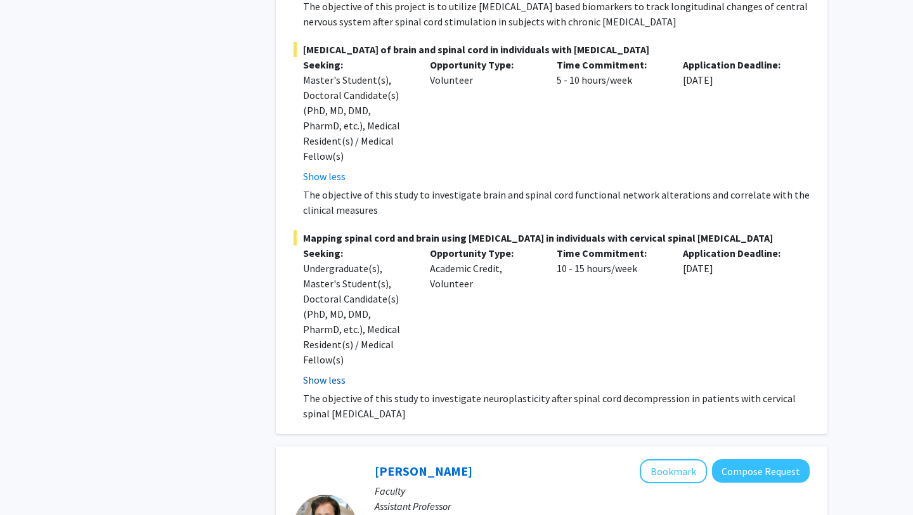
scroll to position [2120, 0]
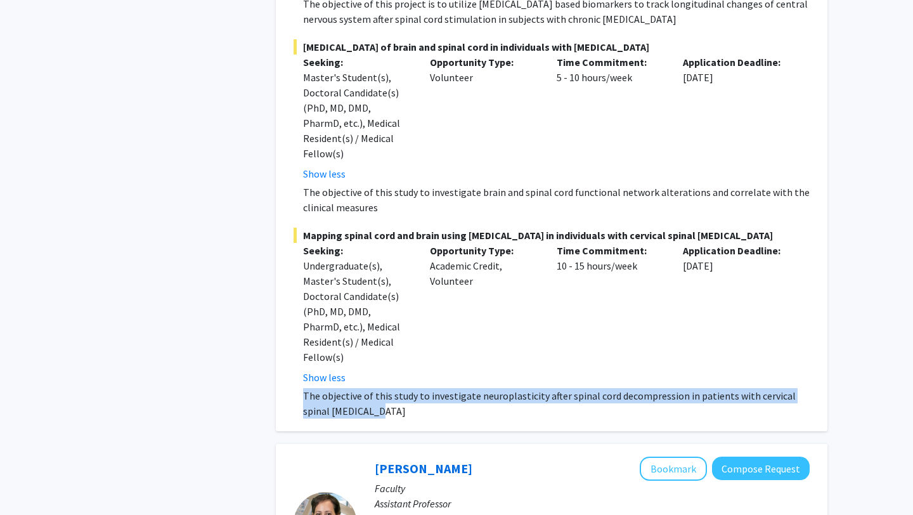
drag, startPoint x: 355, startPoint y: 388, endPoint x: 301, endPoint y: 367, distance: 57.6
click at [301, 388] on fg-read-more "The objective of this study to investigate neuroplasticity after spinal cord de…" at bounding box center [552, 403] width 516 height 30
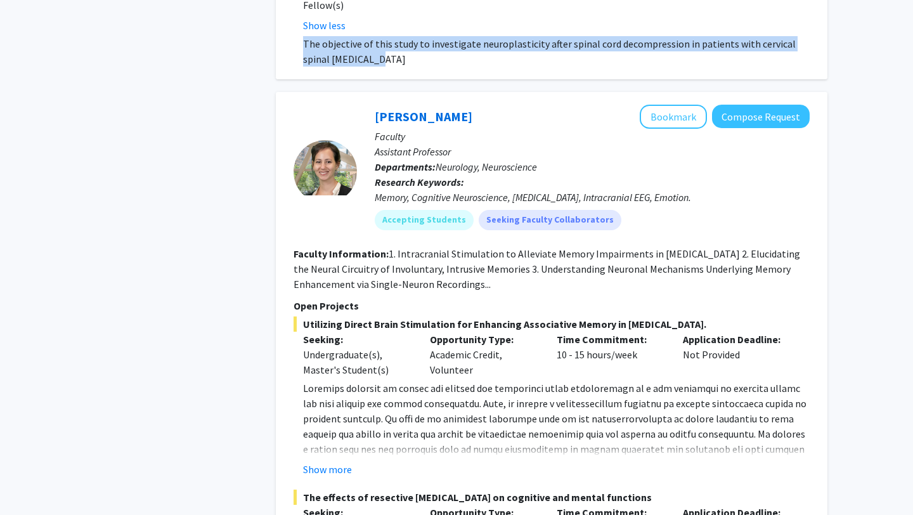
scroll to position [2485, 0]
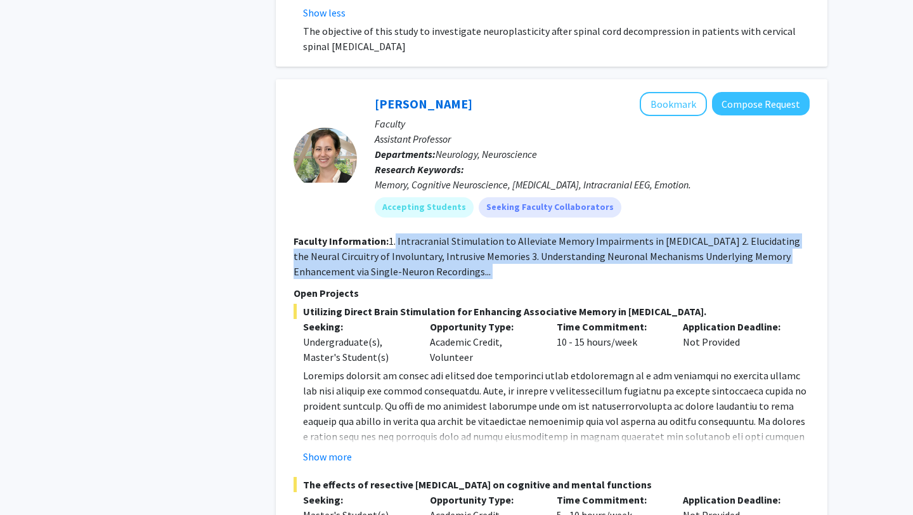
drag, startPoint x: 455, startPoint y: 254, endPoint x: 395, endPoint y: 212, distance: 73.9
click at [395, 212] on fg-search-faculty "[PERSON_NAME] Bookmark Compose Request Faculty Assistant Professor Departments:…" at bounding box center [552, 382] width 516 height 581
click at [419, 251] on fg-search-faculty "[PERSON_NAME] Bookmark Compose Request Faculty Assistant Professor Departments:…" at bounding box center [552, 382] width 516 height 581
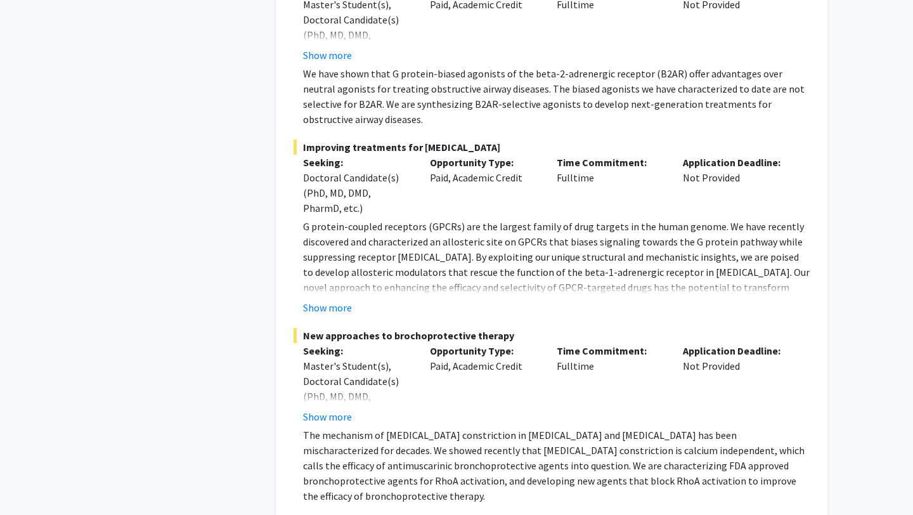
scroll to position [4724, 0]
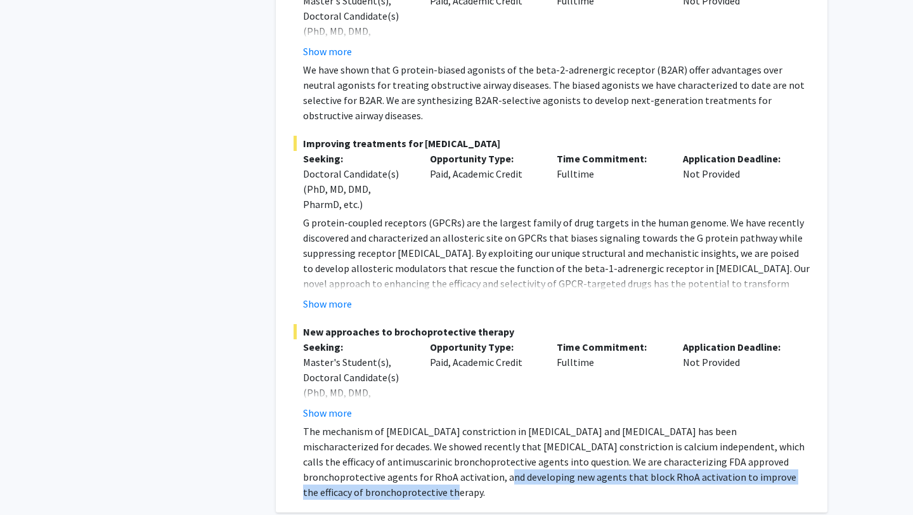
drag, startPoint x: 417, startPoint y: 447, endPoint x: 424, endPoint y: 432, distance: 17.0
click at [424, 432] on p "The mechanism of [MEDICAL_DATA] constriction in [MEDICAL_DATA] and [MEDICAL_DAT…" at bounding box center [556, 462] width 507 height 76
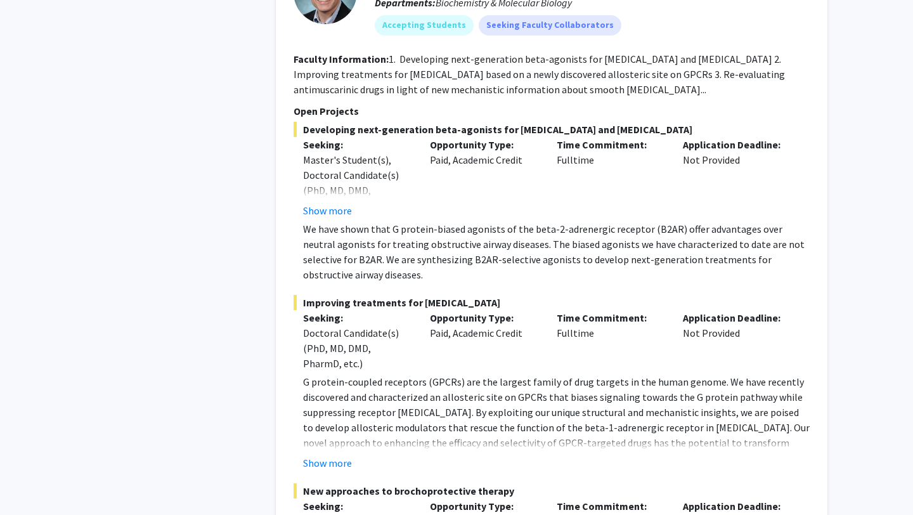
scroll to position [4563, 0]
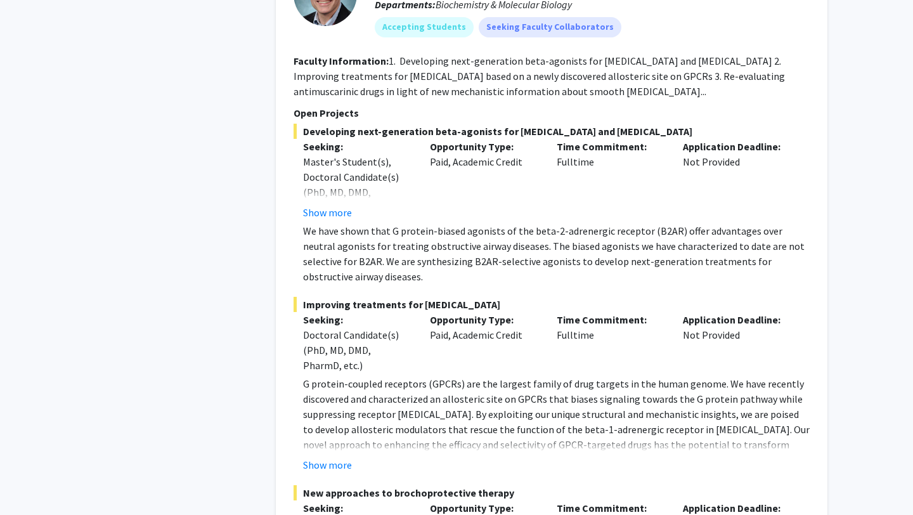
click at [435, 227] on p "We have shown that G protein-biased agonists of the beta-2-adrenergic receptor …" at bounding box center [556, 253] width 507 height 61
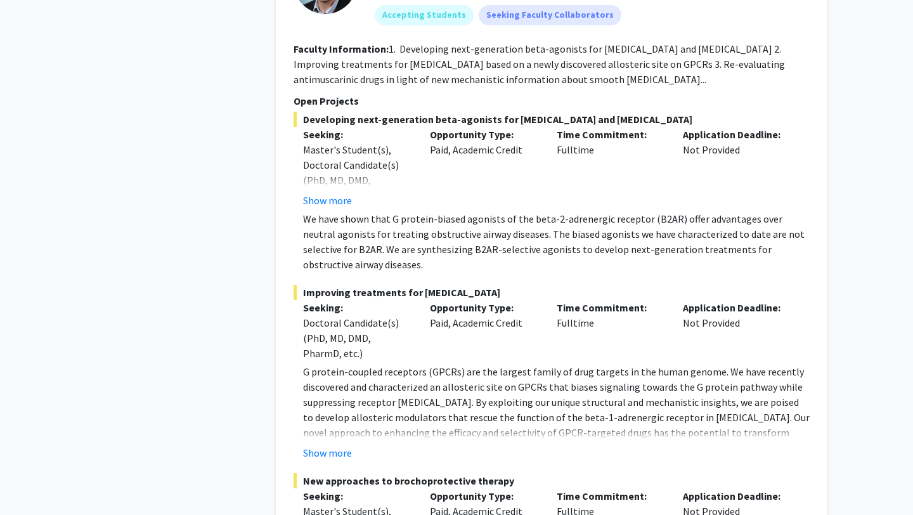
scroll to position [4576, 0]
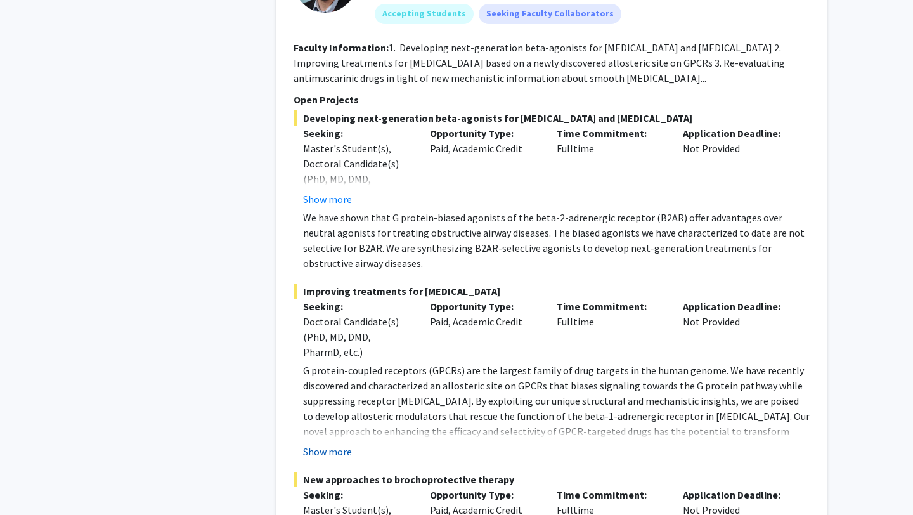
click at [327, 444] on button "Show more" at bounding box center [327, 451] width 49 height 15
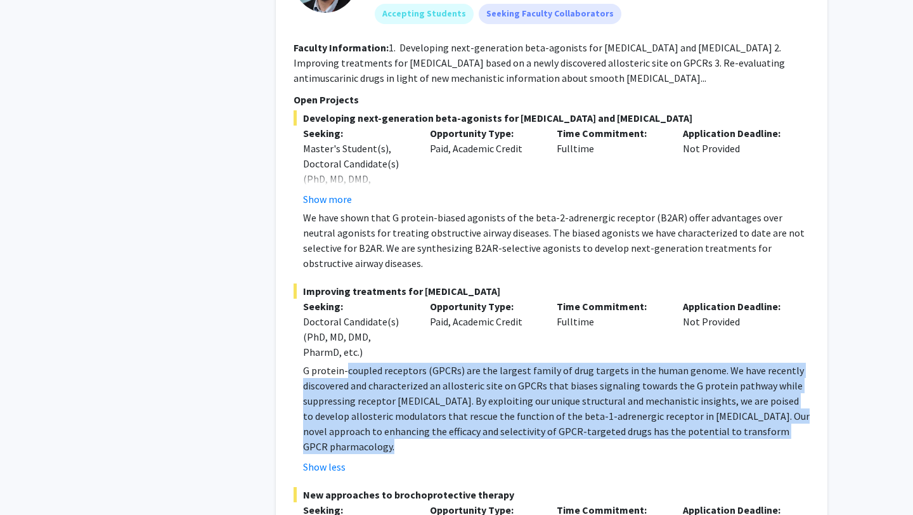
drag, startPoint x: 392, startPoint y: 400, endPoint x: 348, endPoint y: 322, distance: 90.3
click at [348, 363] on p "G protein-coupled receptors (GPCRs) are the largest family of drug targets in t…" at bounding box center [556, 408] width 507 height 91
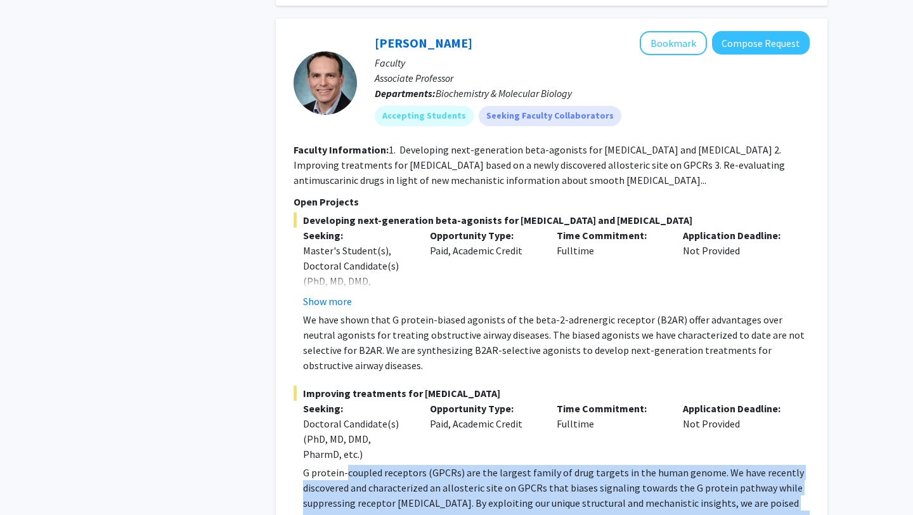
scroll to position [4424, 0]
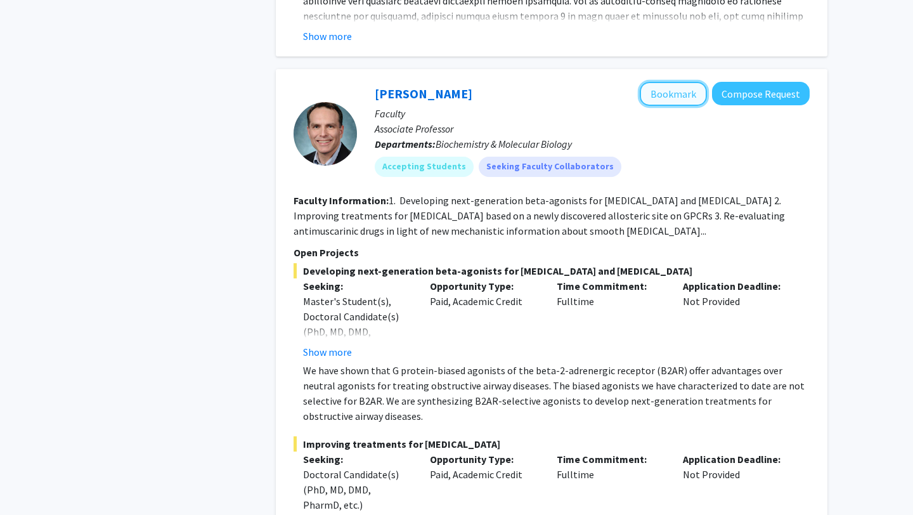
click at [667, 82] on button "Bookmark" at bounding box center [673, 94] width 67 height 24
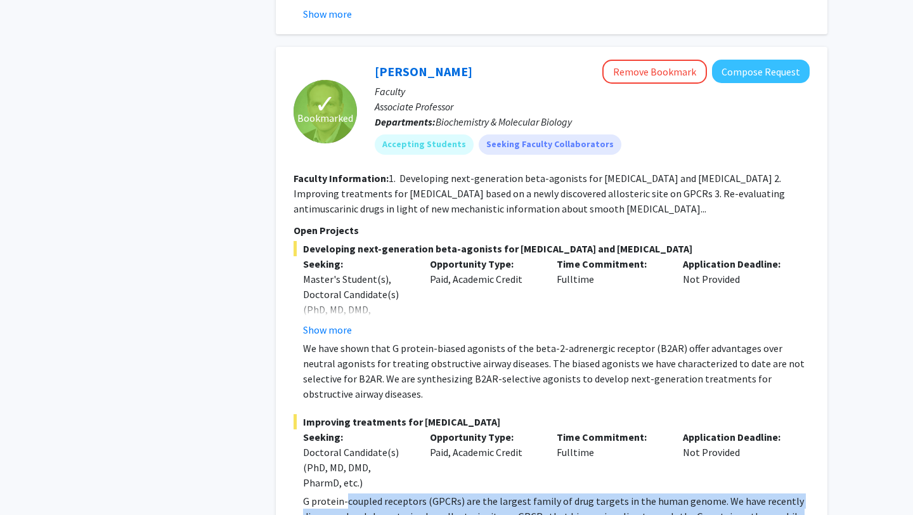
scroll to position [4444, 0]
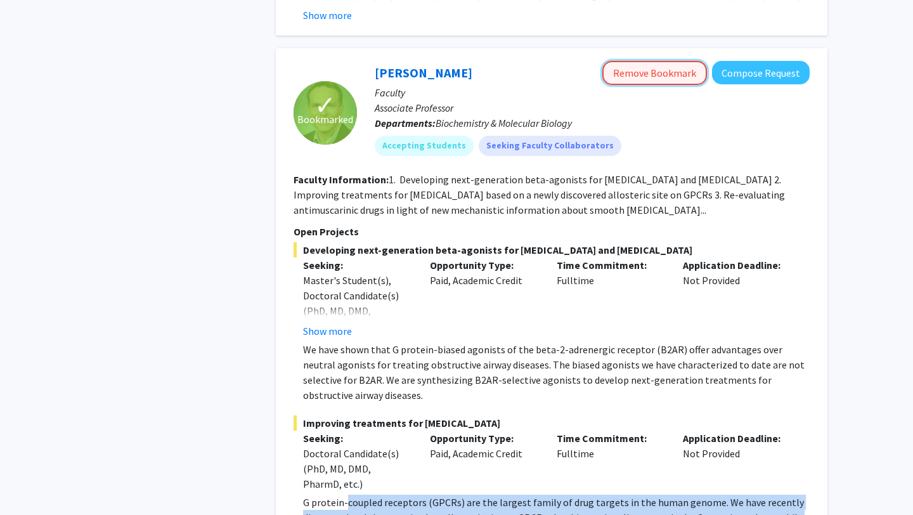
click at [656, 61] on button "Remove Bookmark" at bounding box center [655, 73] width 105 height 24
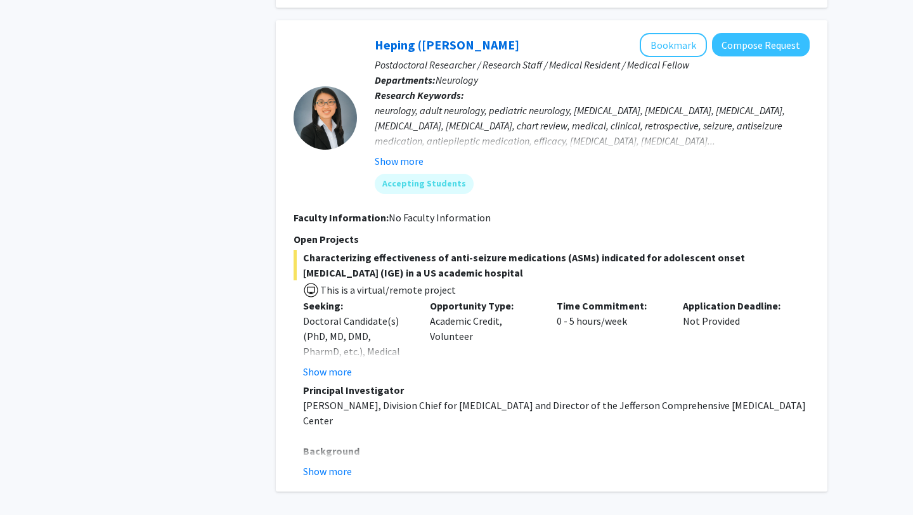
scroll to position [5964, 0]
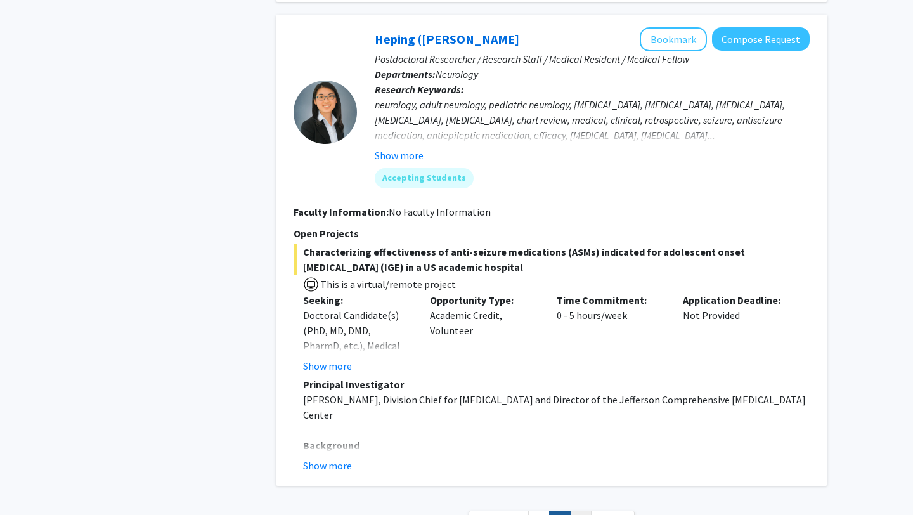
click at [584, 511] on link "3" at bounding box center [581, 522] width 22 height 22
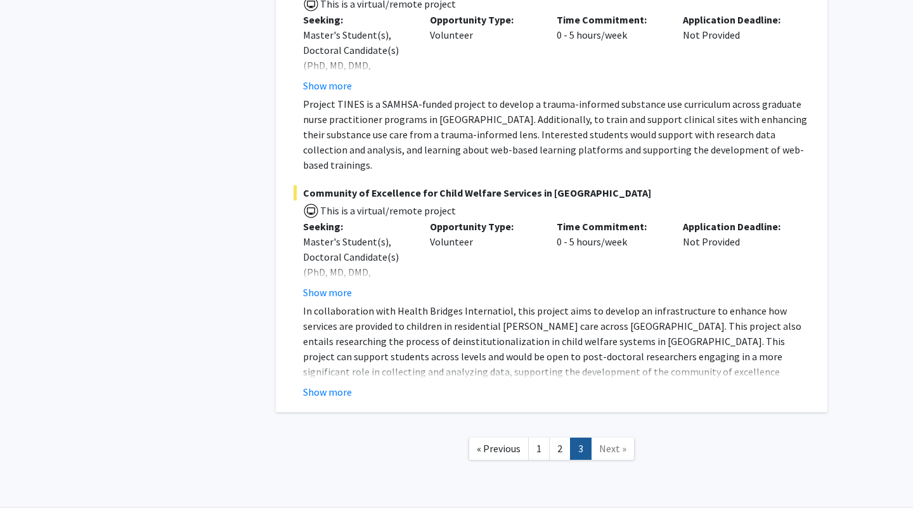
scroll to position [916, 0]
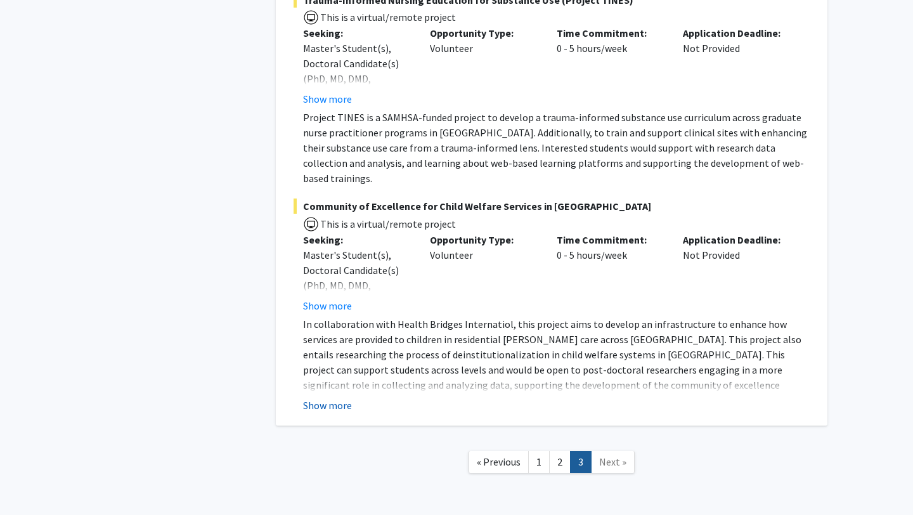
click at [339, 398] on button "Show more" at bounding box center [327, 405] width 49 height 15
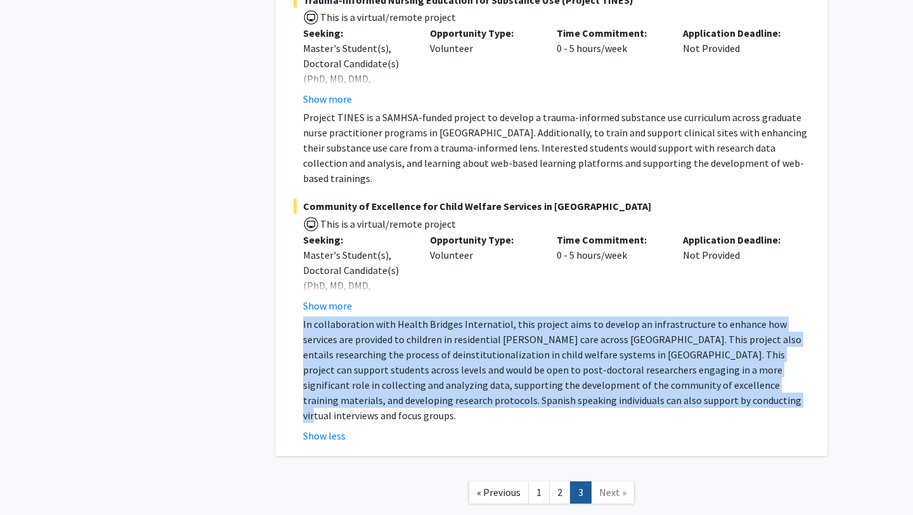
drag, startPoint x: 653, startPoint y: 379, endPoint x: 512, endPoint y: 300, distance: 161.8
click at [512, 300] on div "Community of Excellence for Child Welfare Services in [GEOGRAPHIC_DATA] This is…" at bounding box center [552, 321] width 516 height 245
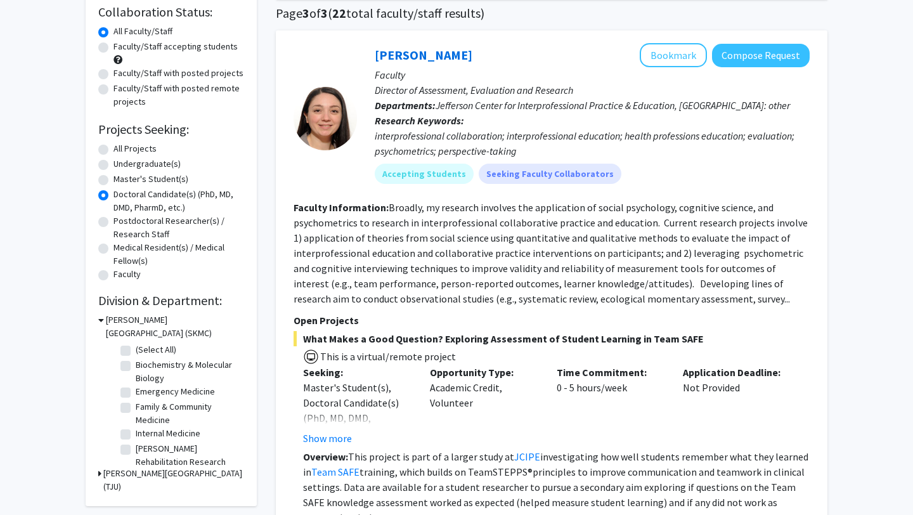
scroll to position [0, 0]
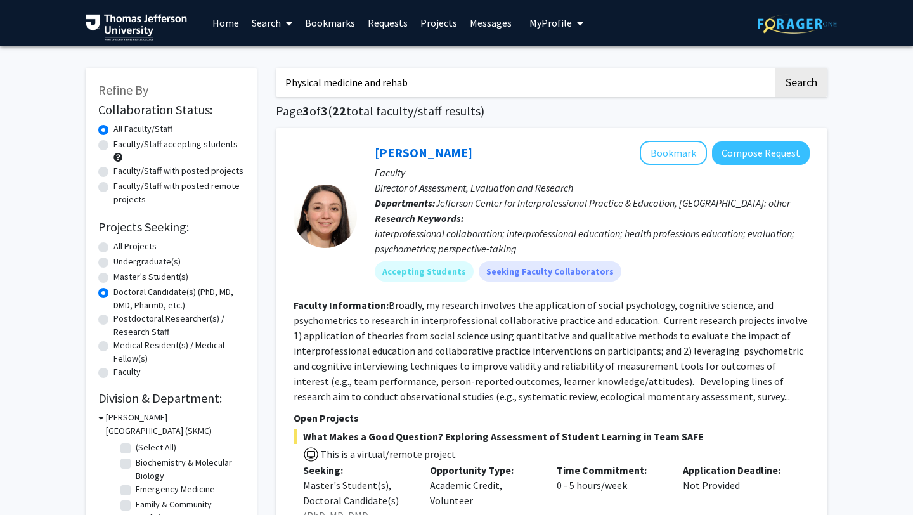
click at [336, 22] on link "Bookmarks" at bounding box center [330, 23] width 63 height 44
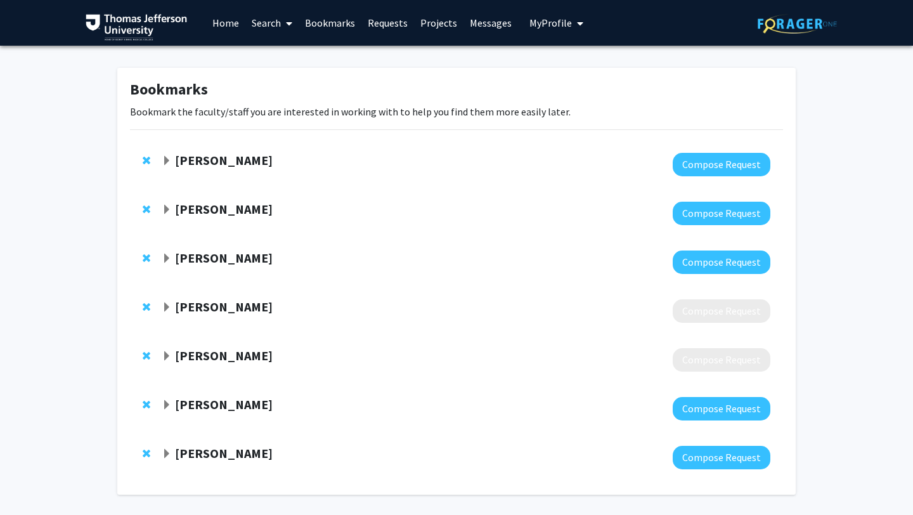
click at [234, 211] on strong "[PERSON_NAME]" at bounding box center [224, 209] width 98 height 16
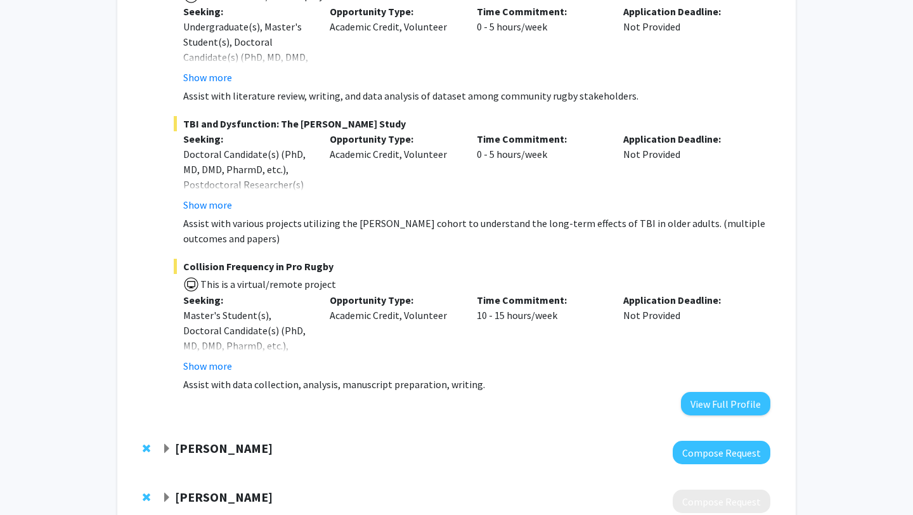
scroll to position [603, 0]
